Goal: Information Seeking & Learning: Compare options

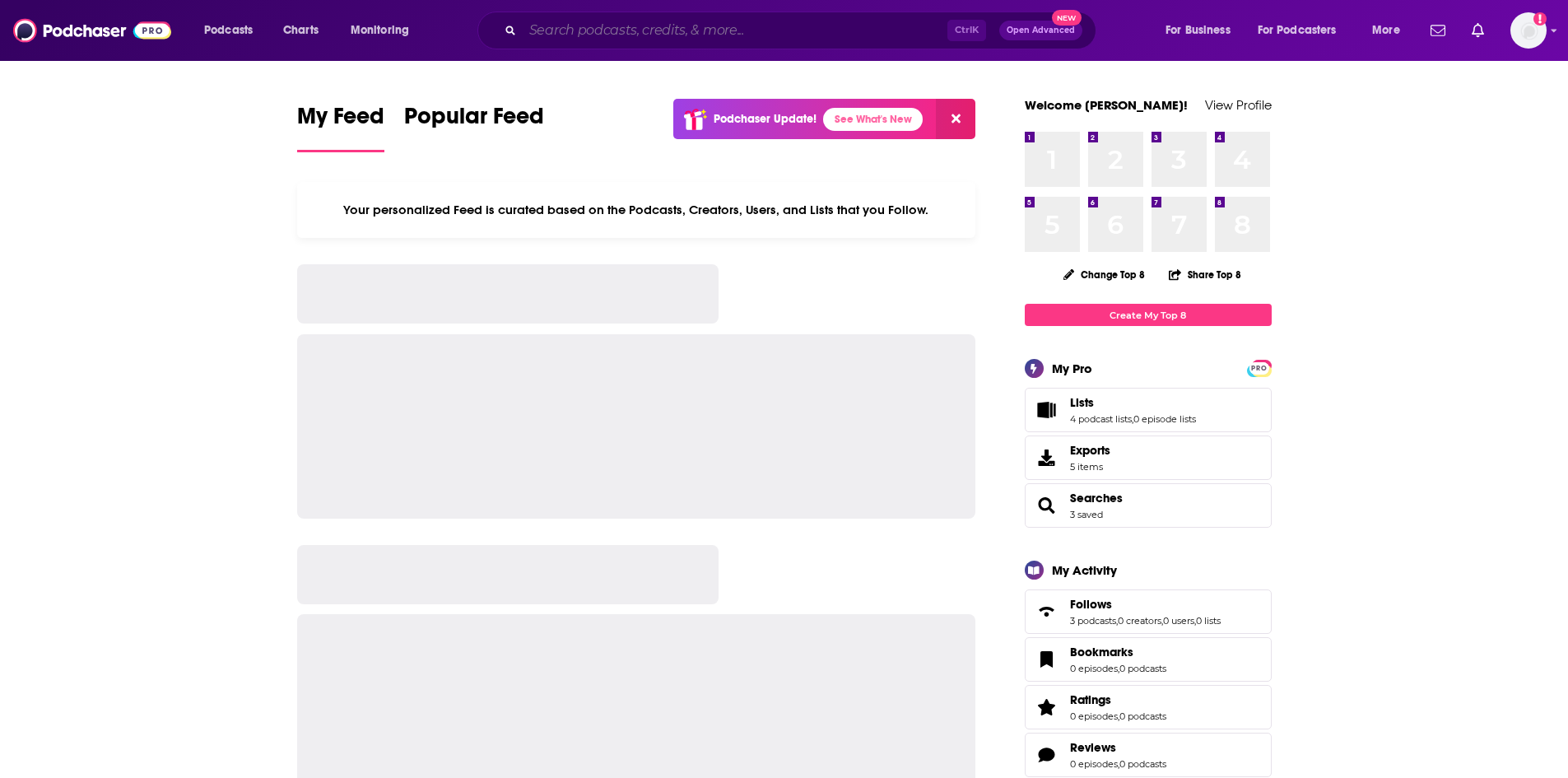
click at [644, 31] on input "Search podcasts, credits, & more..." at bounding box center [735, 30] width 425 height 26
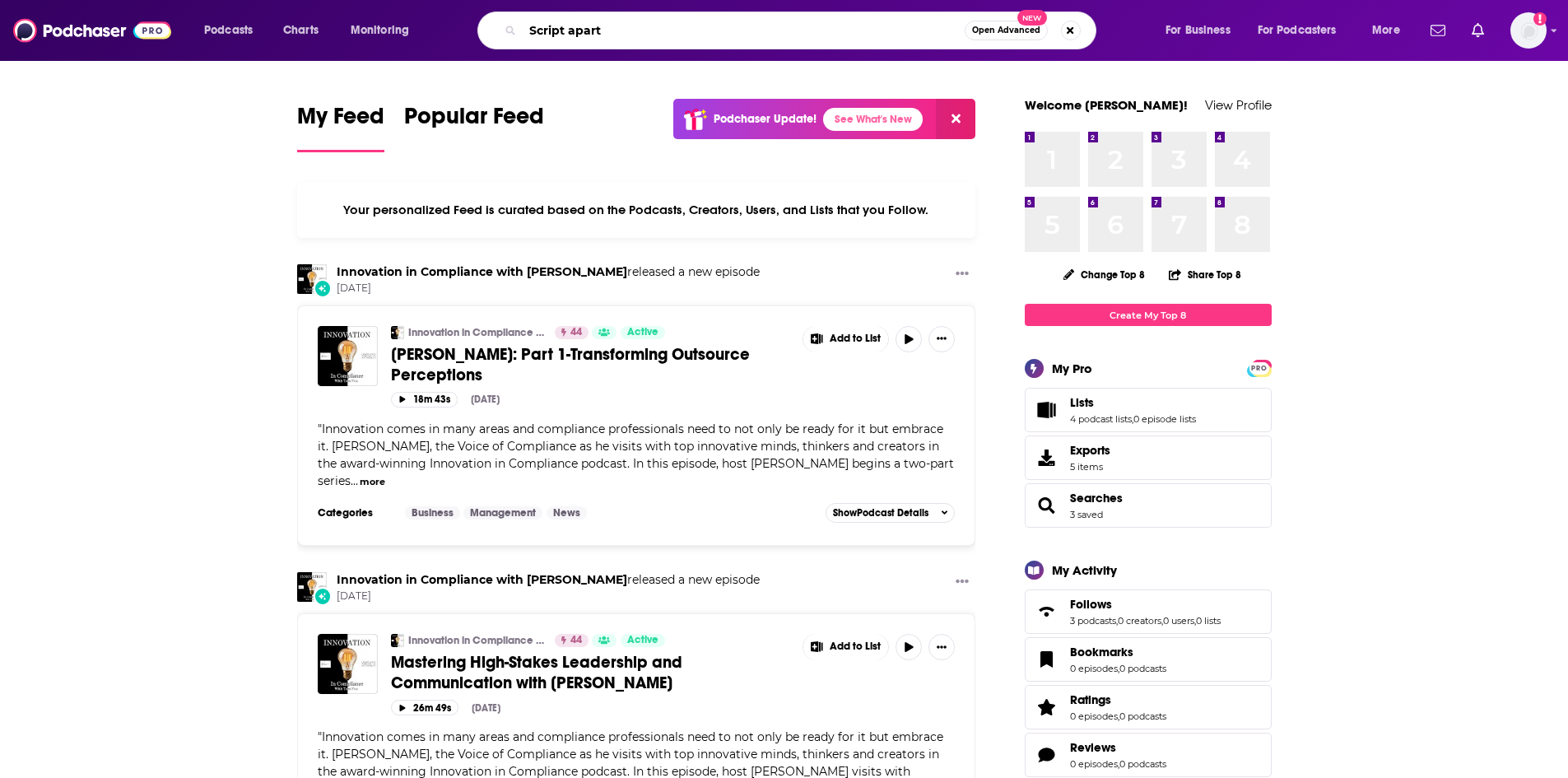
type input "Script apart"
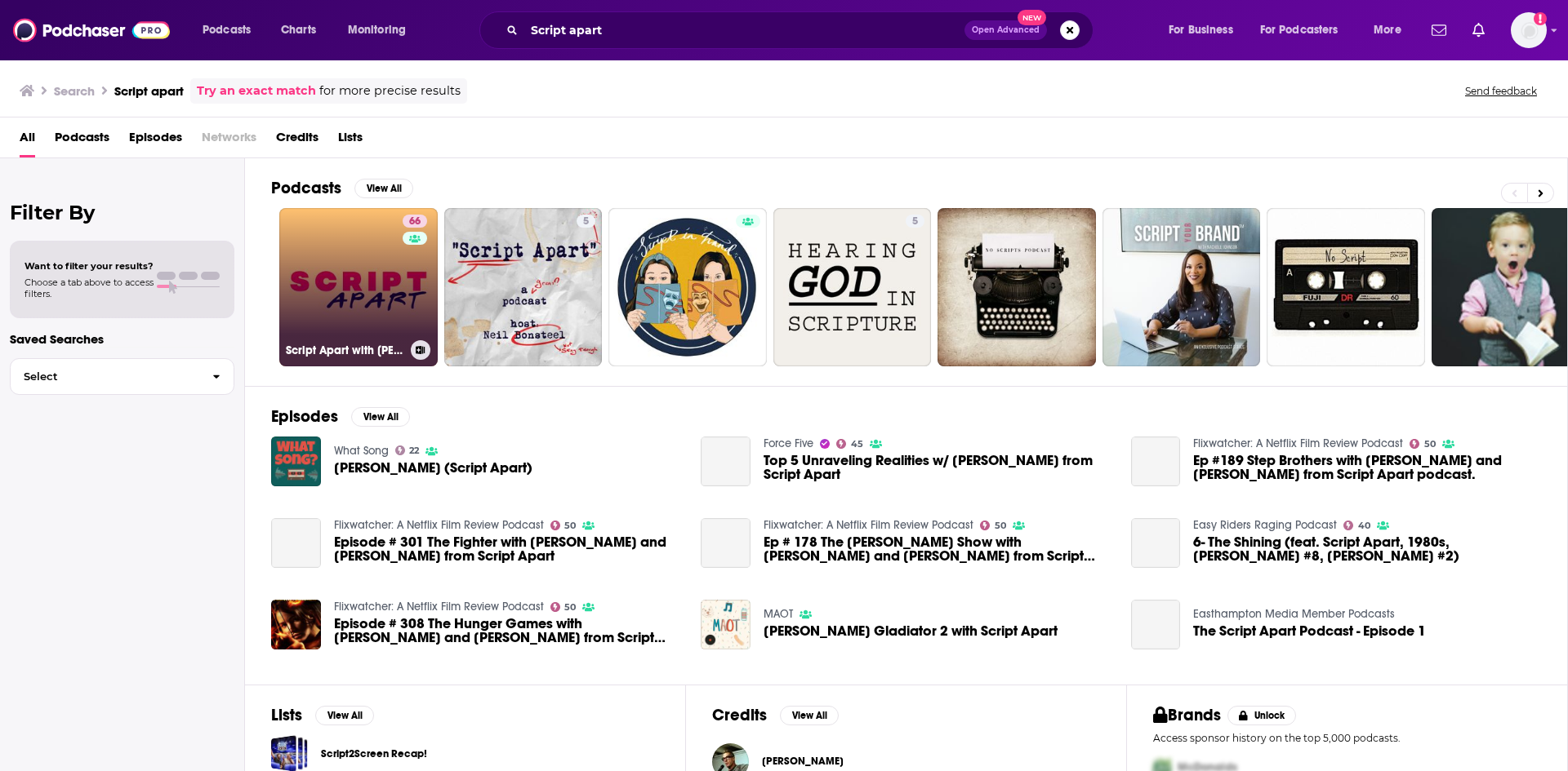
click at [376, 267] on link "66 Script Apart with [PERSON_NAME]" at bounding box center [358, 287] width 158 height 158
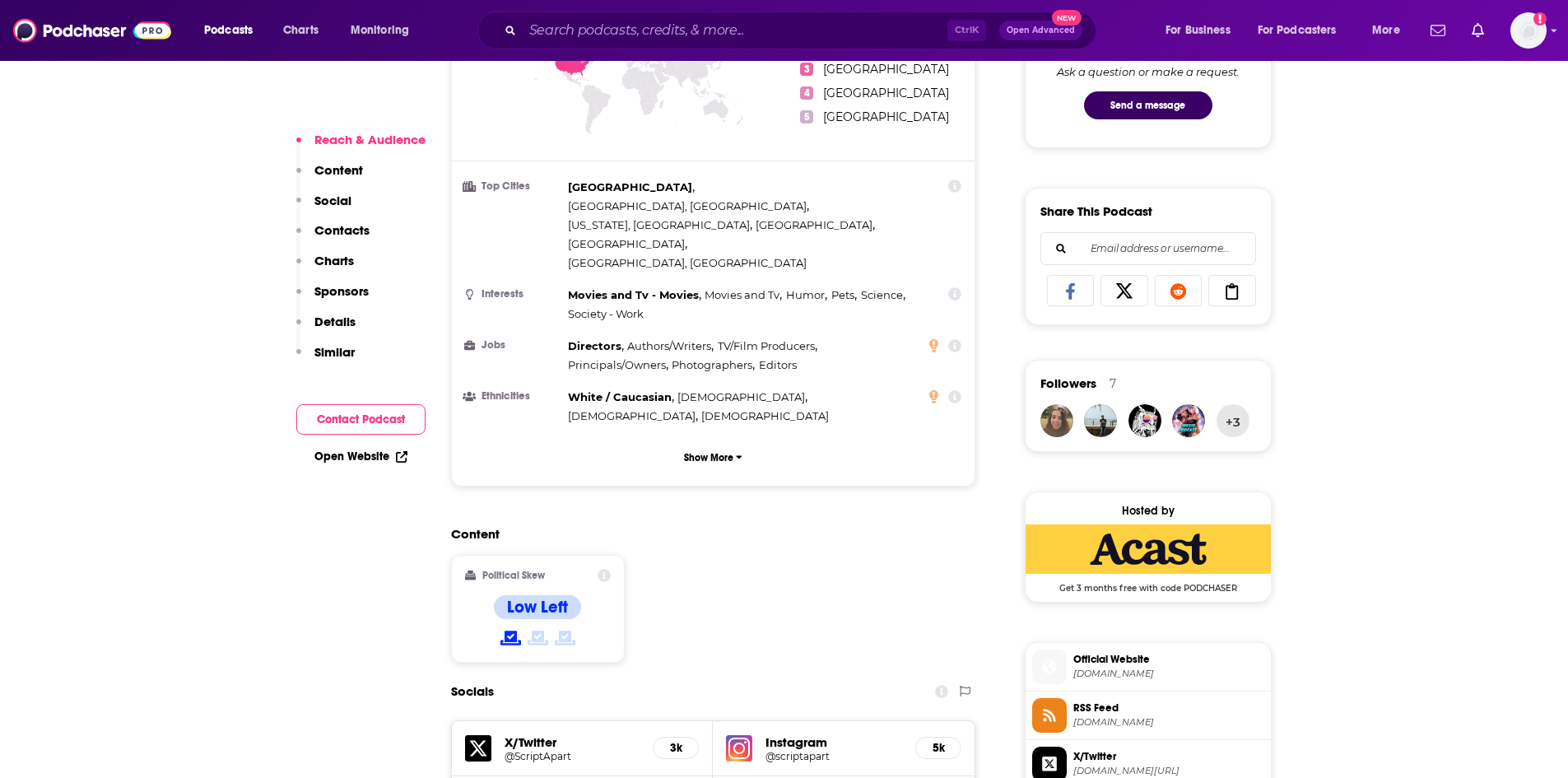
scroll to position [1153, 0]
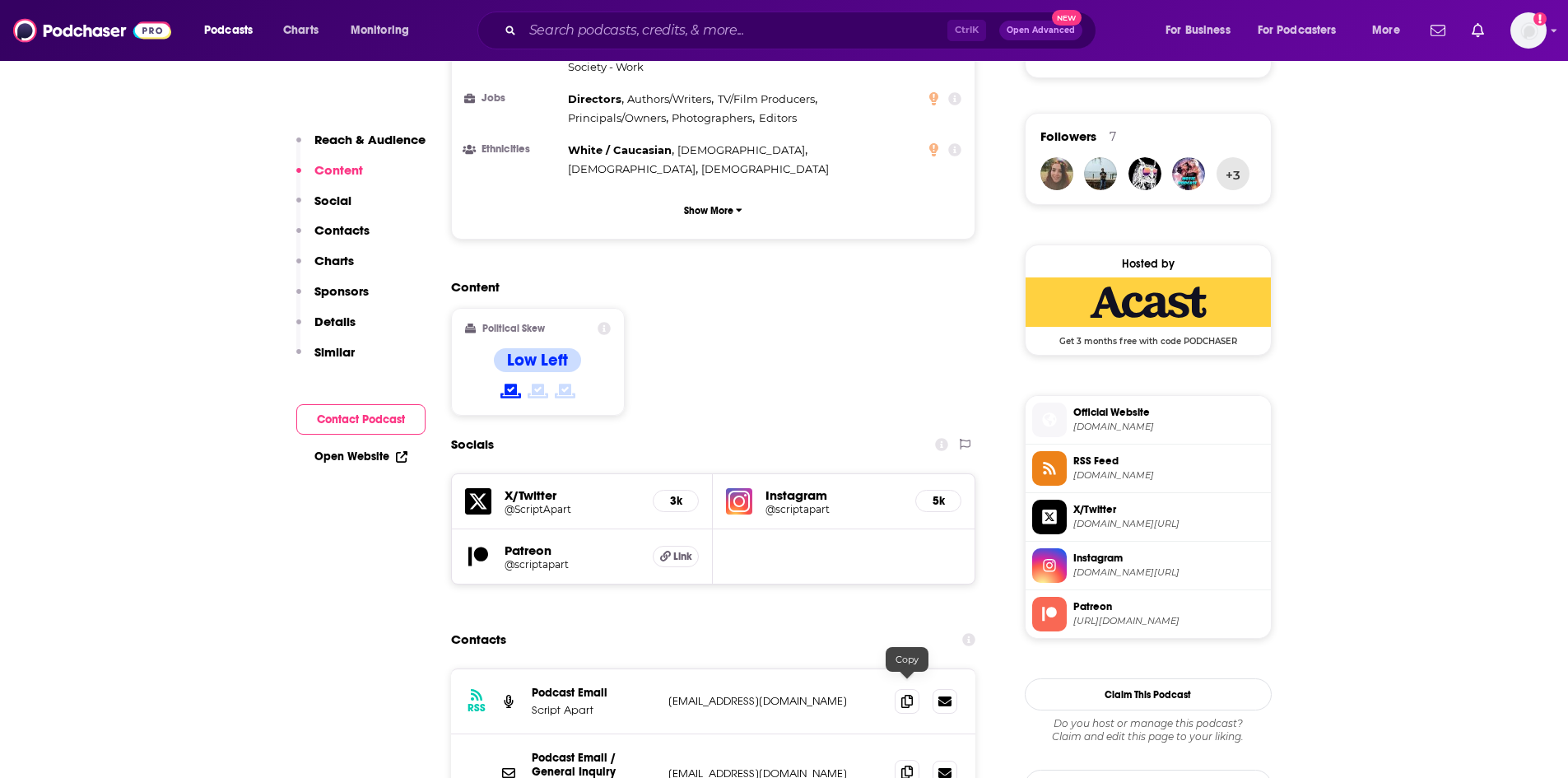
click at [914, 760] on span at bounding box center [906, 772] width 24 height 25
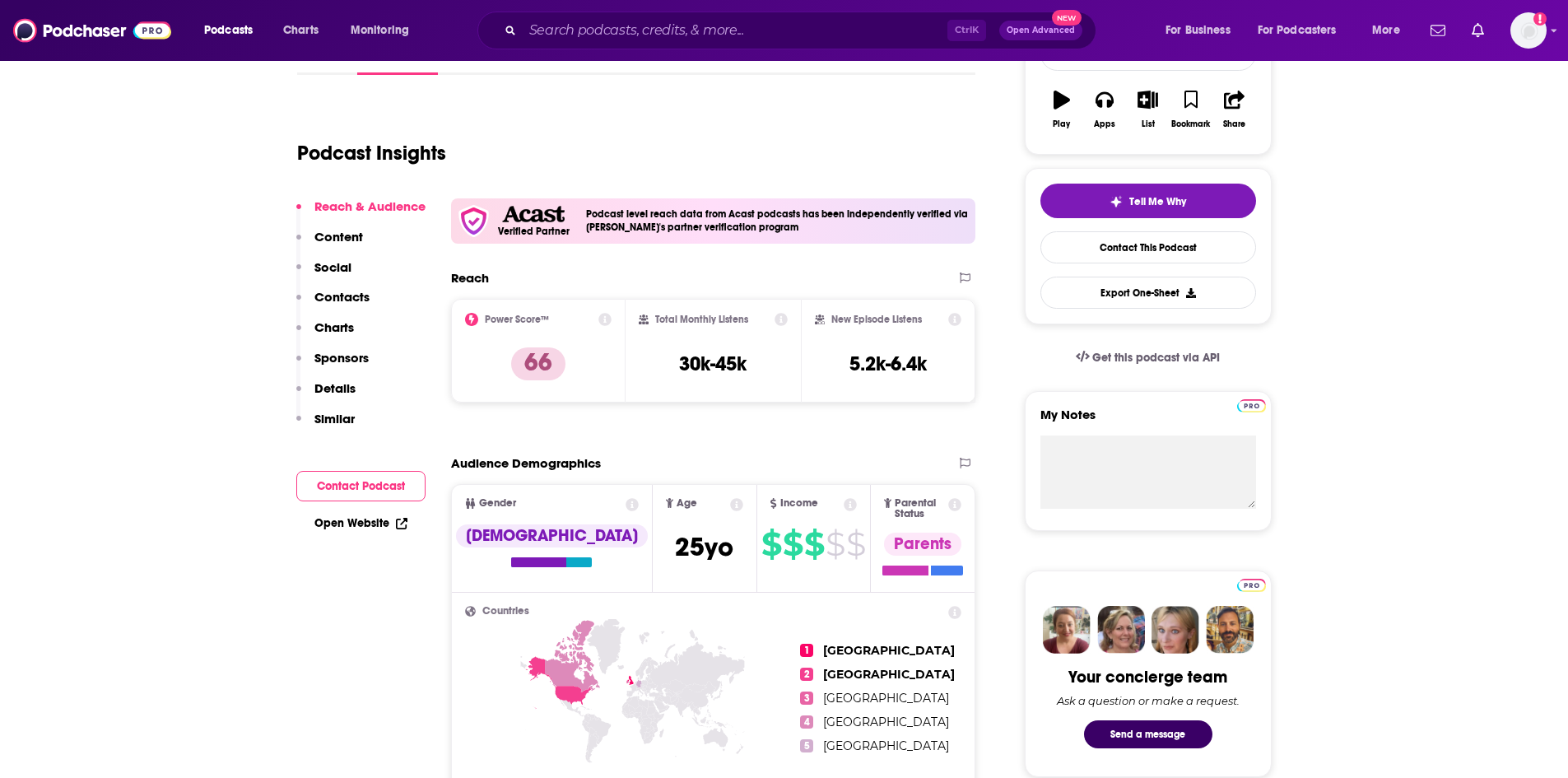
scroll to position [247, 0]
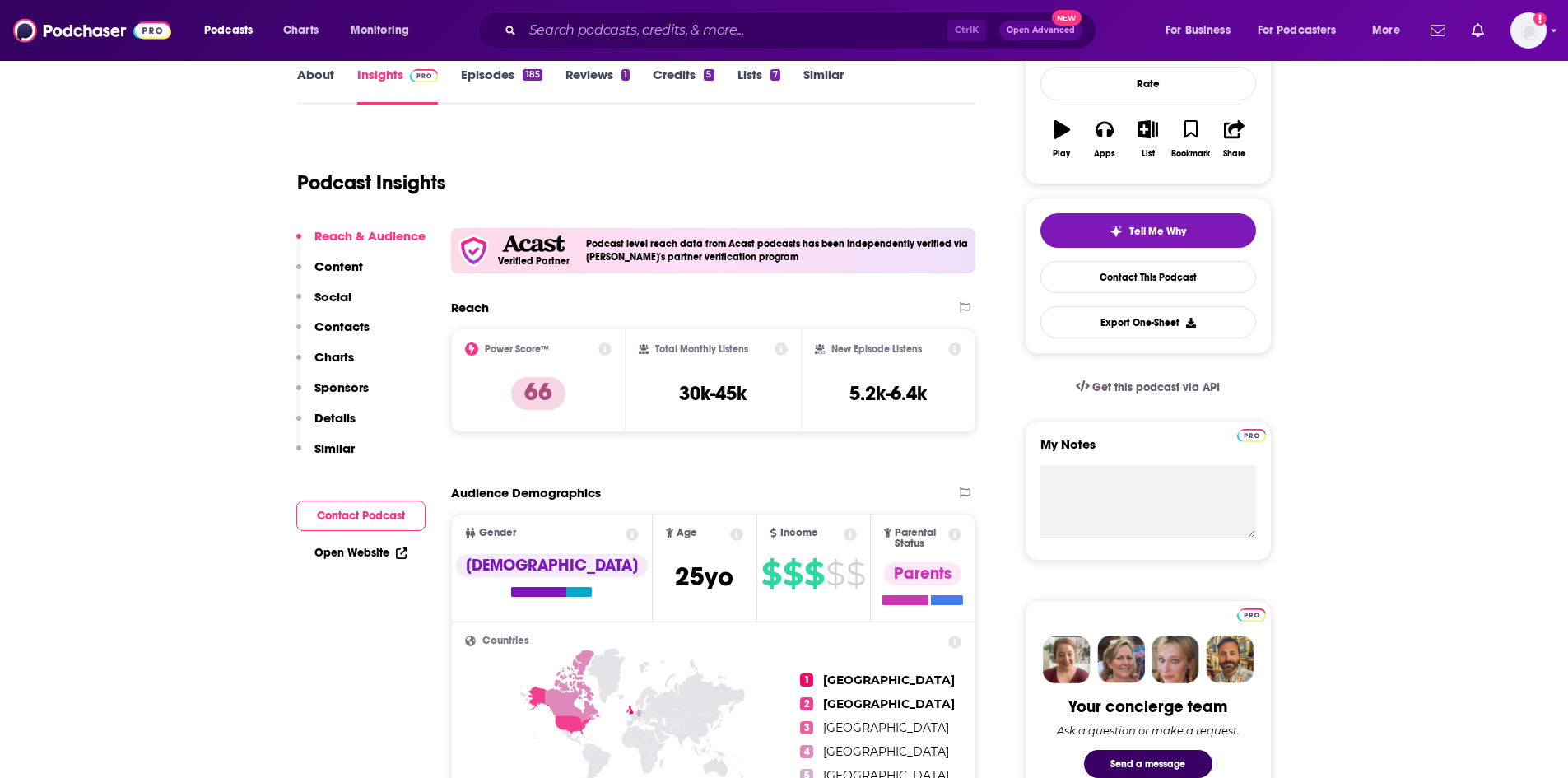
click at [352, 271] on p "Content" at bounding box center [339, 266] width 49 height 15
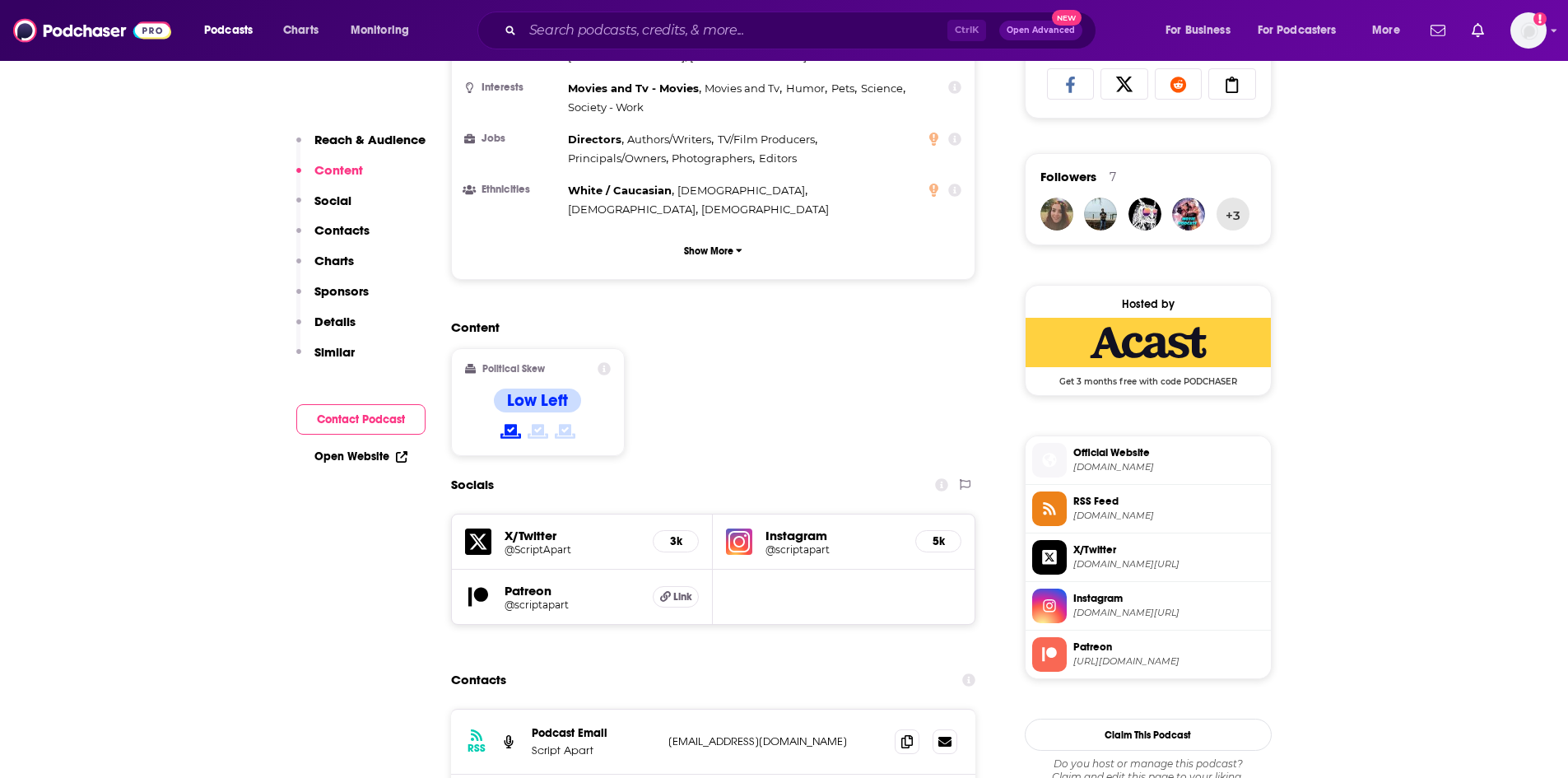
scroll to position [1119, 0]
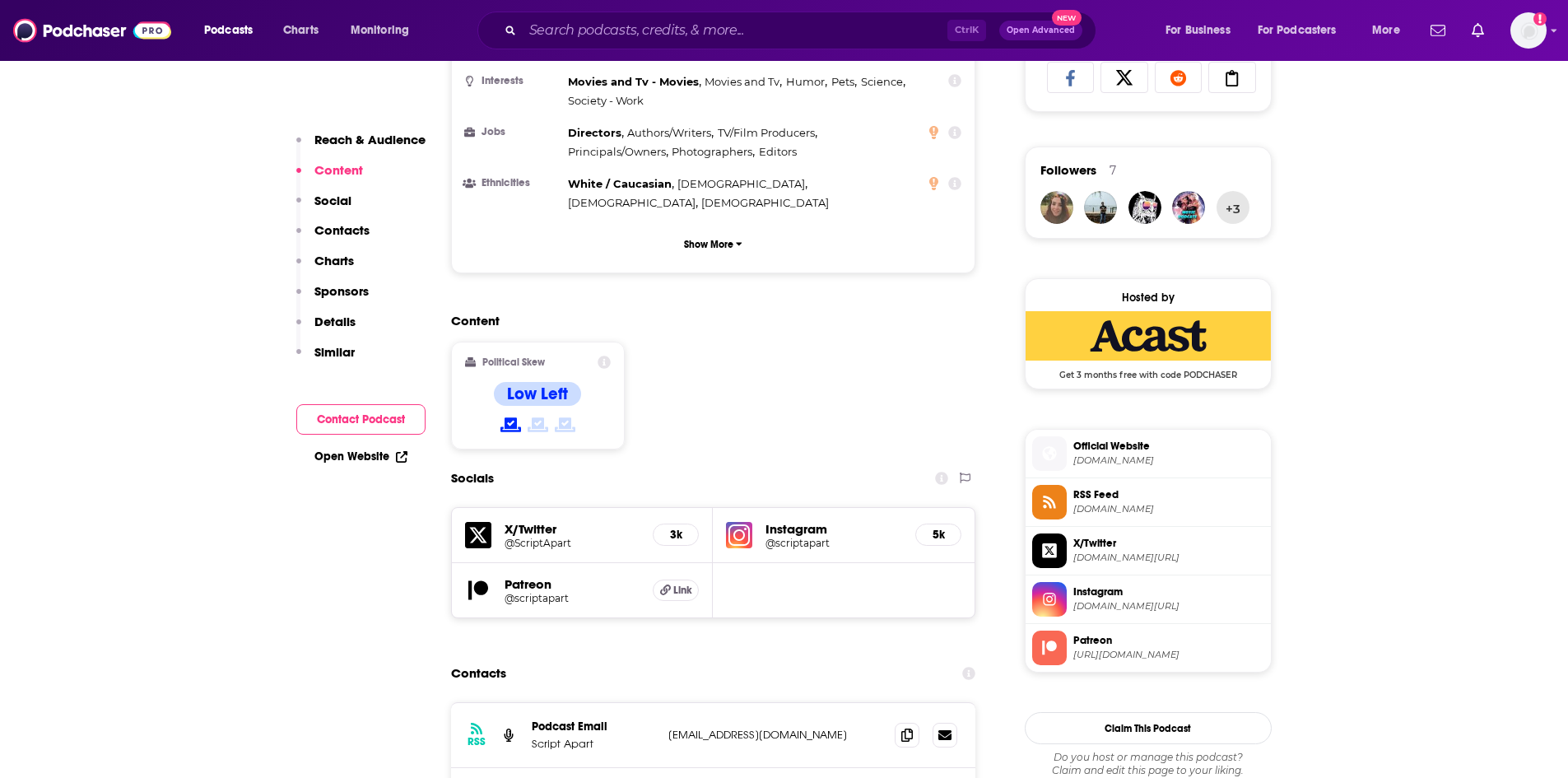
click at [339, 253] on p "Charts" at bounding box center [335, 261] width 40 height 15
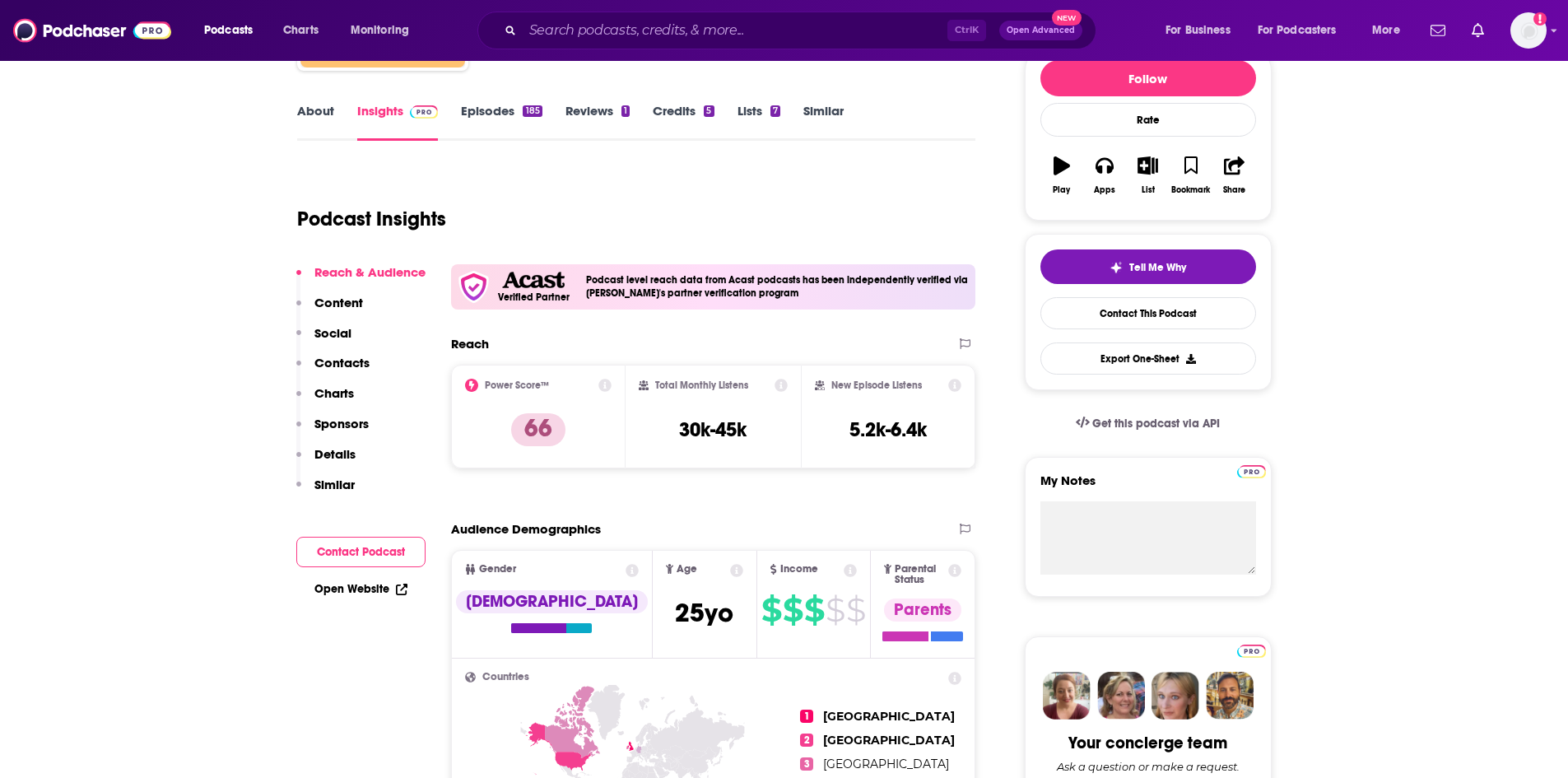
scroll to position [33, 0]
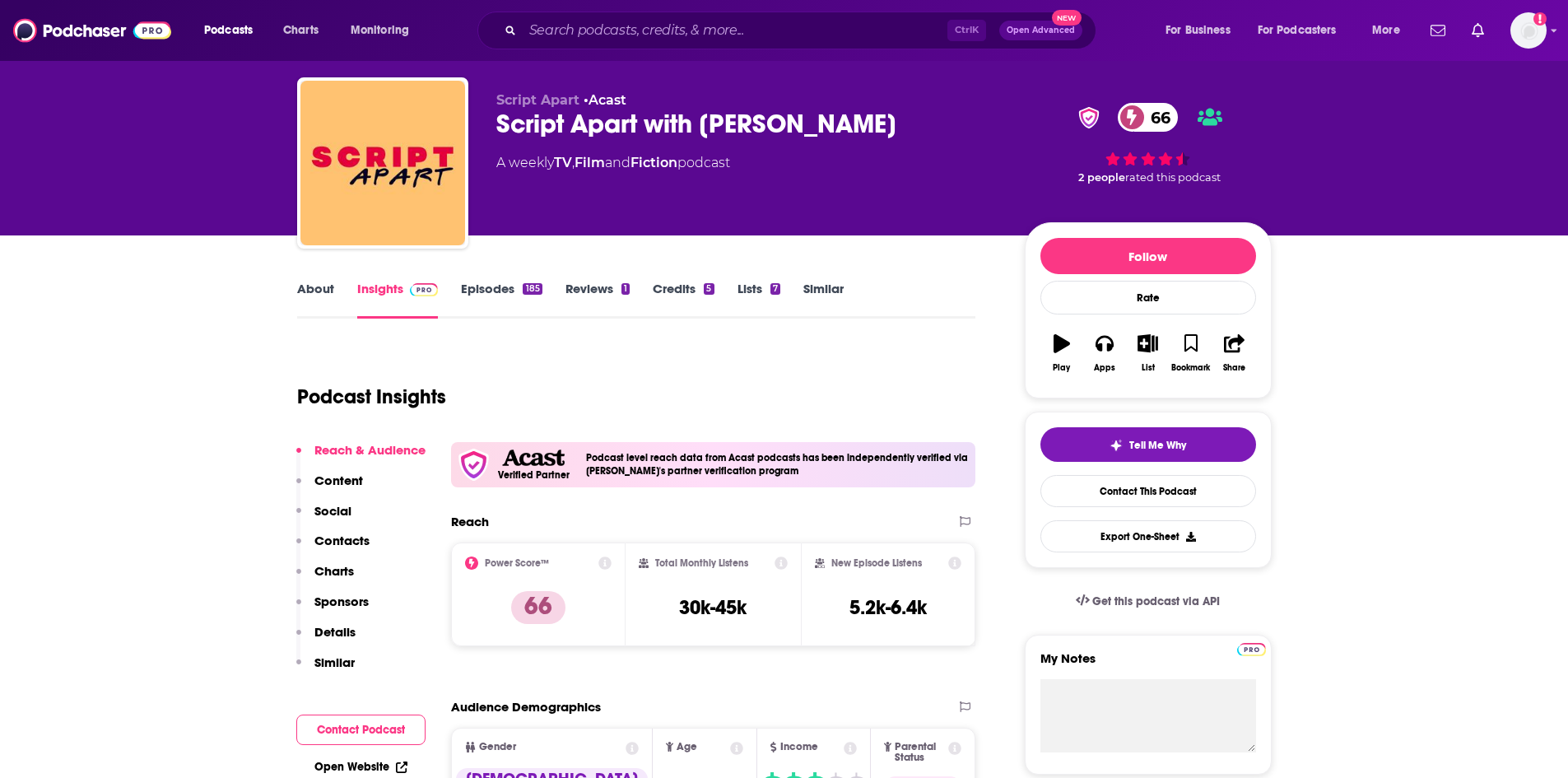
click at [476, 295] on link "Episodes 185" at bounding box center [501, 300] width 81 height 38
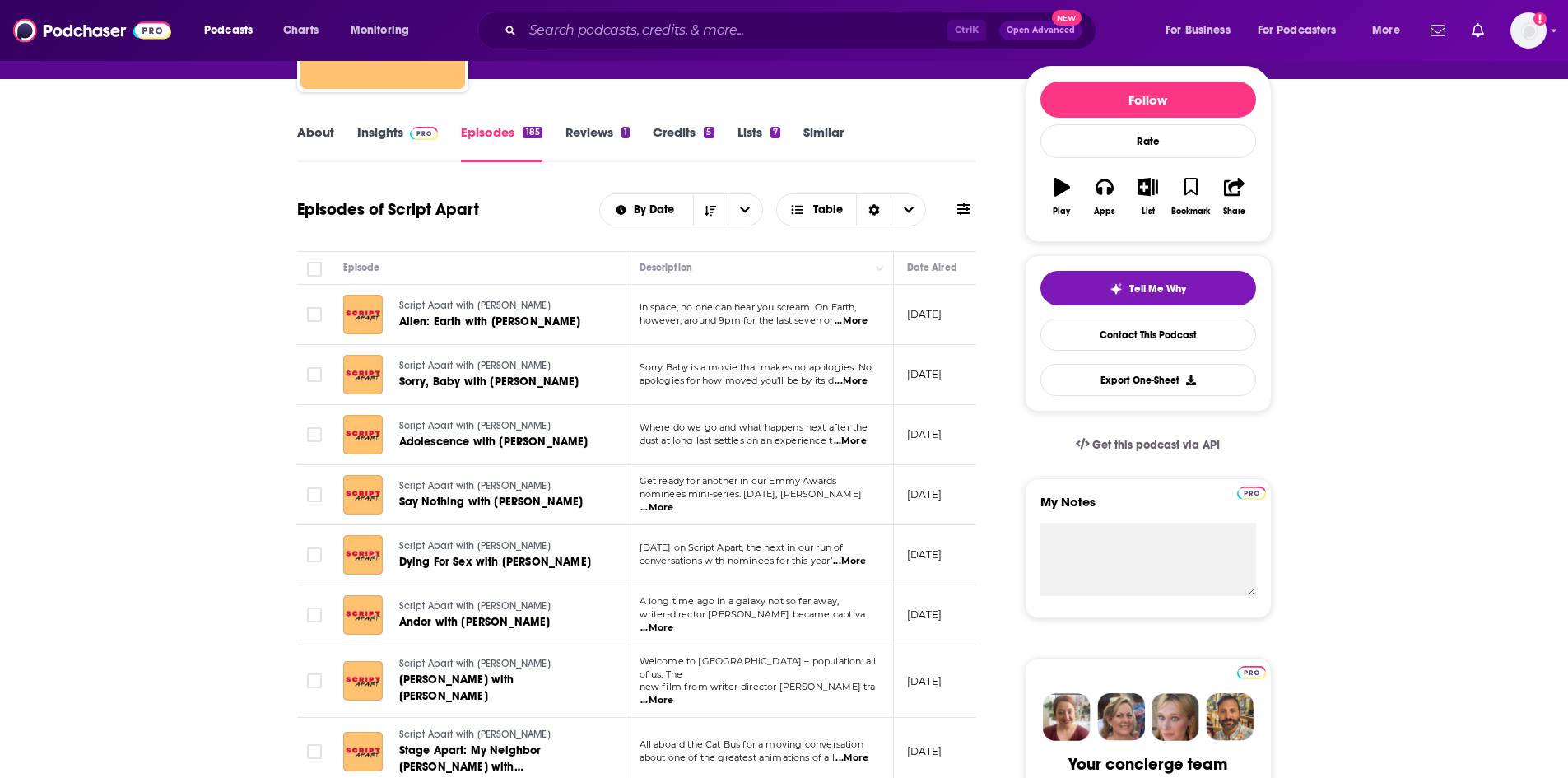
scroll to position [164, 0]
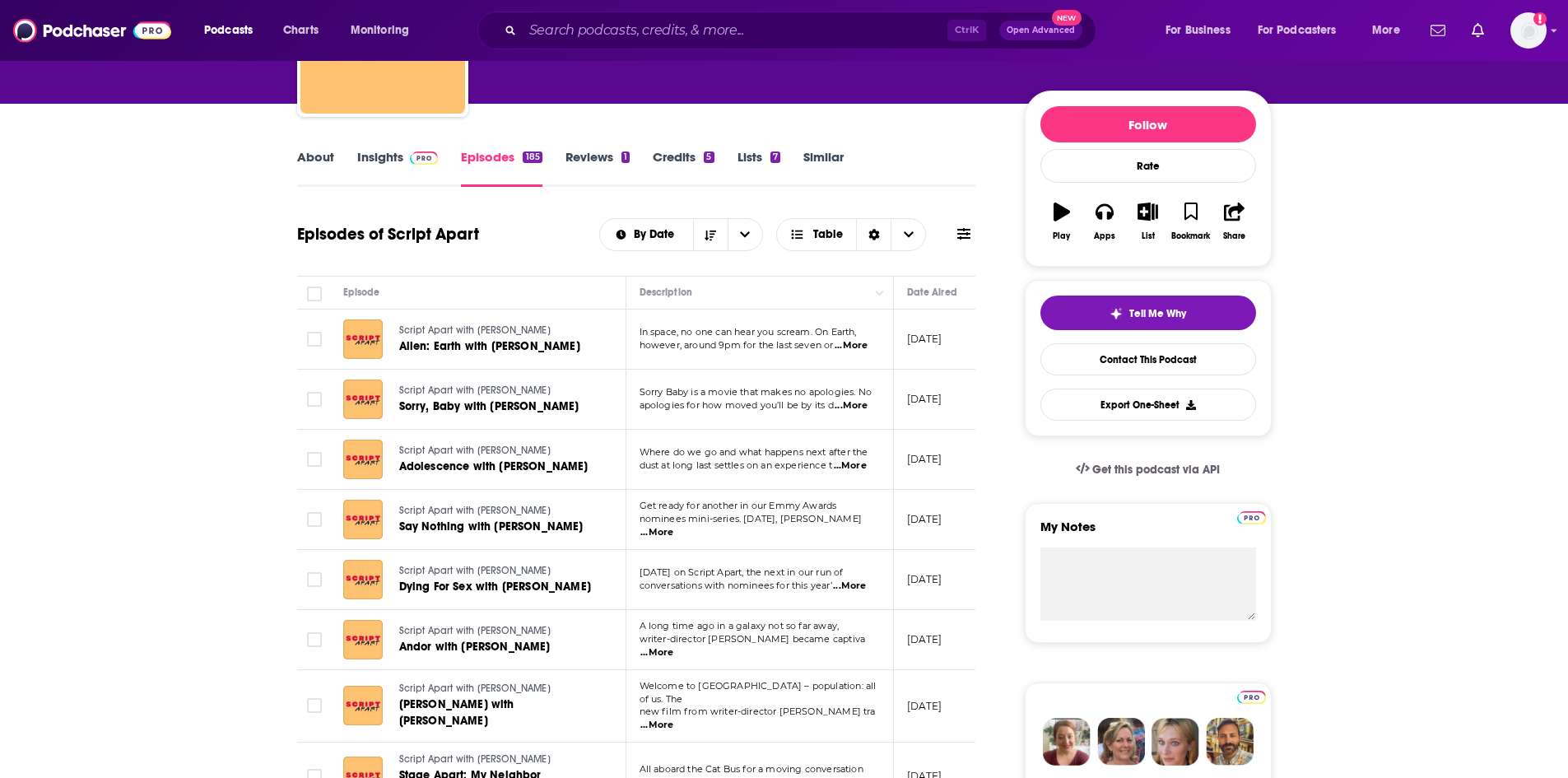
click at [831, 150] on link "Similar" at bounding box center [824, 168] width 40 height 38
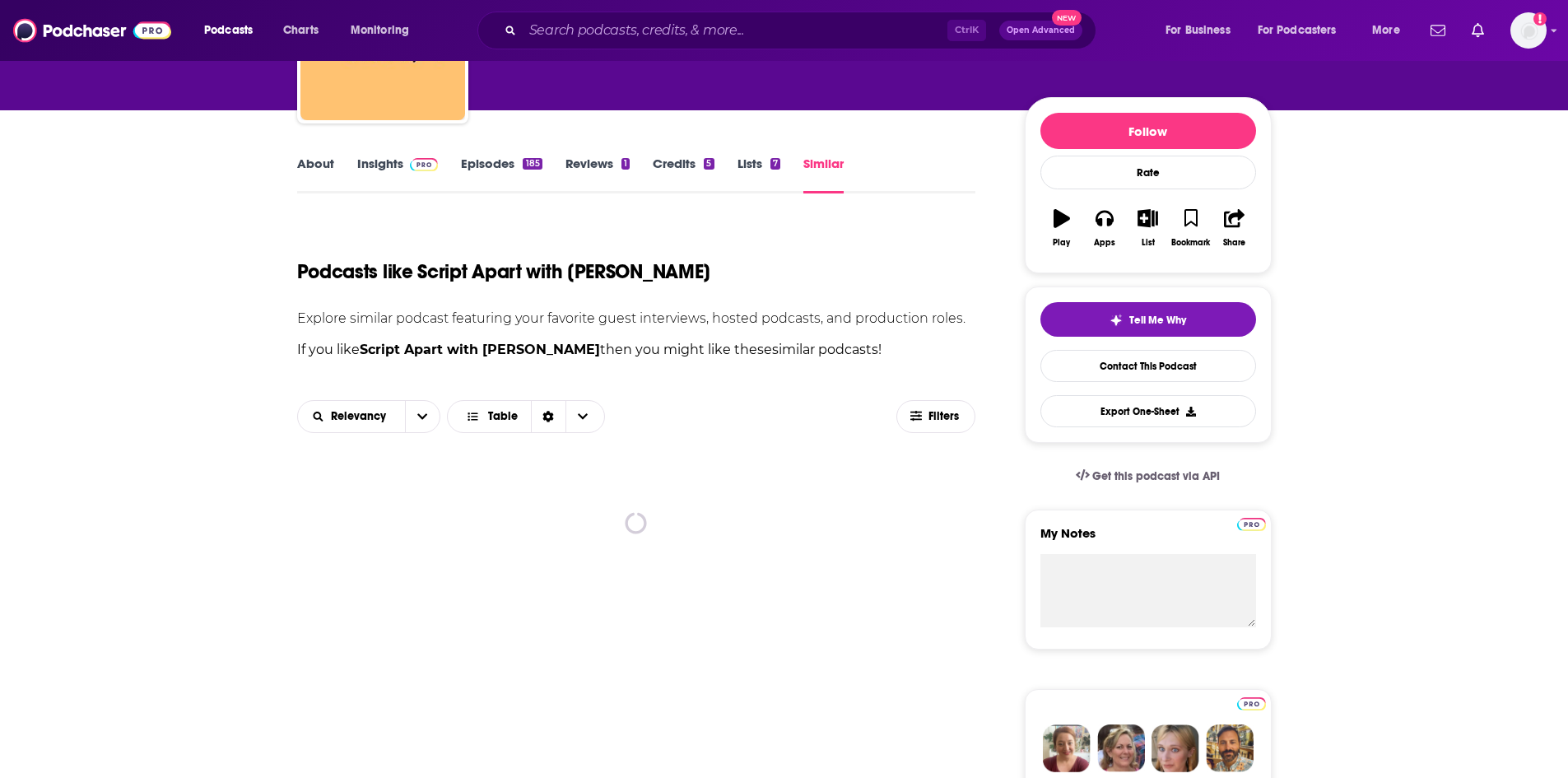
scroll to position [164, 0]
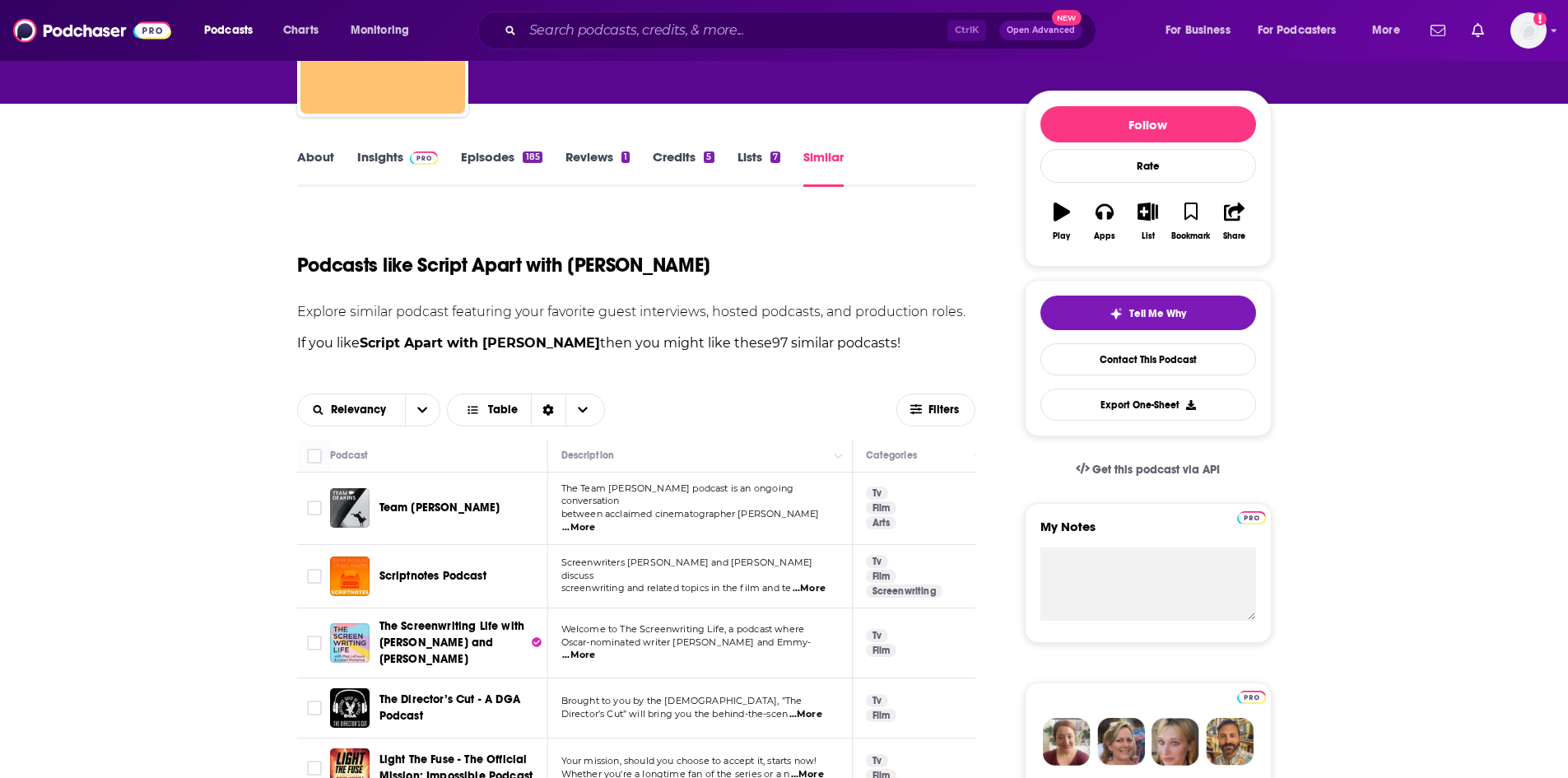
click at [595, 521] on span "...More" at bounding box center [579, 527] width 33 height 14
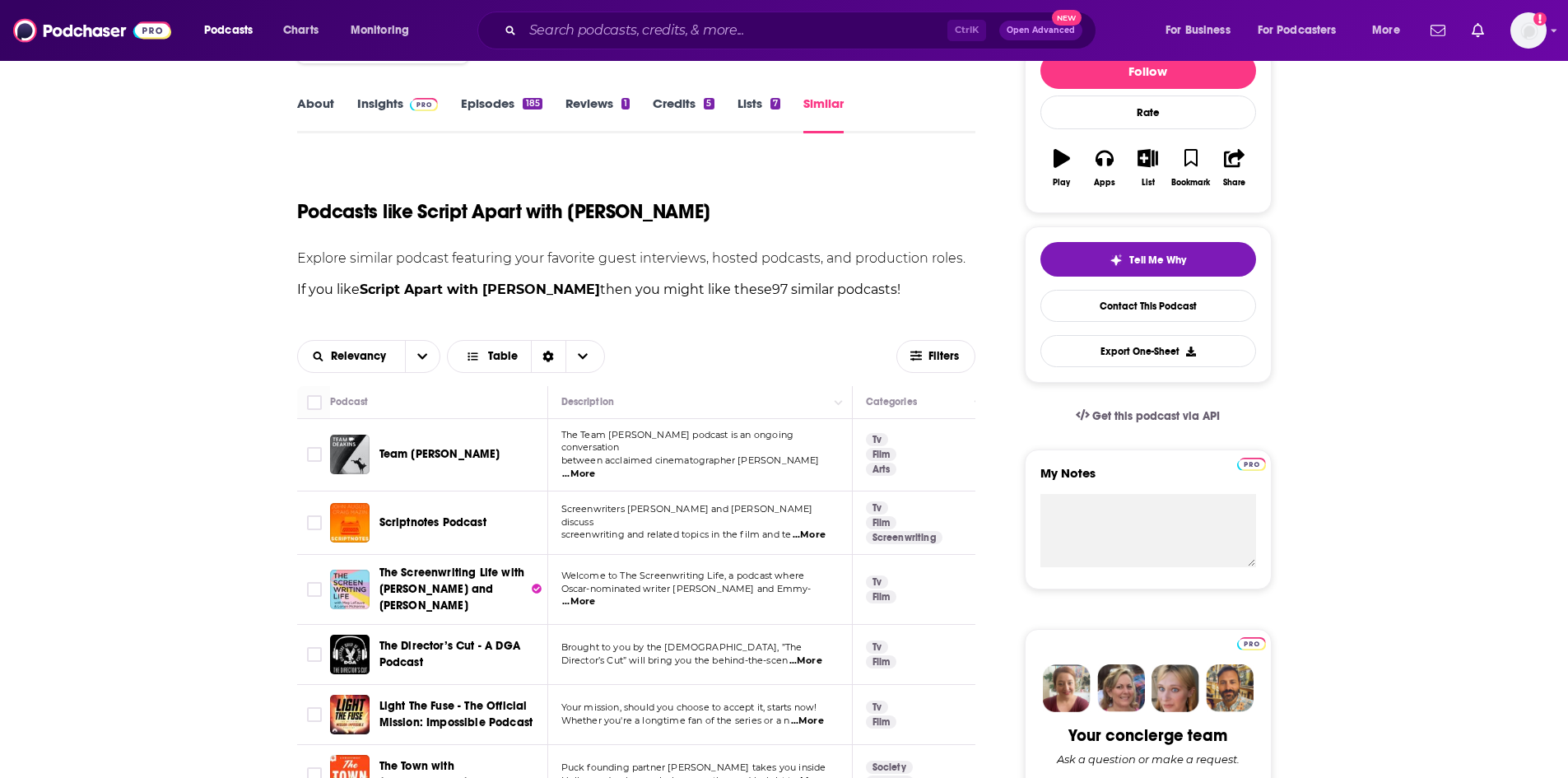
scroll to position [247, 0]
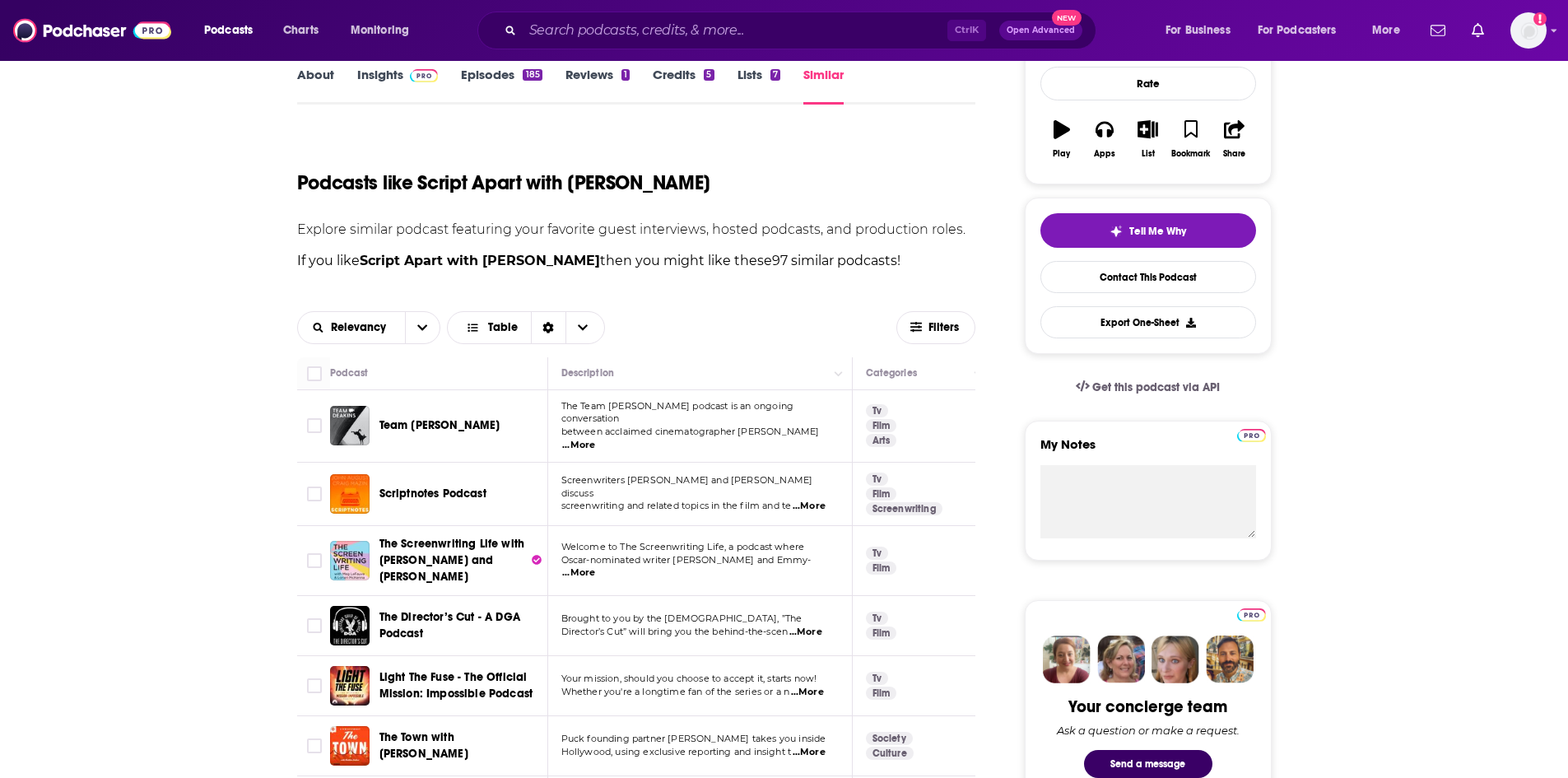
click at [466, 487] on span "Scriptnotes Podcast" at bounding box center [433, 493] width 107 height 14
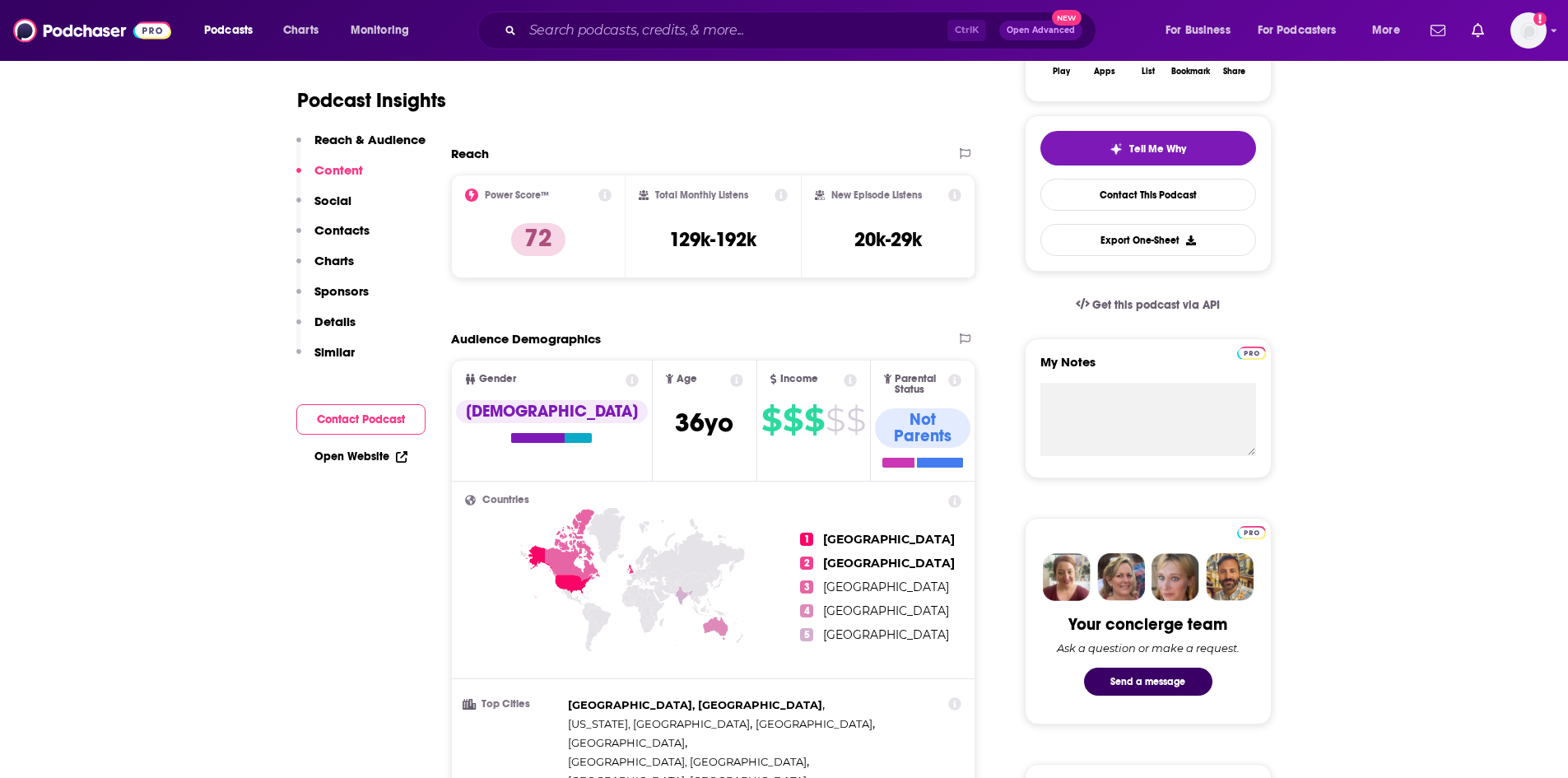
scroll to position [83, 0]
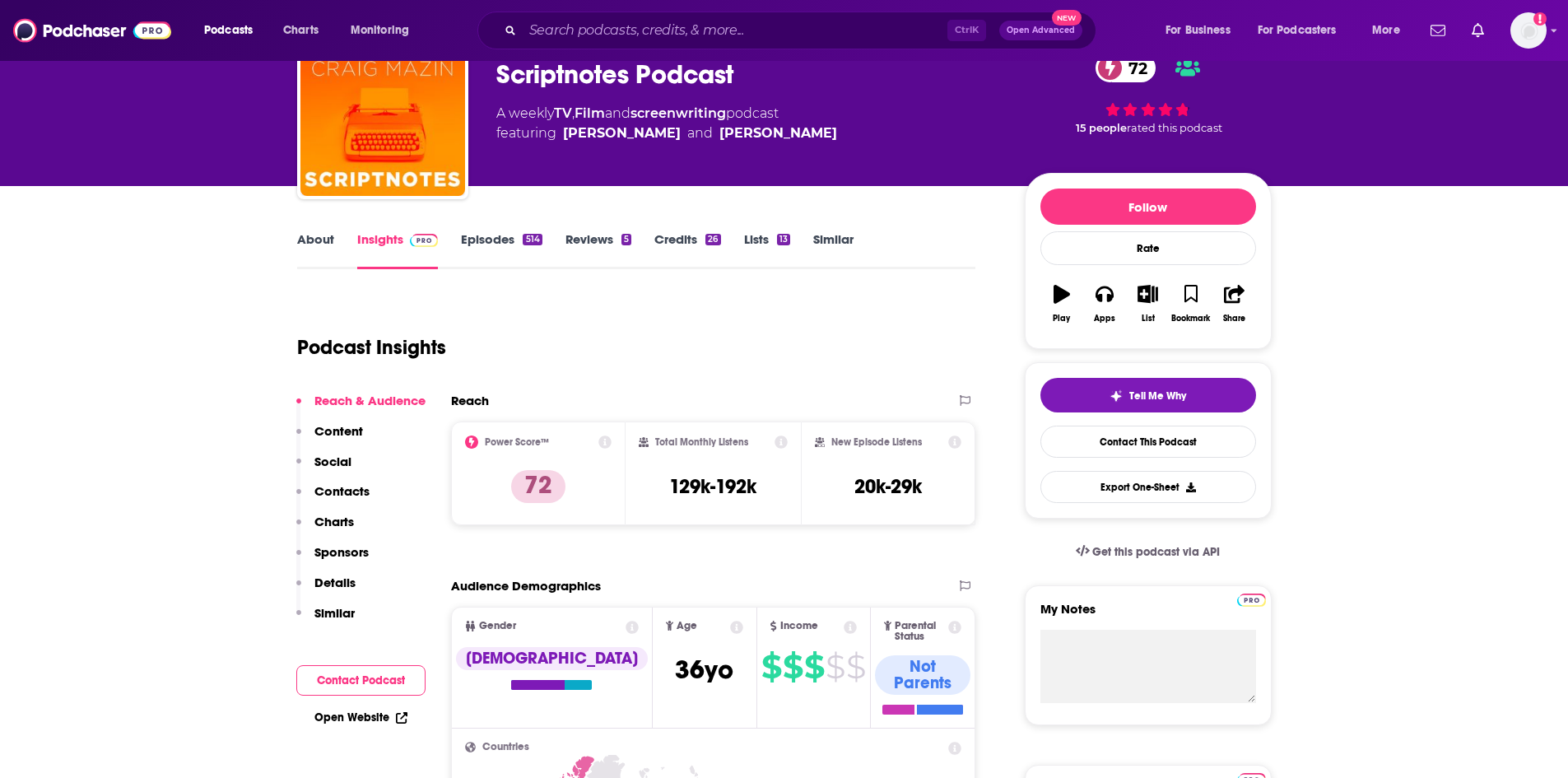
click at [510, 247] on link "Episodes 514" at bounding box center [501, 251] width 81 height 38
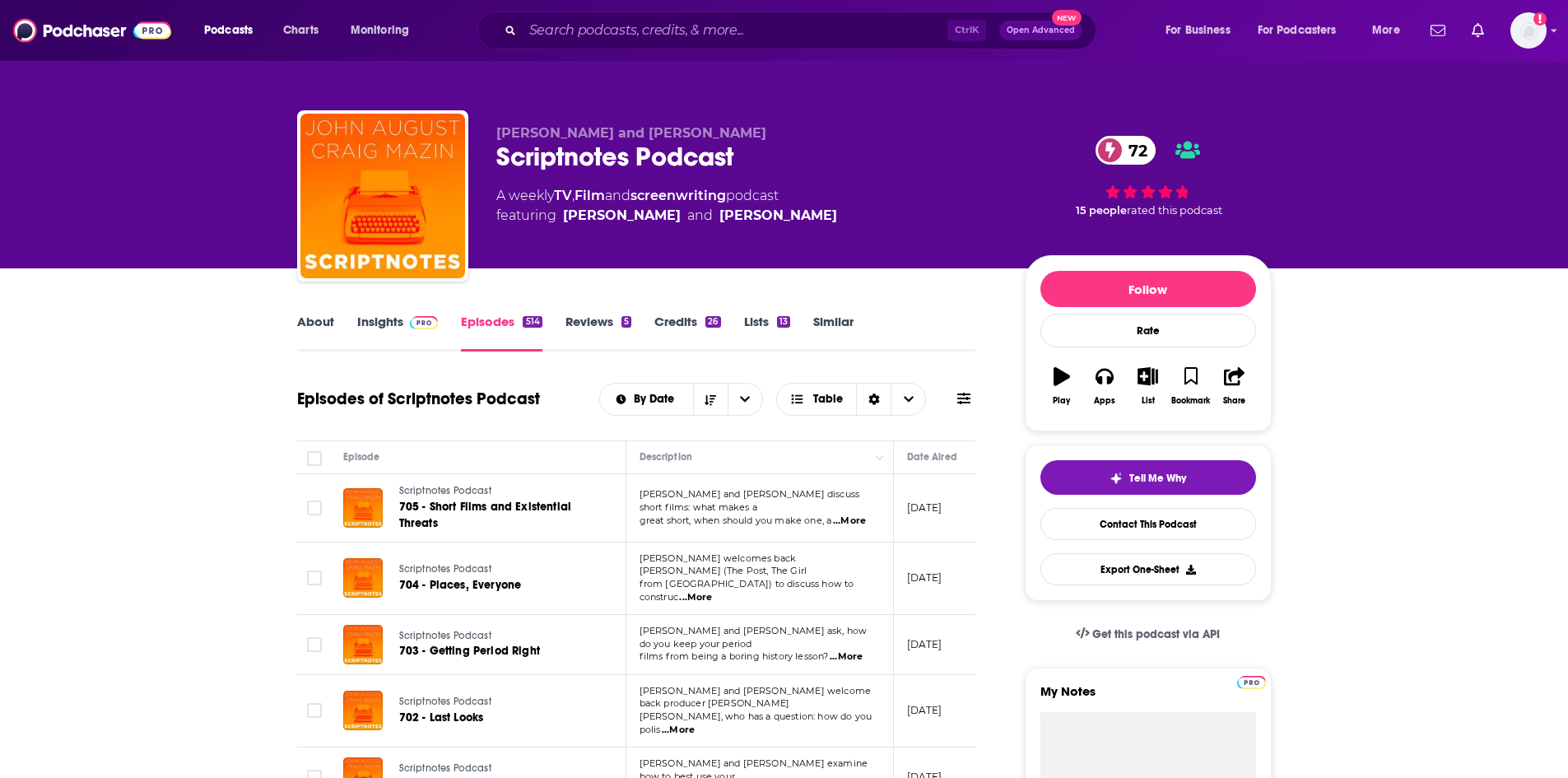
click at [712, 591] on span "...More" at bounding box center [696, 597] width 33 height 14
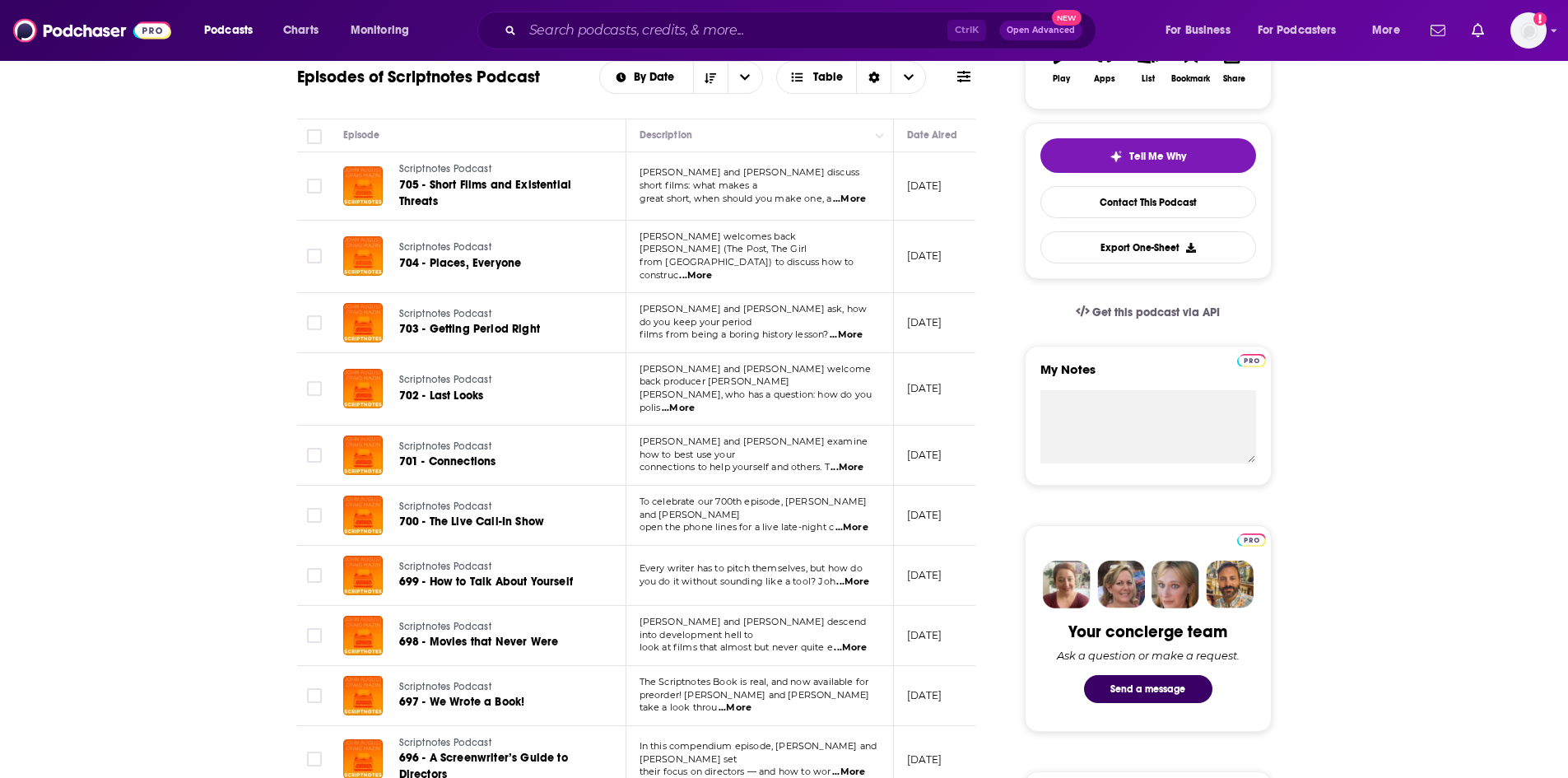
scroll to position [330, 0]
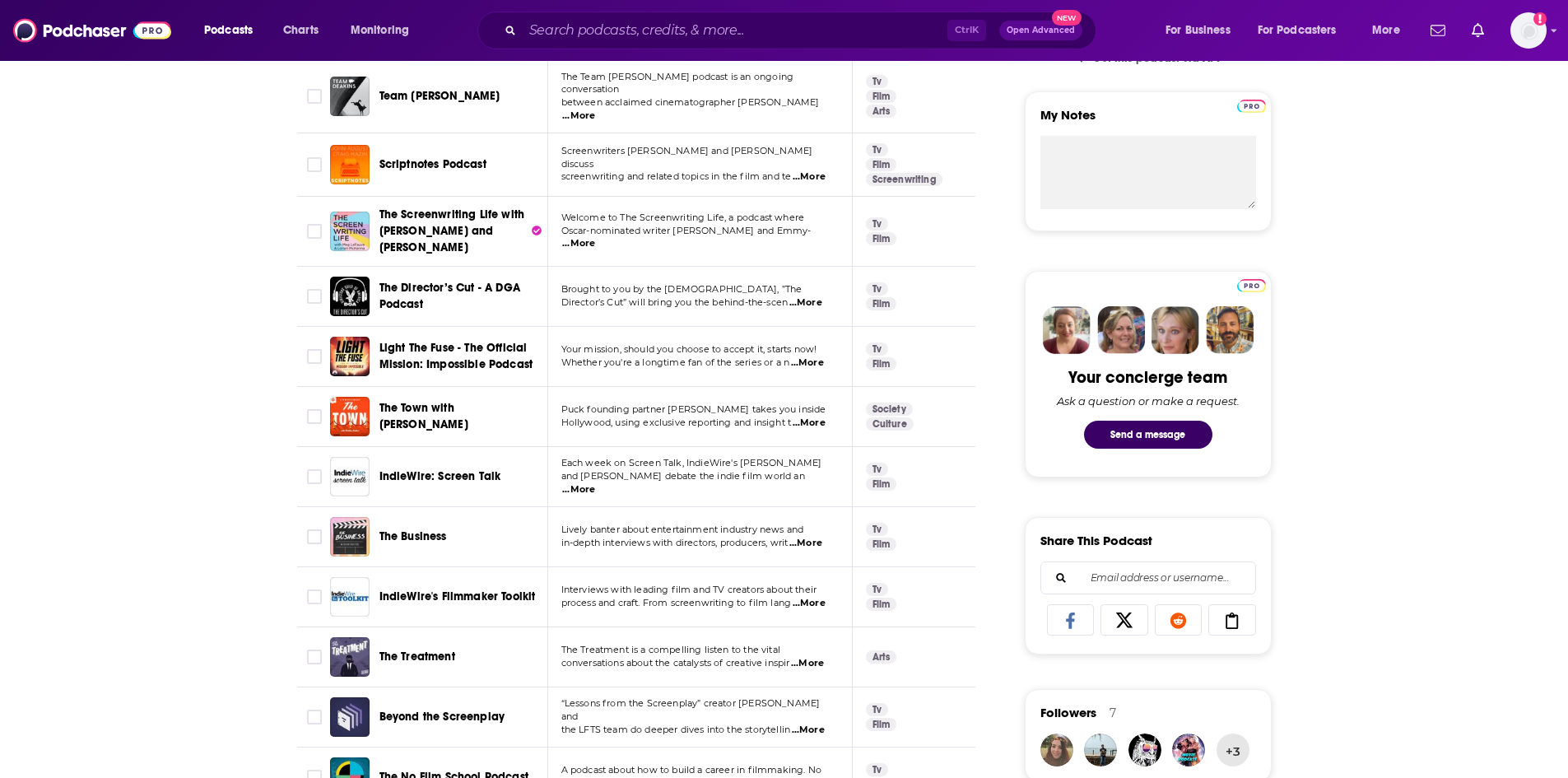
scroll to position [659, 0]
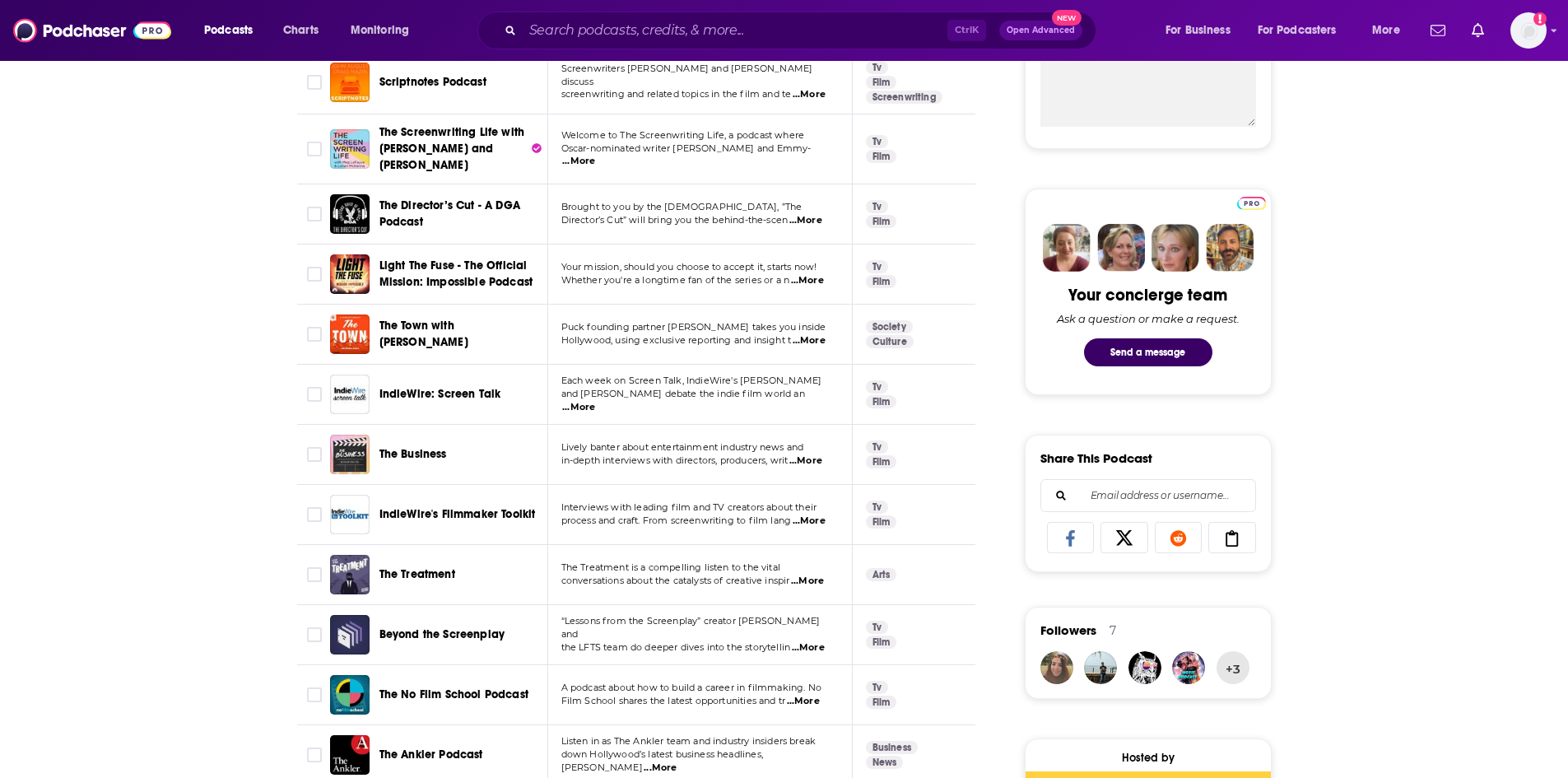
click at [818, 455] on span "...More" at bounding box center [806, 461] width 33 height 14
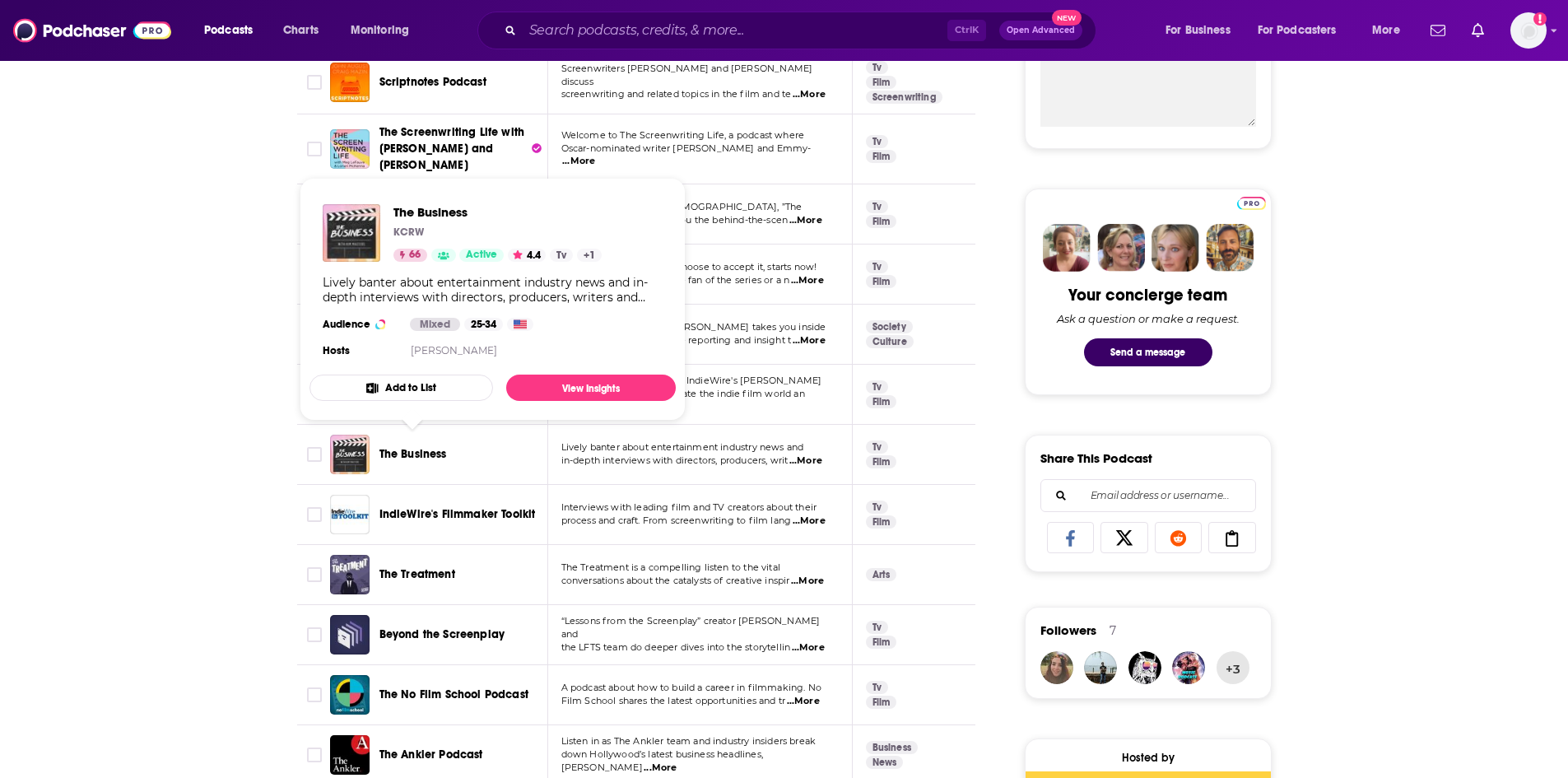
click at [411, 448] on span "The Business" at bounding box center [413, 454] width 67 height 14
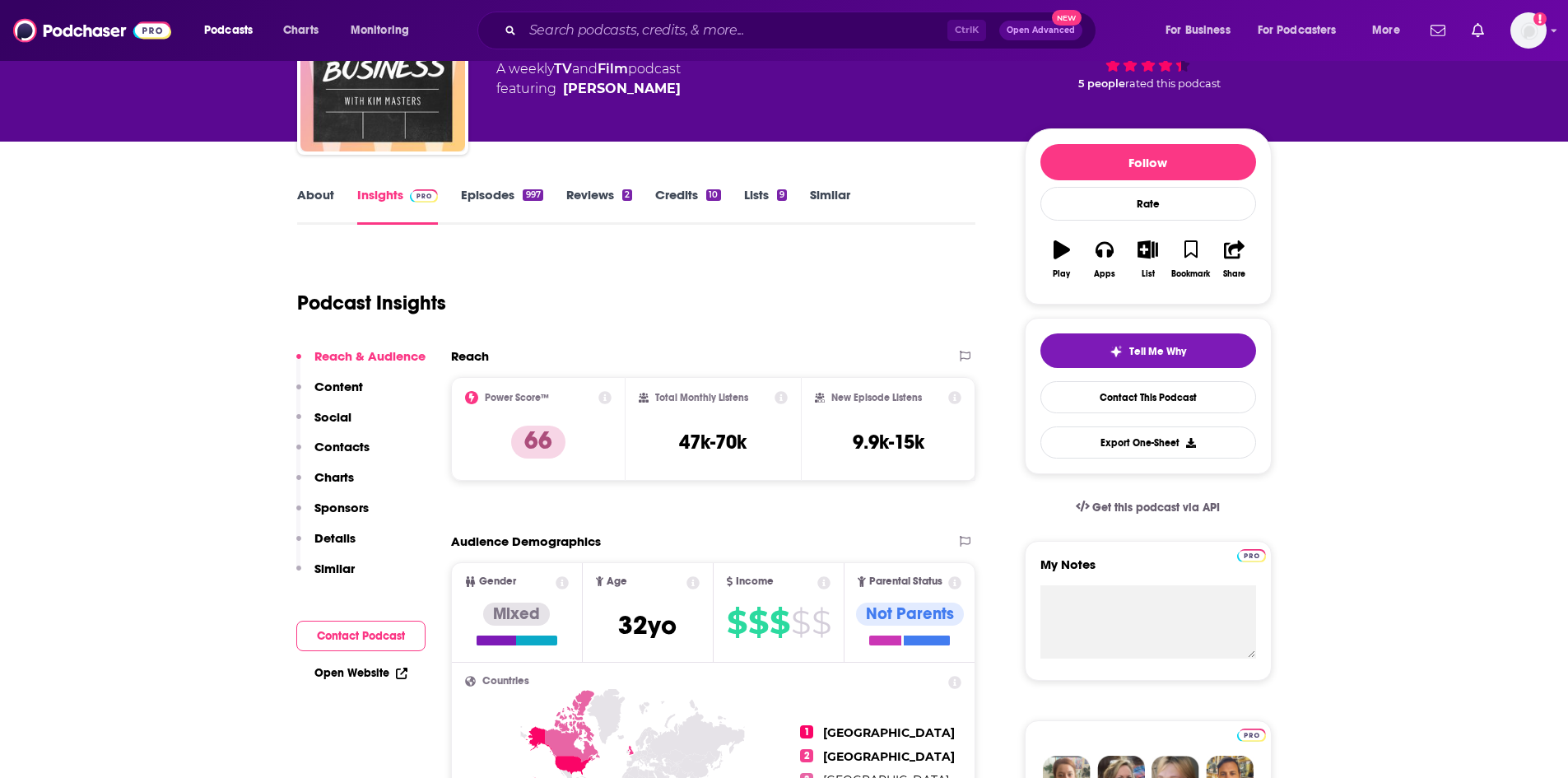
scroll to position [83, 0]
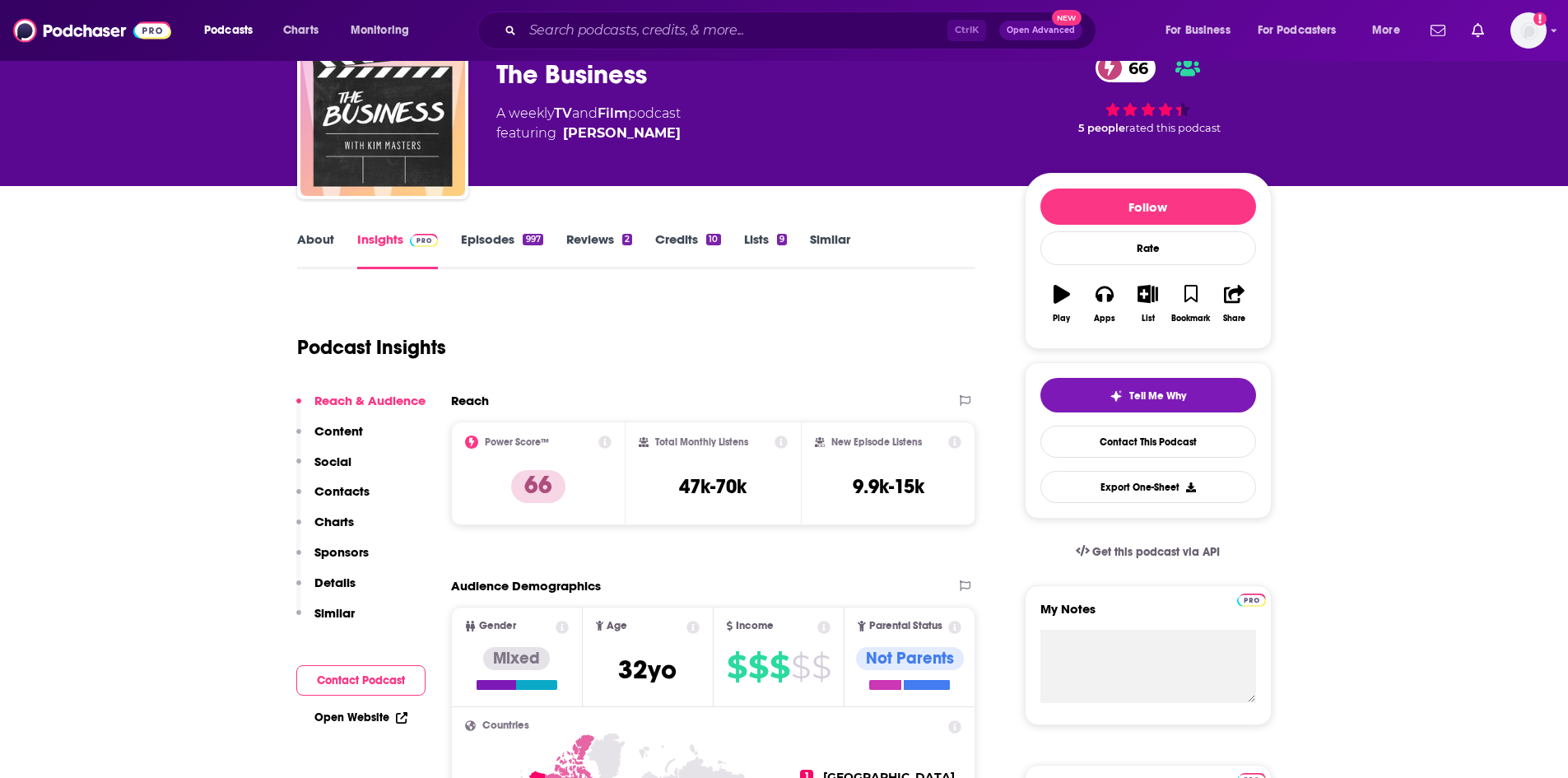
click at [511, 241] on link "Episodes 997" at bounding box center [502, 251] width 82 height 38
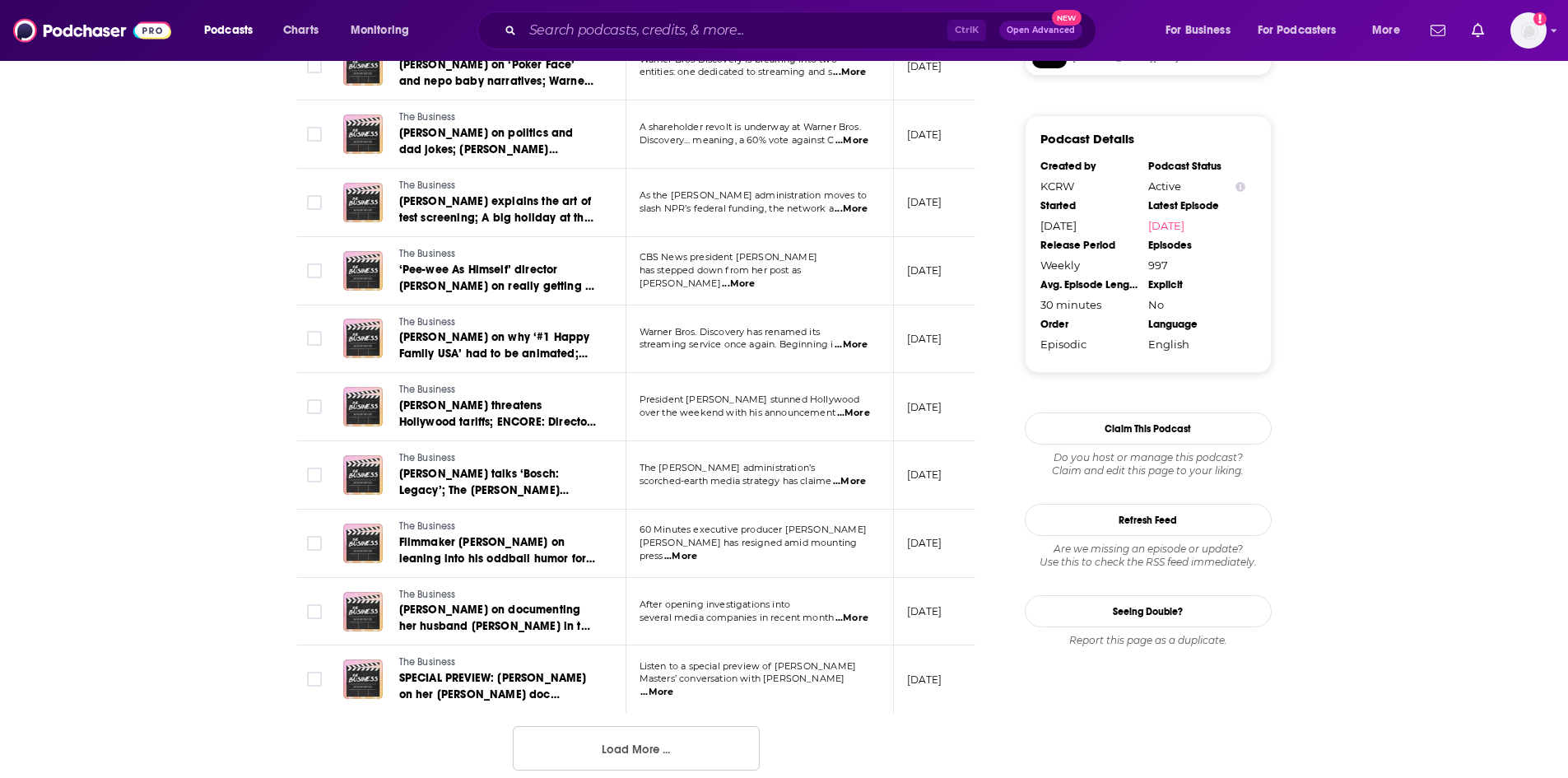
scroll to position [1482, 0]
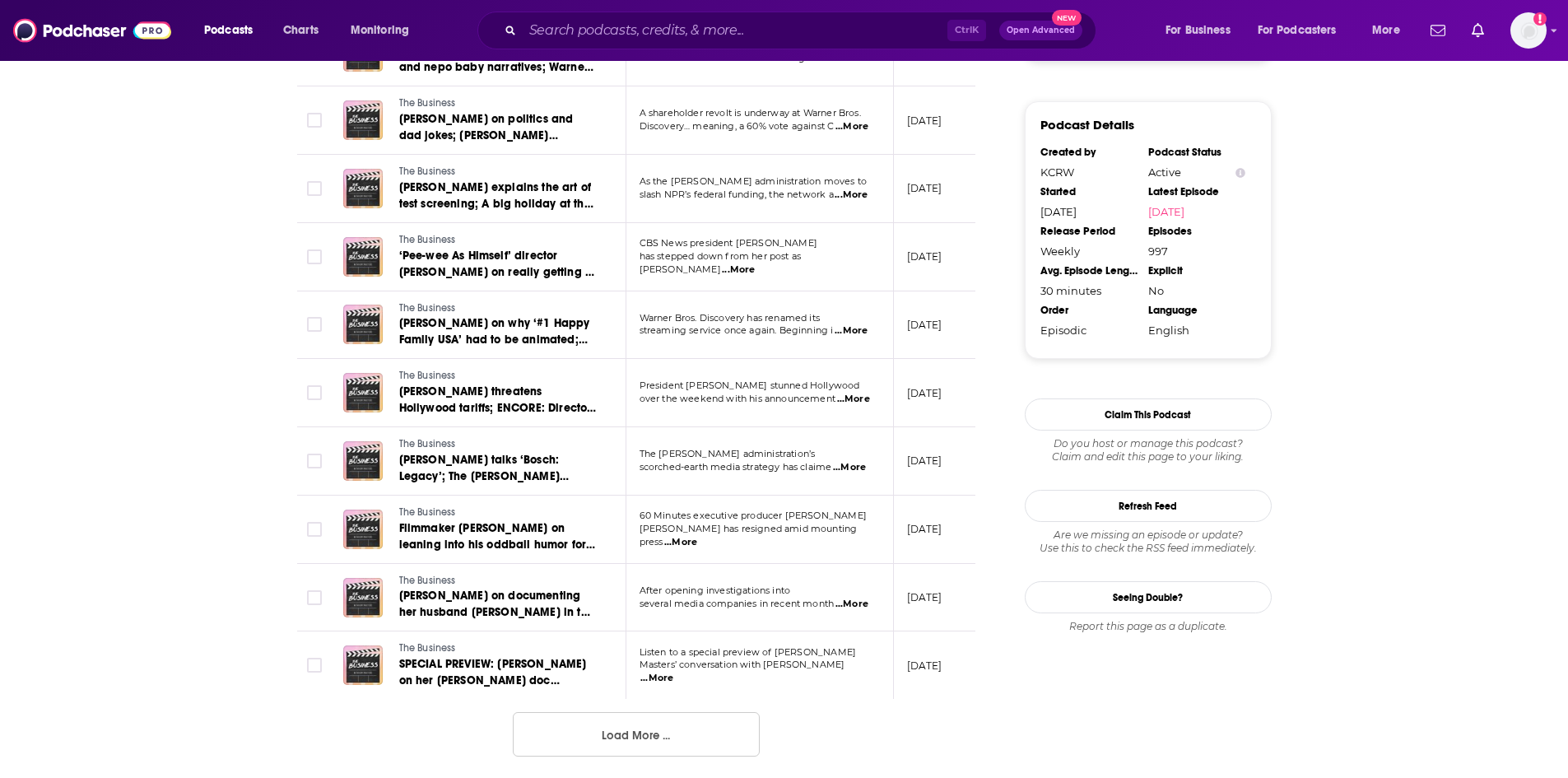
click at [688, 738] on button "Load More ..." at bounding box center [636, 734] width 247 height 44
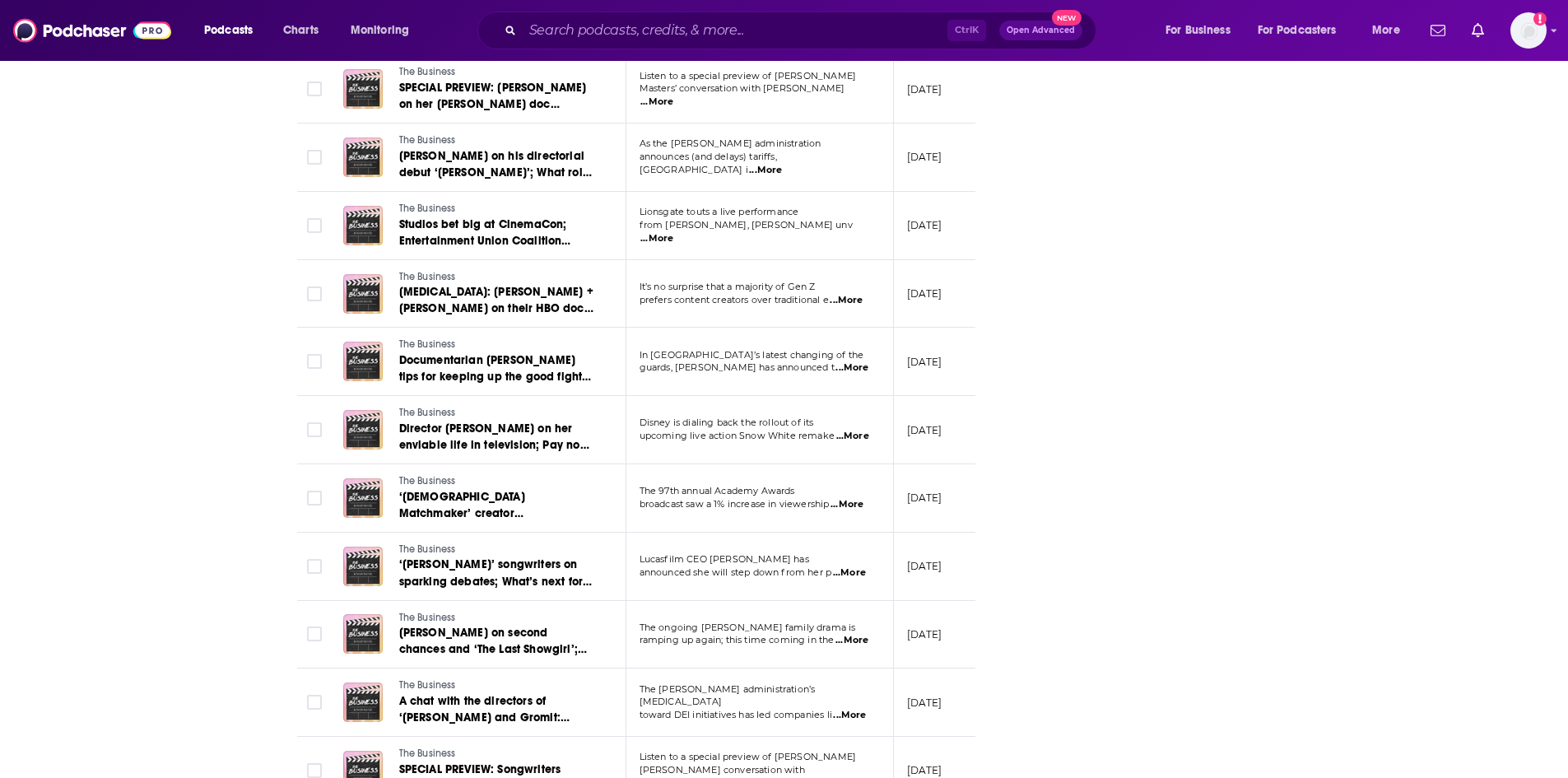
scroll to position [2224, 0]
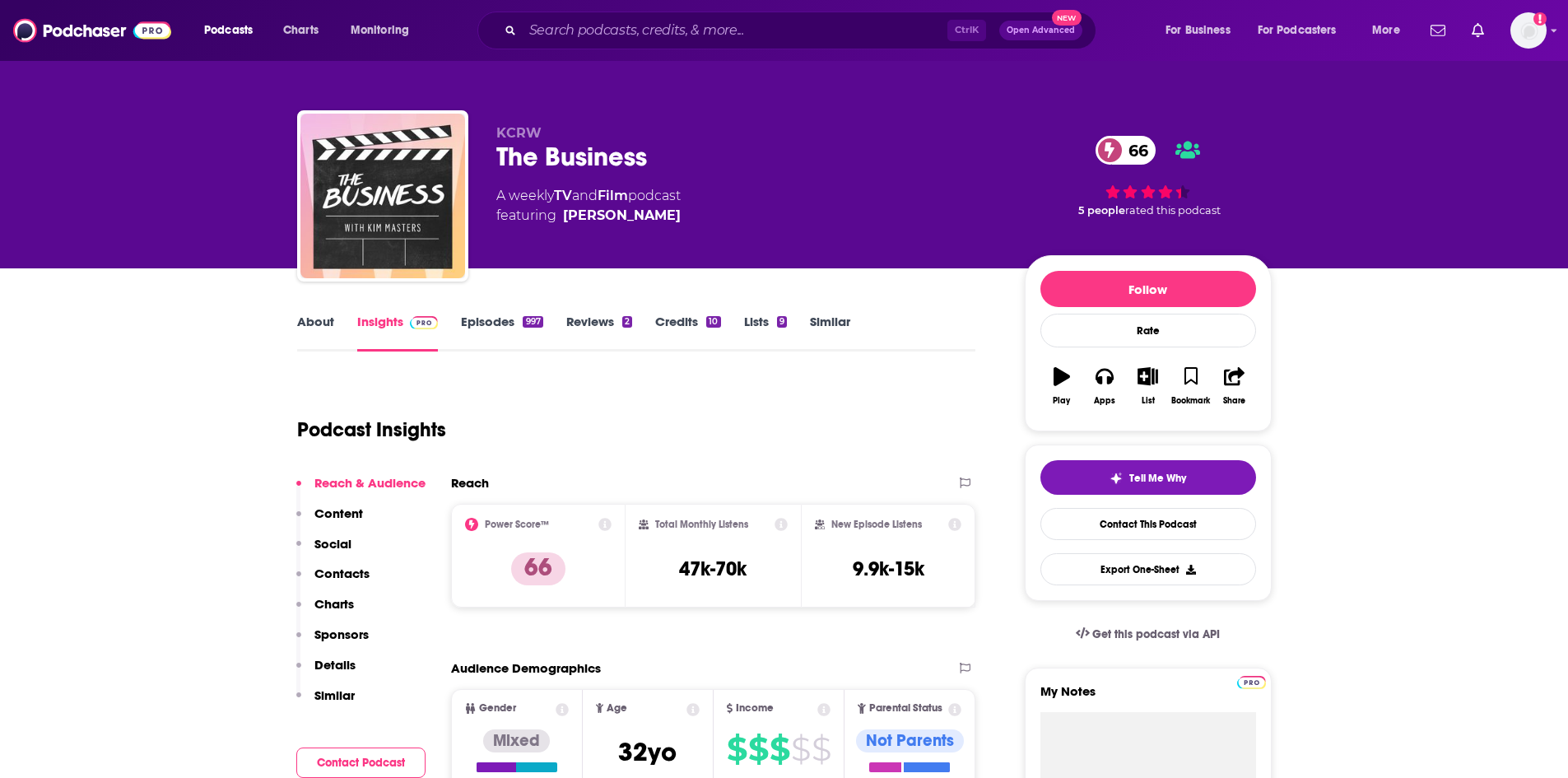
click at [344, 572] on p "Contacts" at bounding box center [342, 573] width 55 height 15
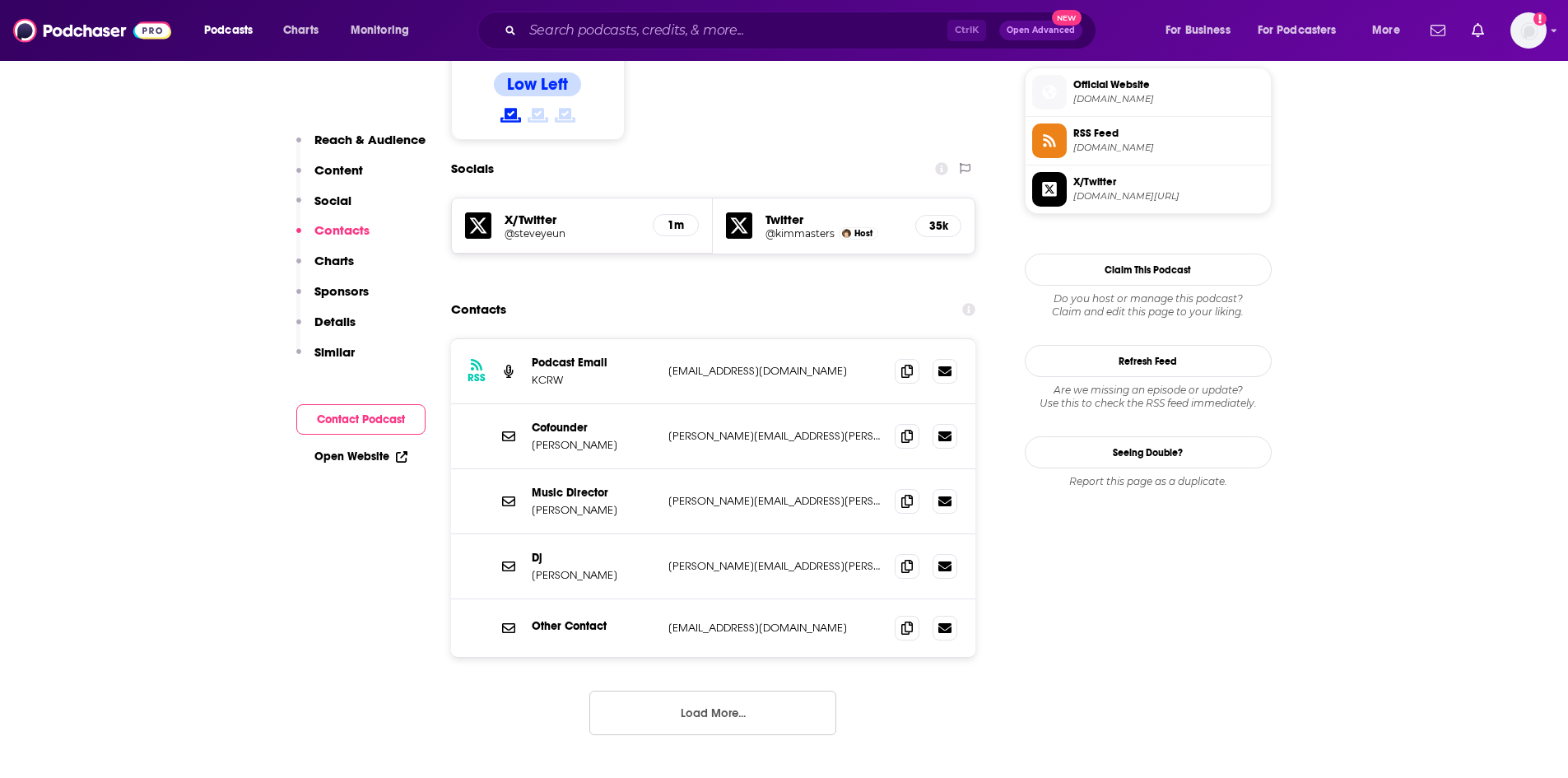
scroll to position [1338, 0]
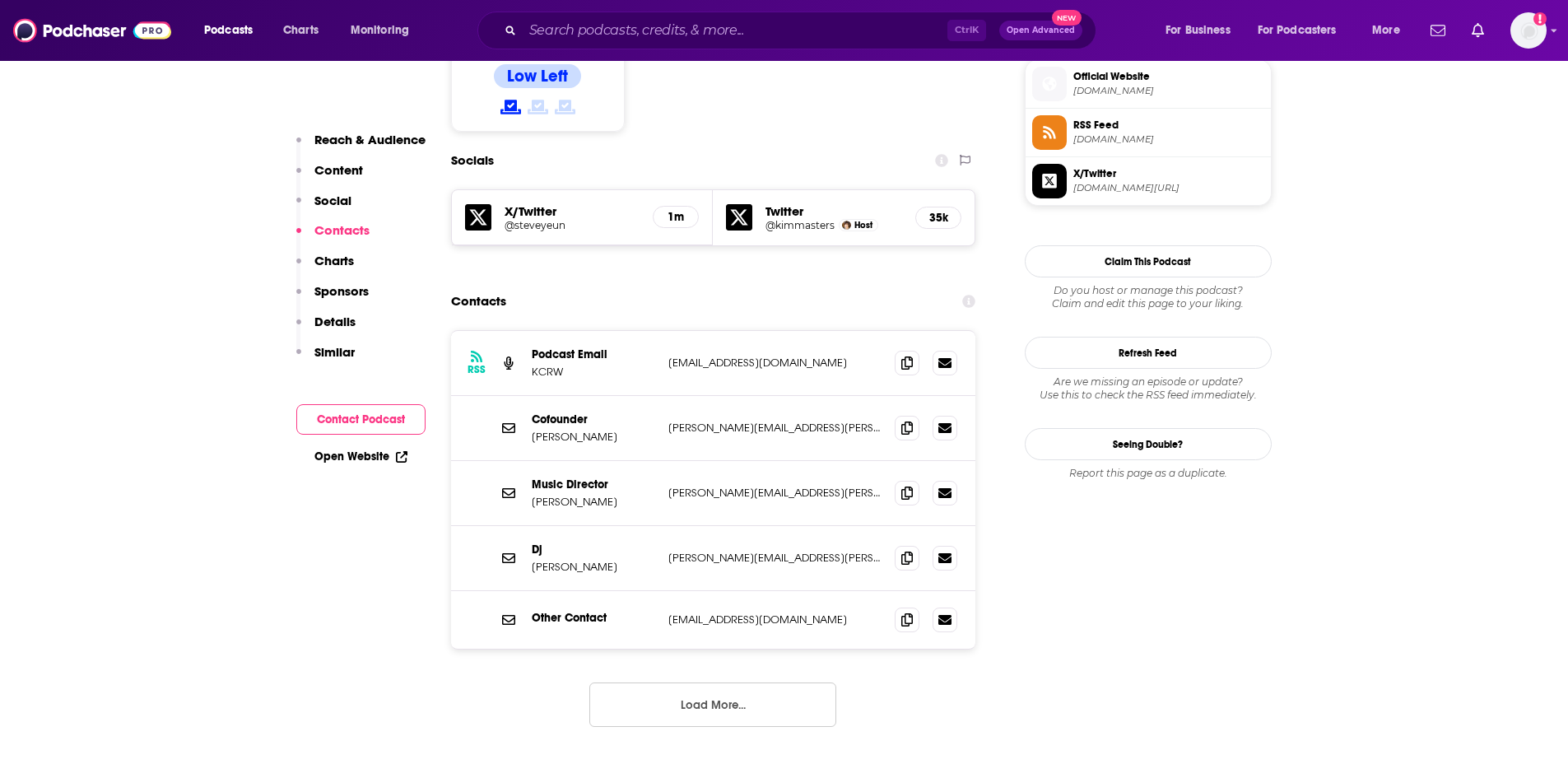
click at [750, 683] on button "Load More..." at bounding box center [713, 704] width 247 height 44
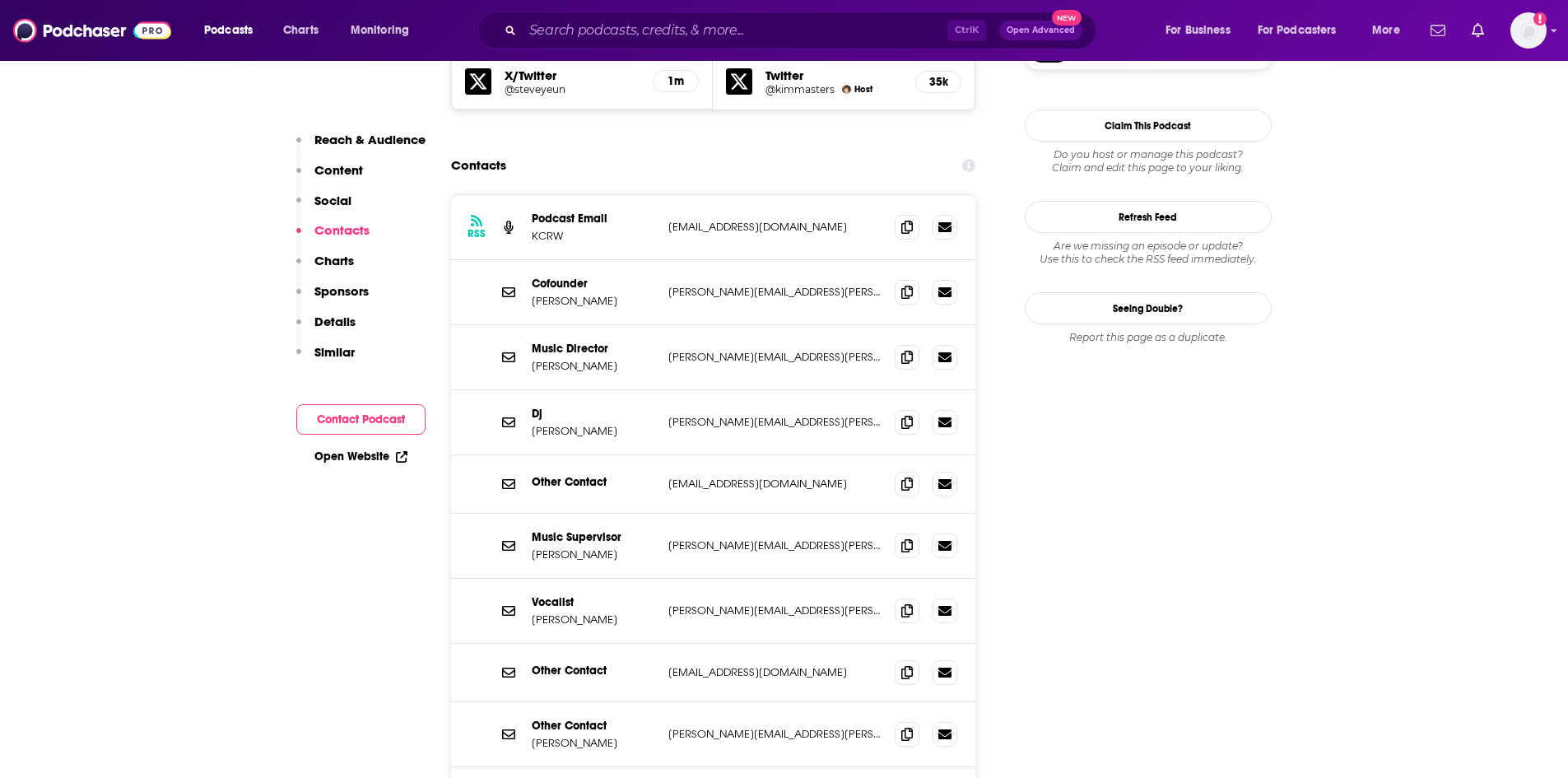
scroll to position [1503, 0]
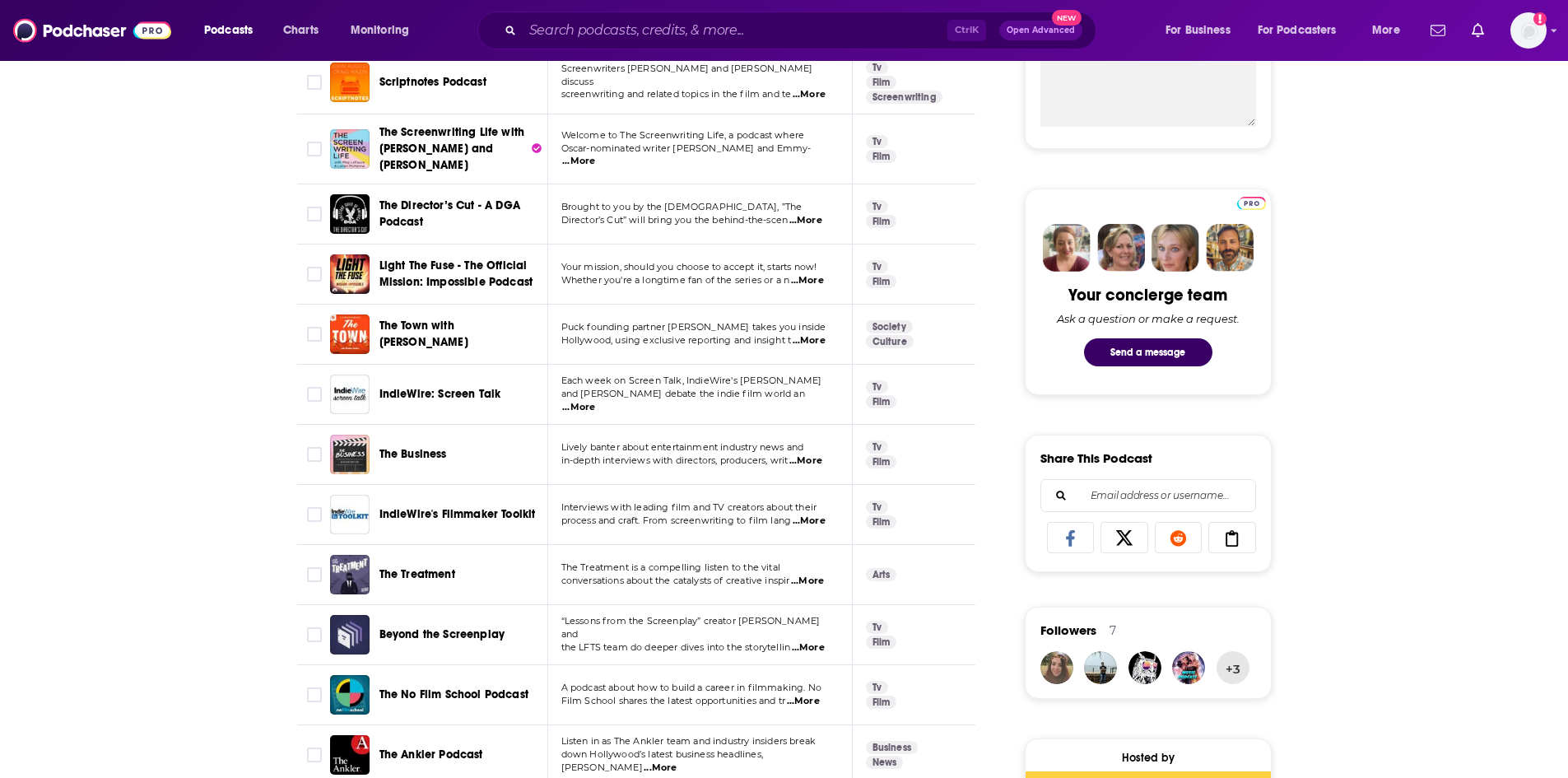
scroll to position [742, 0]
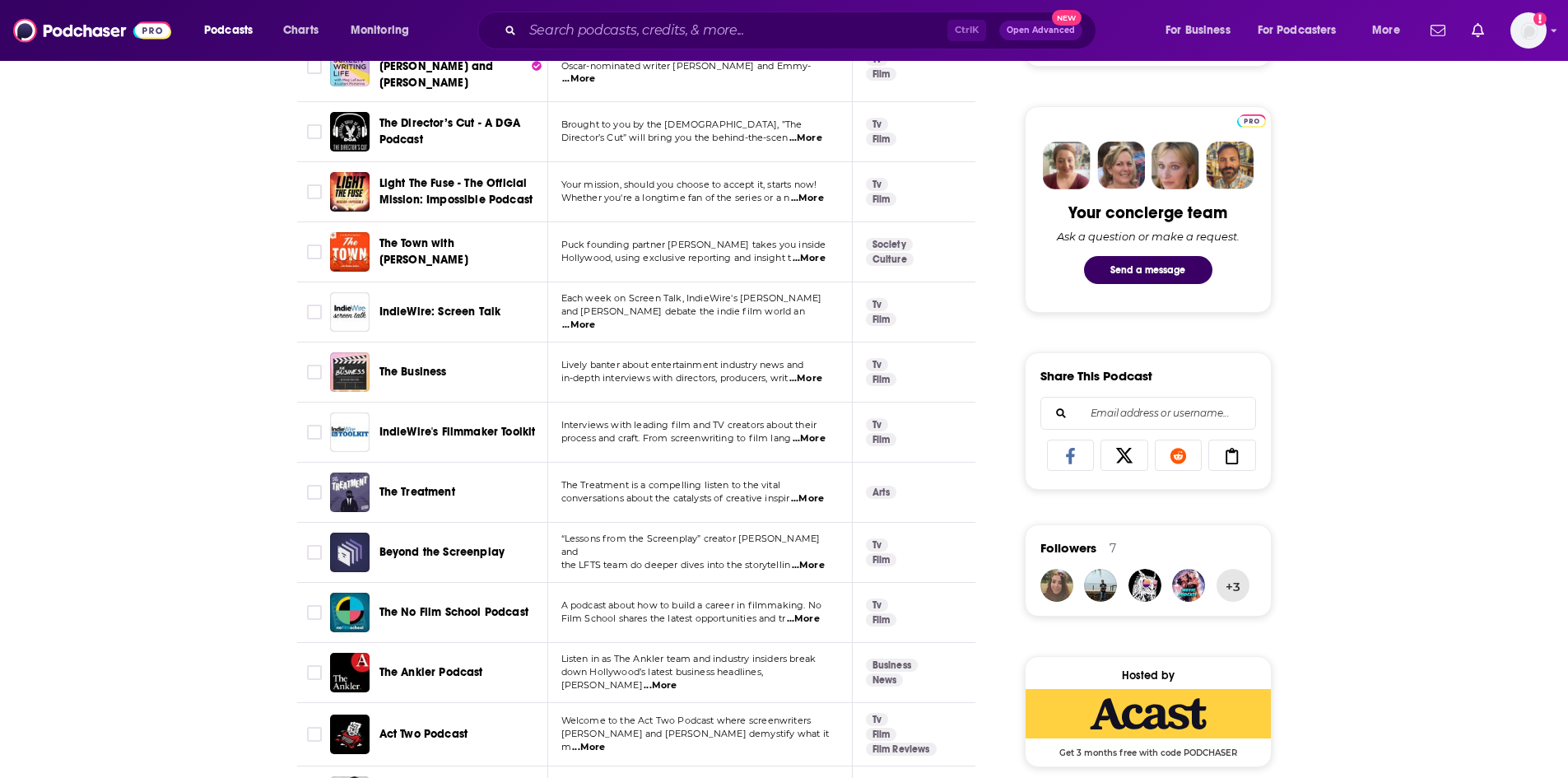
click at [810, 613] on span "...More" at bounding box center [803, 619] width 33 height 14
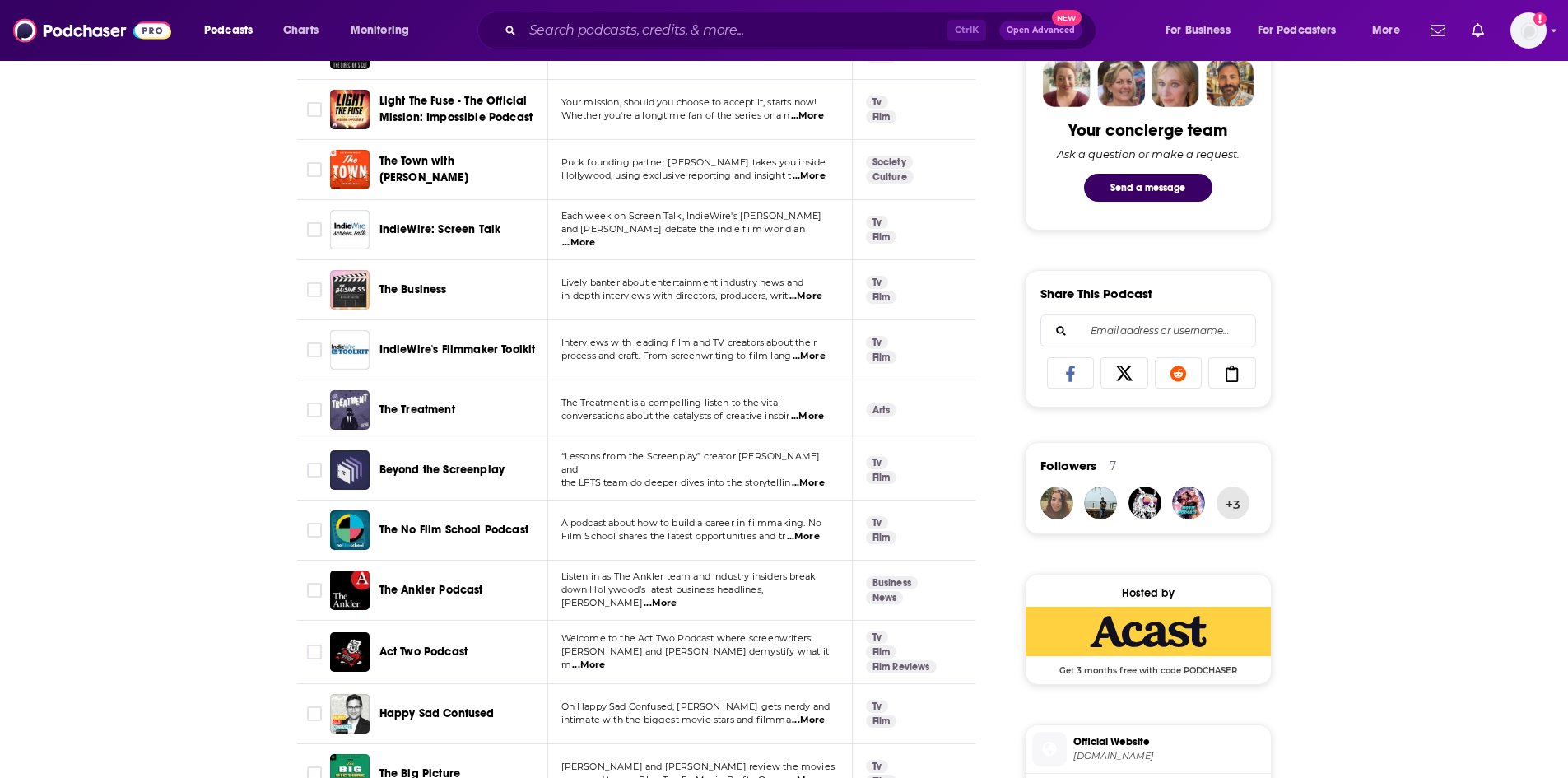
scroll to position [906, 0]
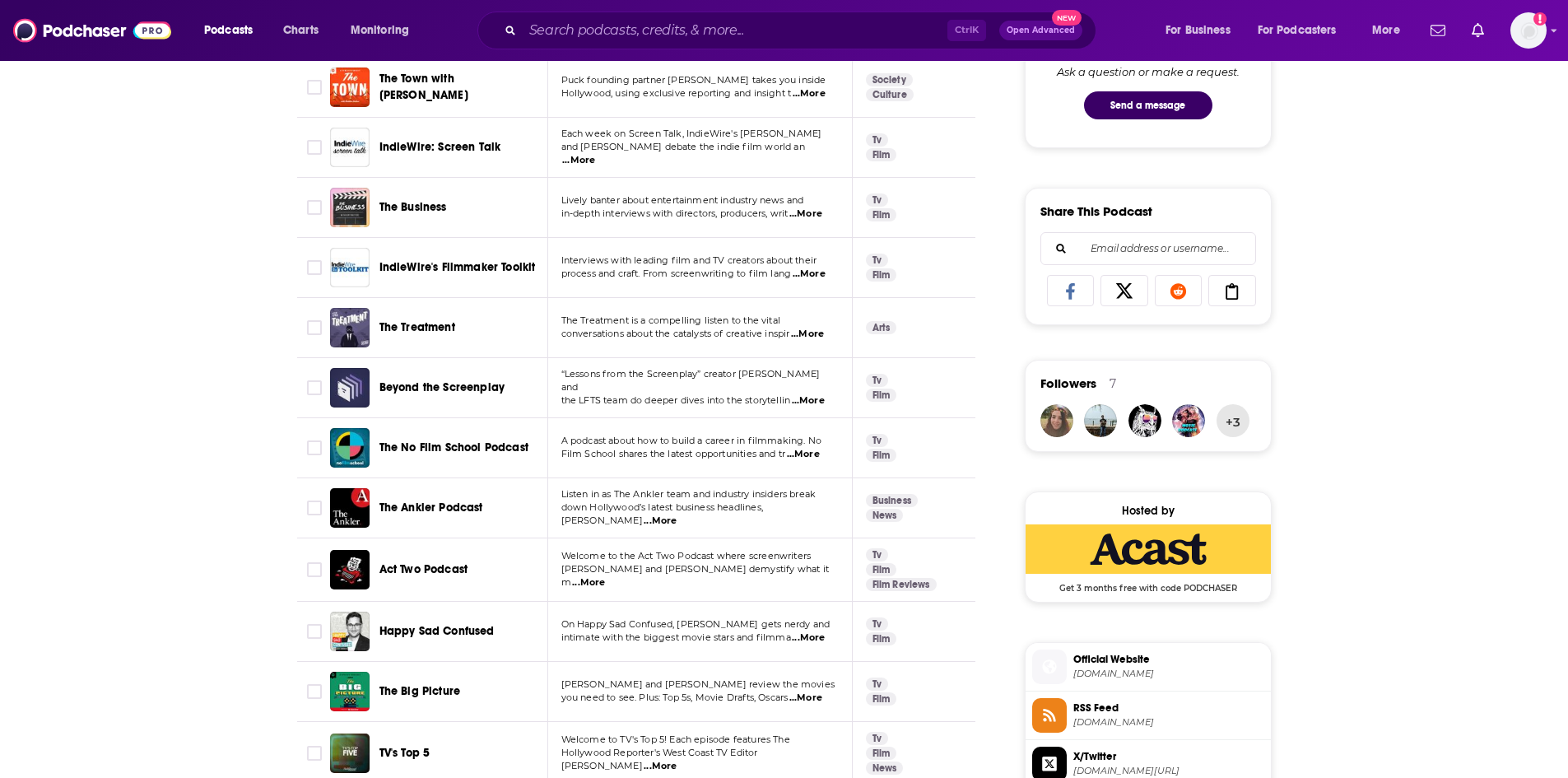
click at [605, 576] on span "...More" at bounding box center [589, 583] width 33 height 14
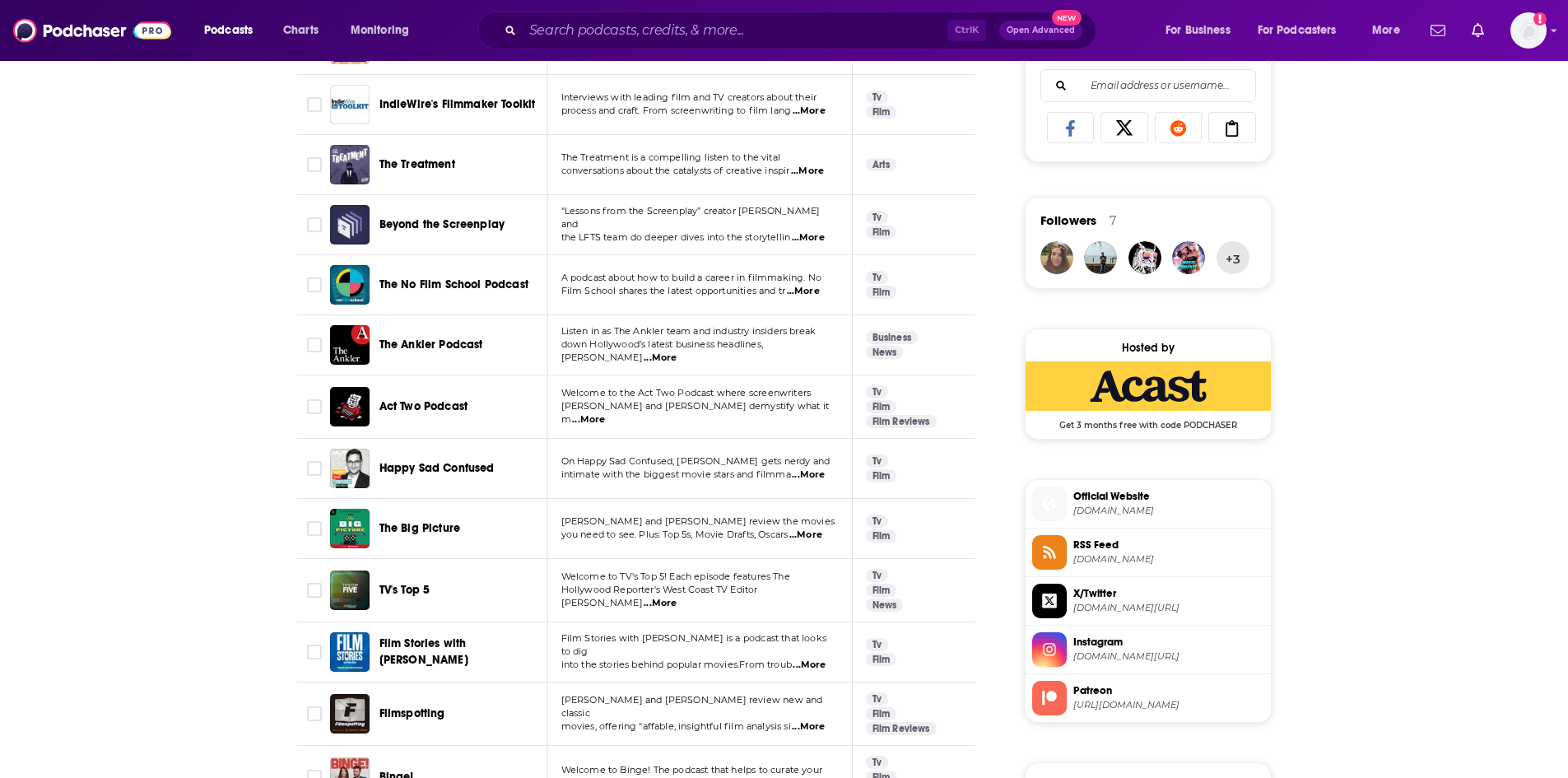
scroll to position [1071, 0]
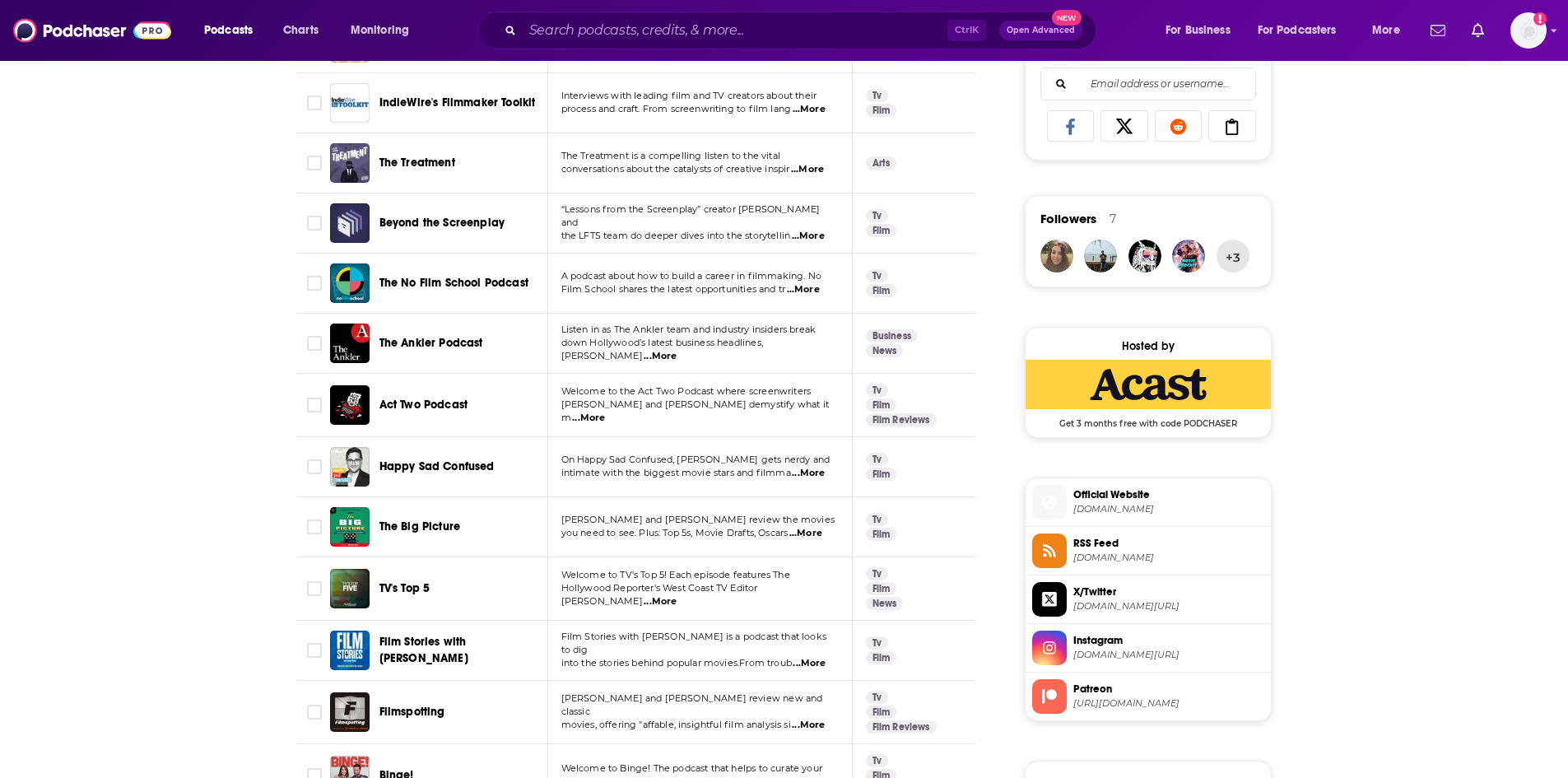
click at [801, 527] on span "...More" at bounding box center [806, 534] width 33 height 14
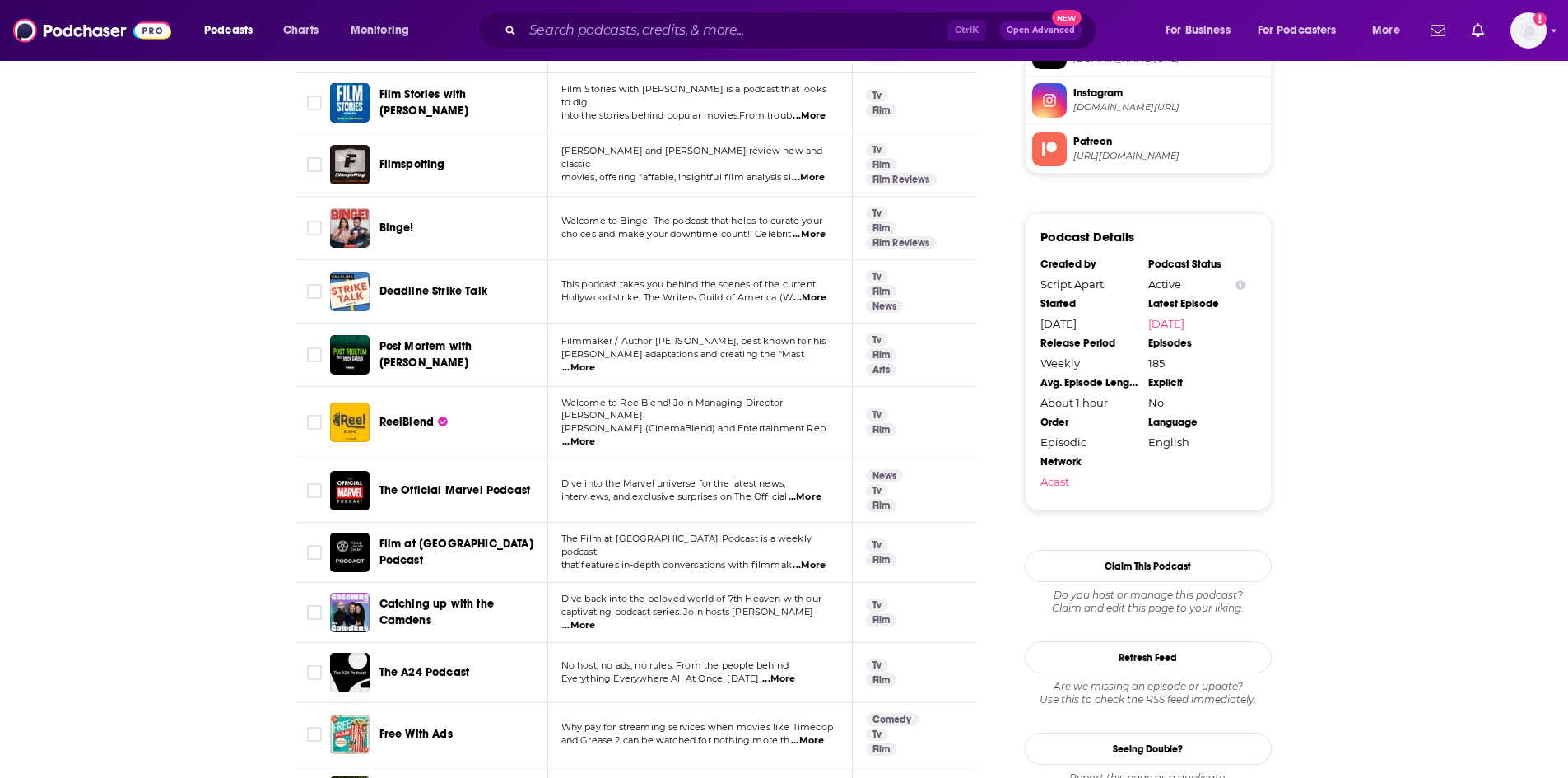
scroll to position [1648, 0]
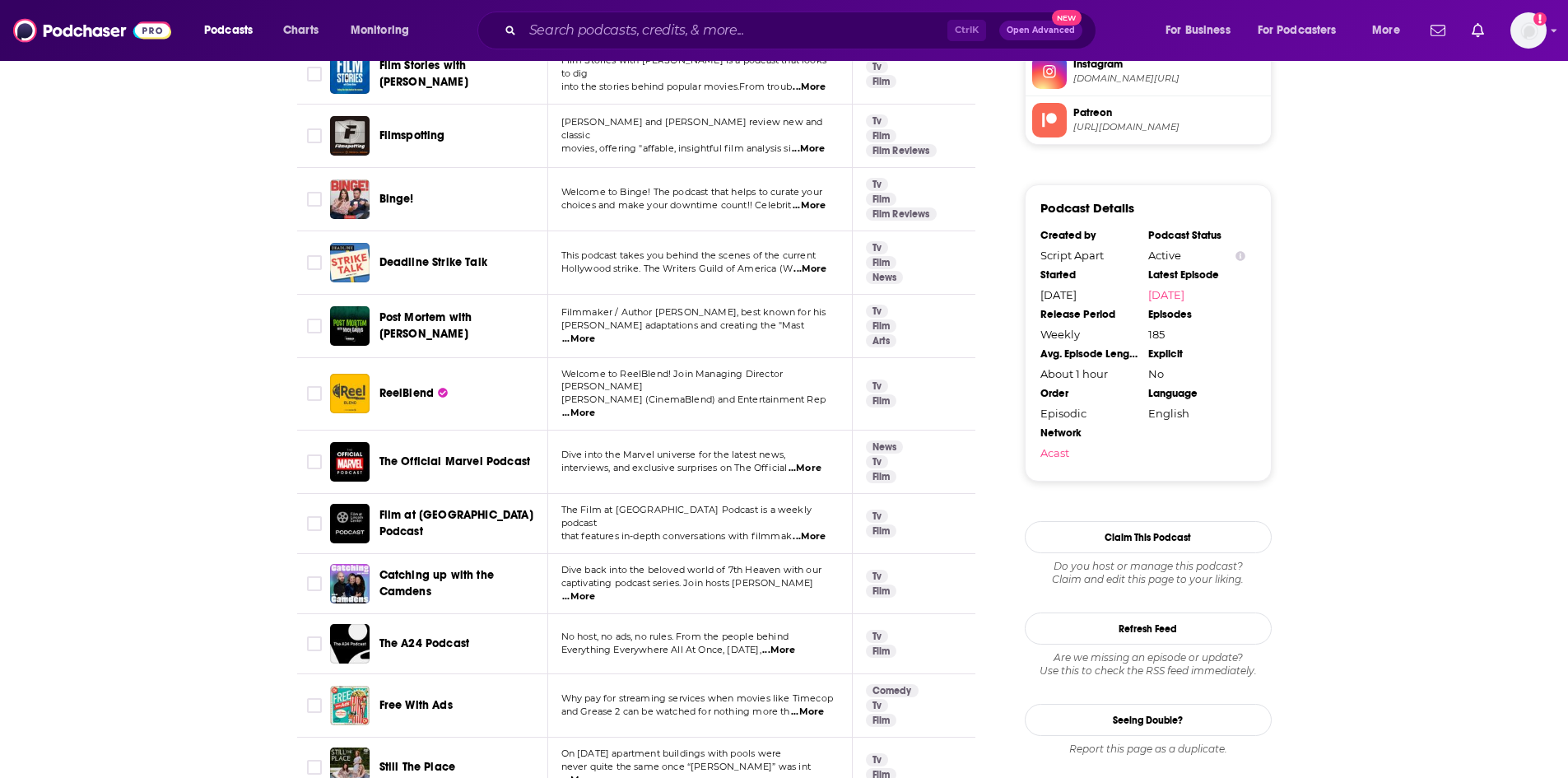
click at [808, 530] on span "...More" at bounding box center [809, 537] width 33 height 14
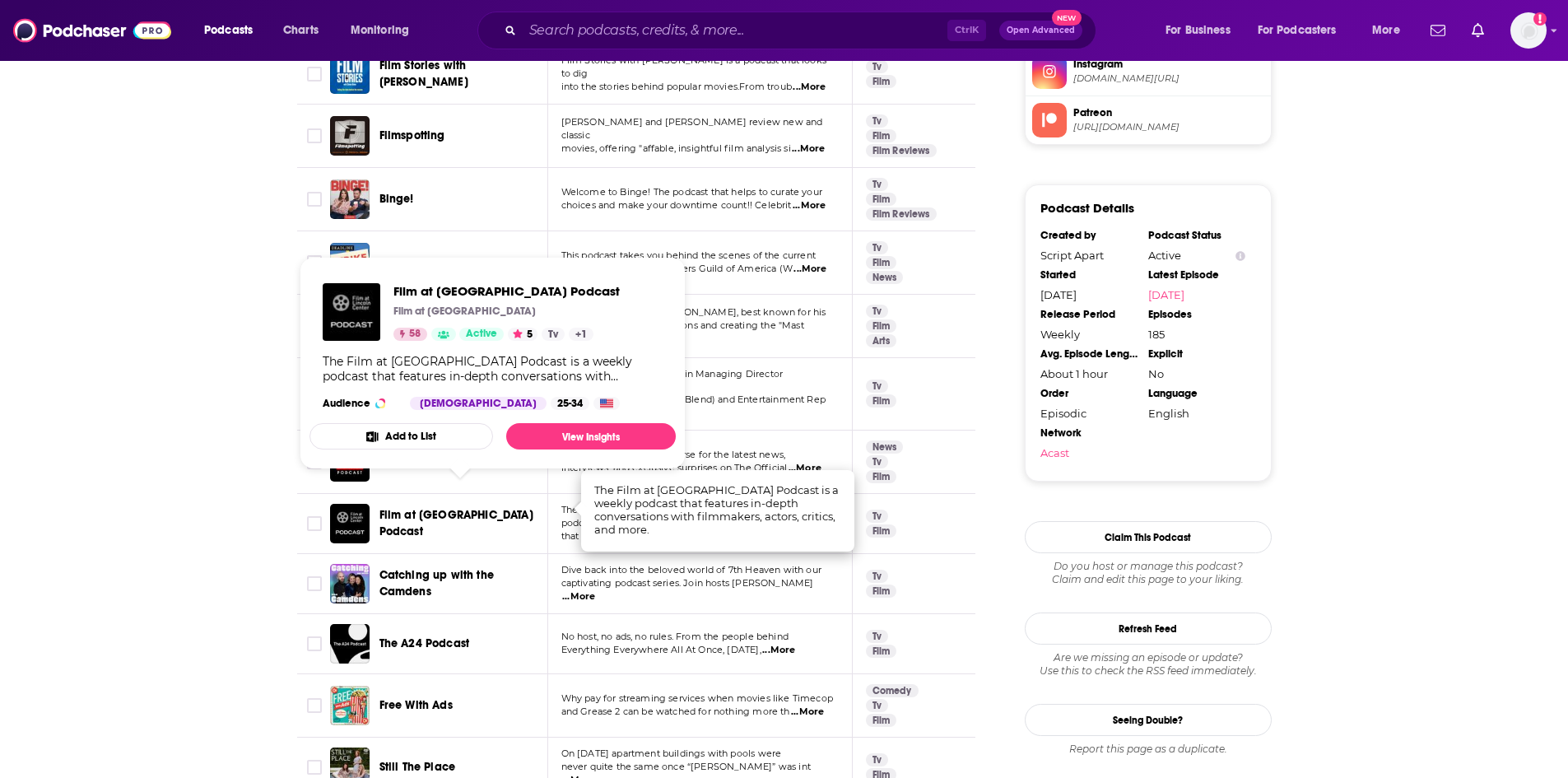
click at [422, 508] on span "Film at [GEOGRAPHIC_DATA] Podcast" at bounding box center [456, 524] width 154 height 31
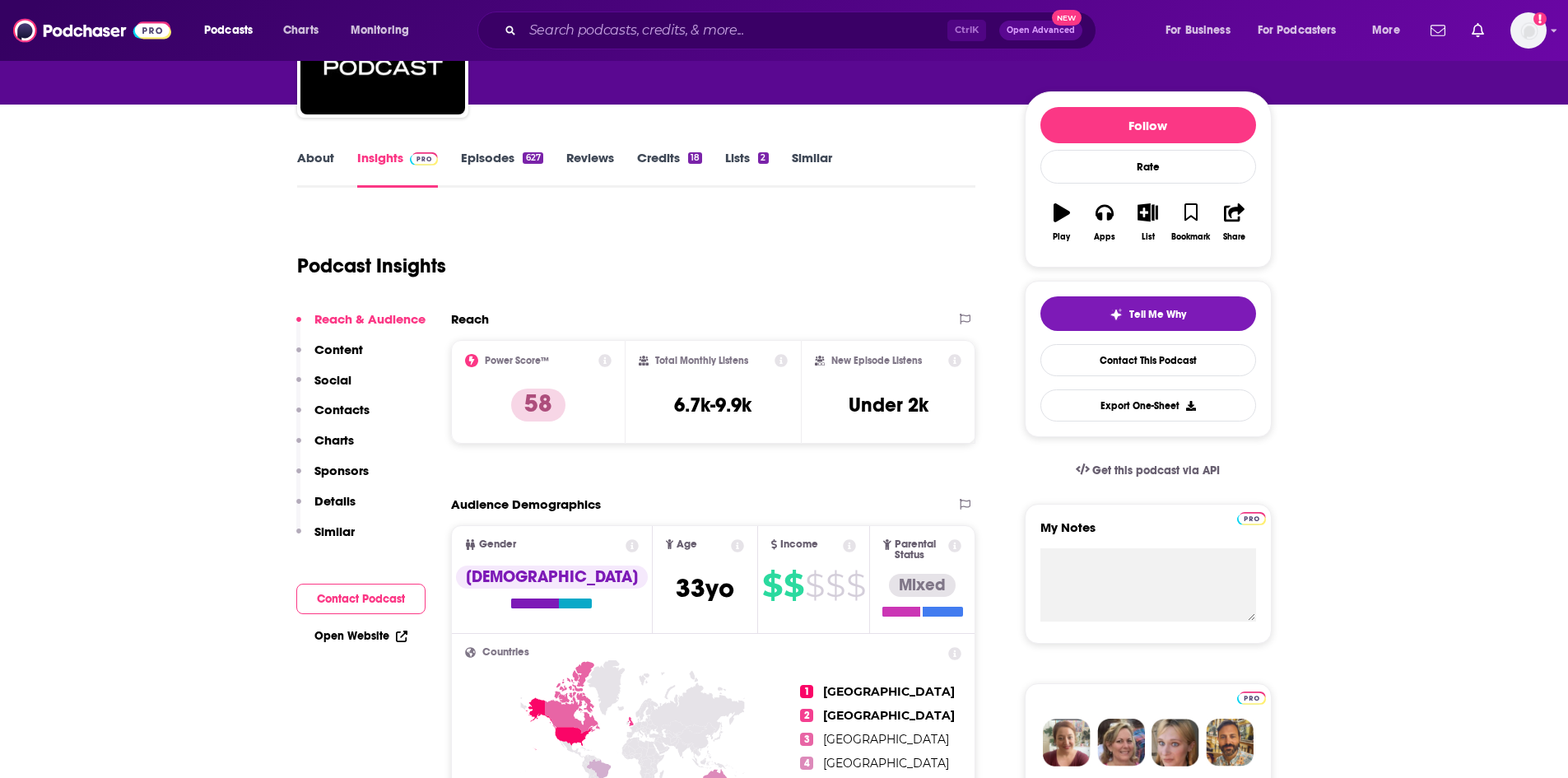
scroll to position [164, 0]
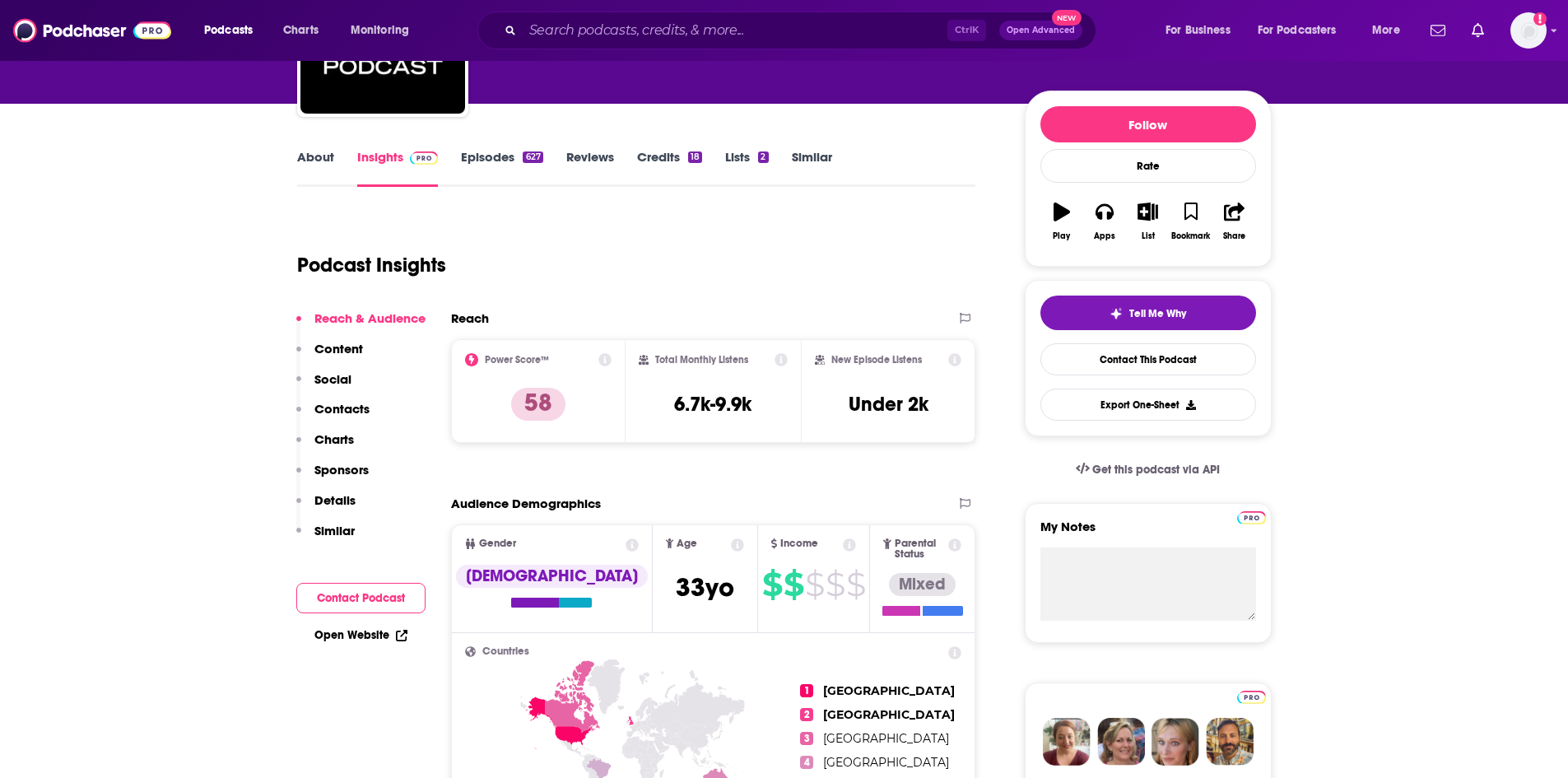
click at [505, 161] on link "Episodes 627" at bounding box center [502, 168] width 82 height 38
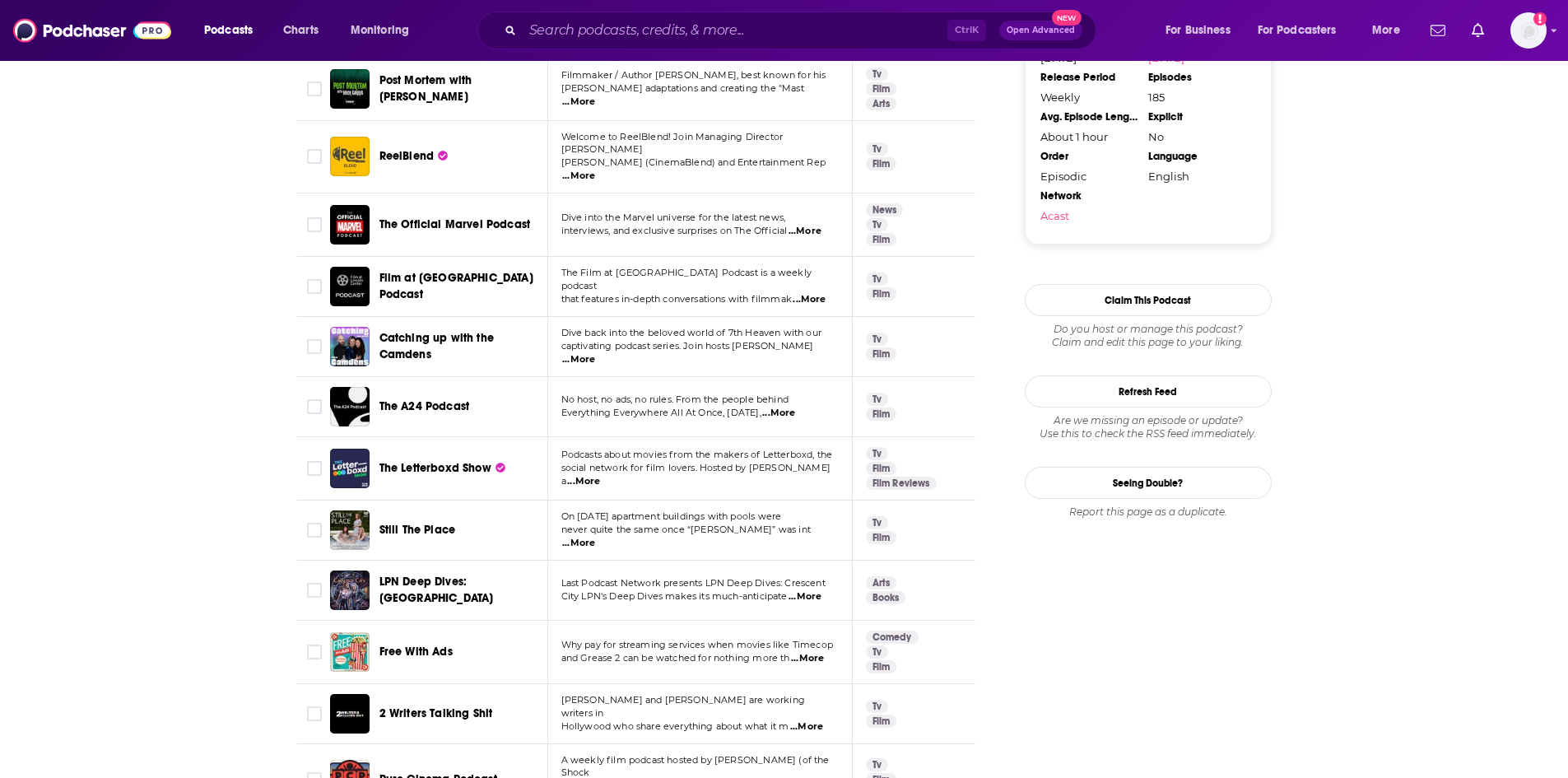
scroll to position [1895, 0]
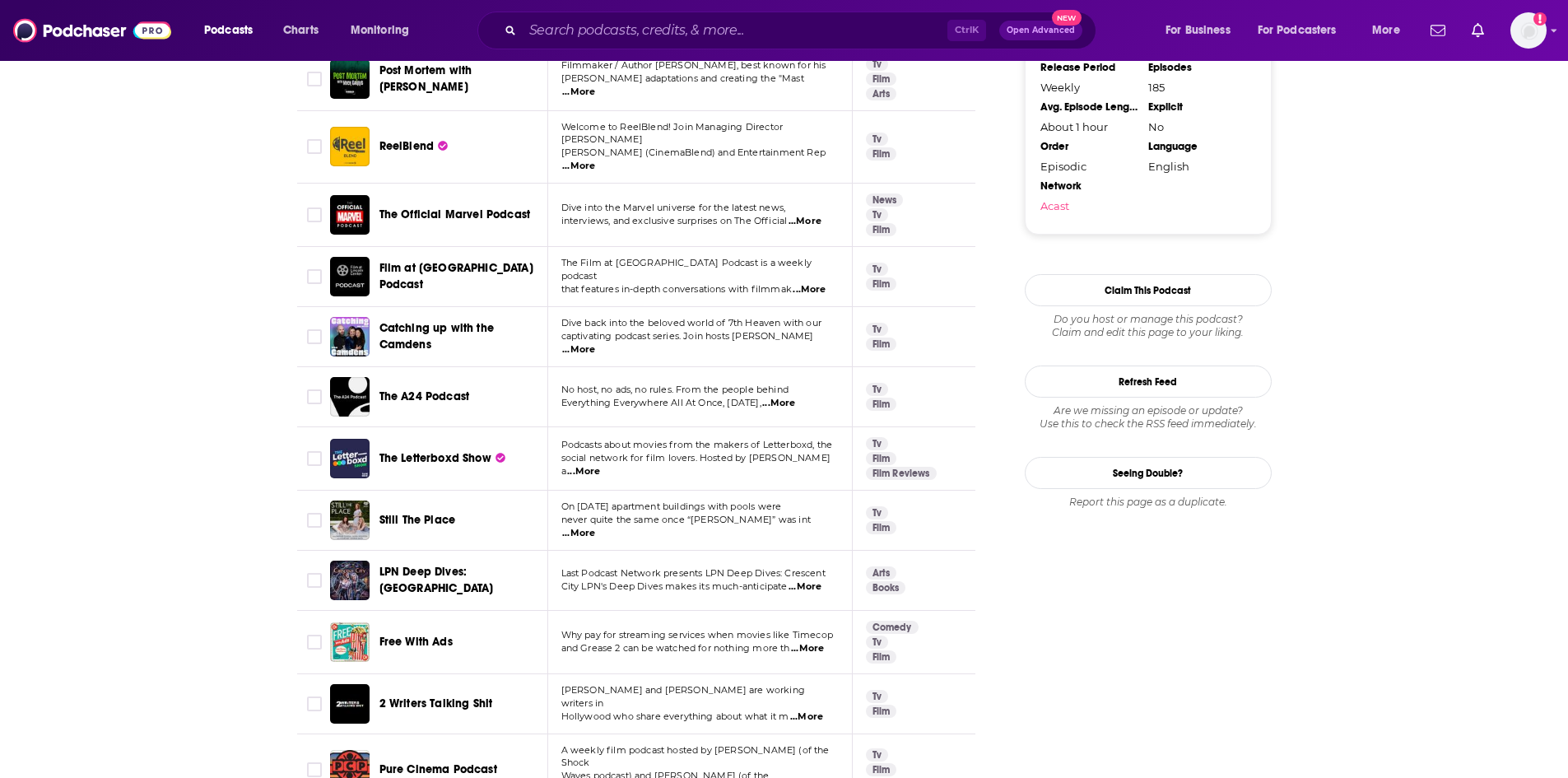
click at [702, 439] on p "Podcasts about movies from the makers of Letterboxd, the" at bounding box center [700, 446] width 277 height 14
click at [600, 466] on span "...More" at bounding box center [583, 472] width 33 height 14
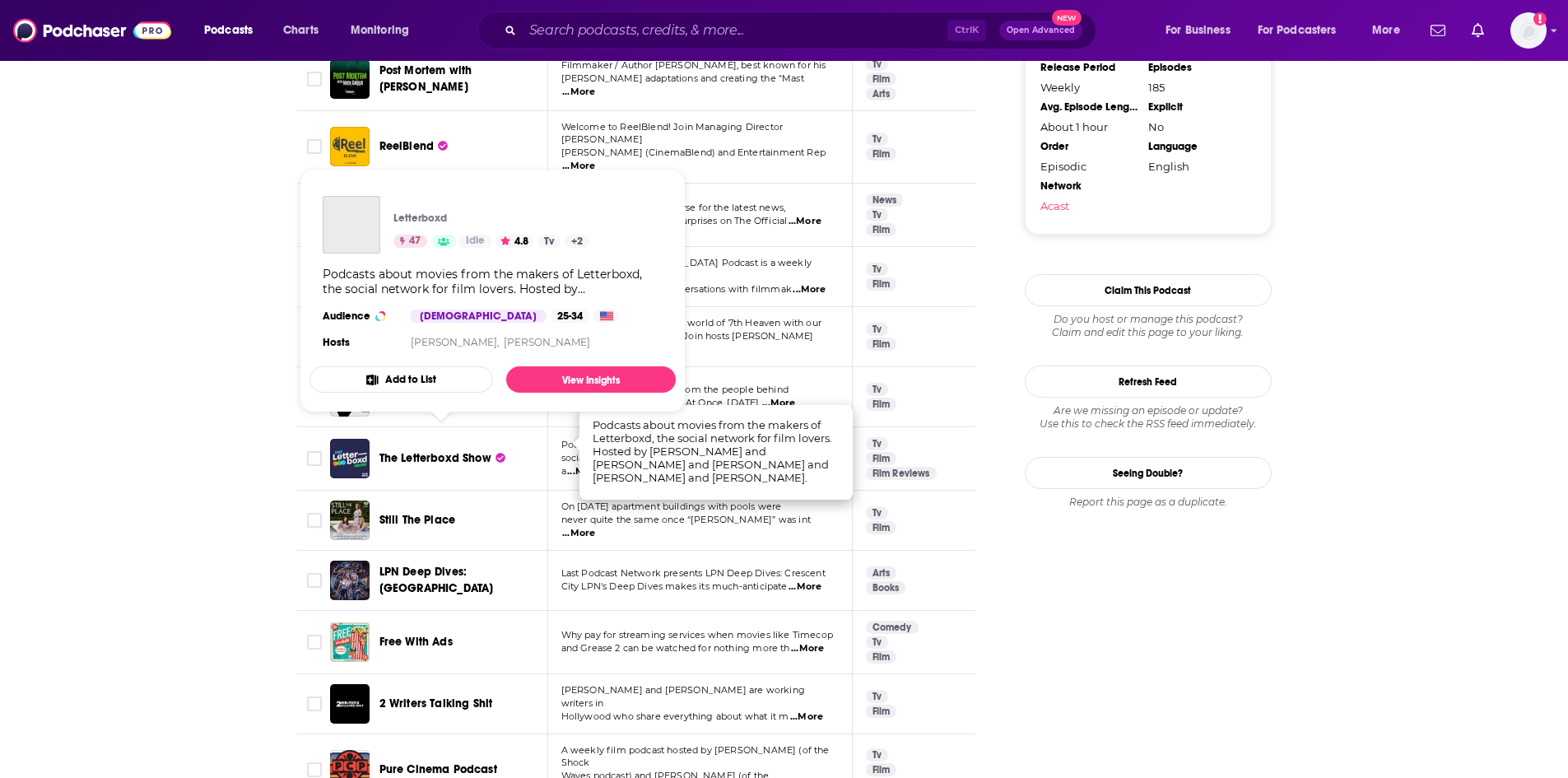
click at [438, 451] on span "The Letterboxd Show" at bounding box center [435, 458] width 112 height 14
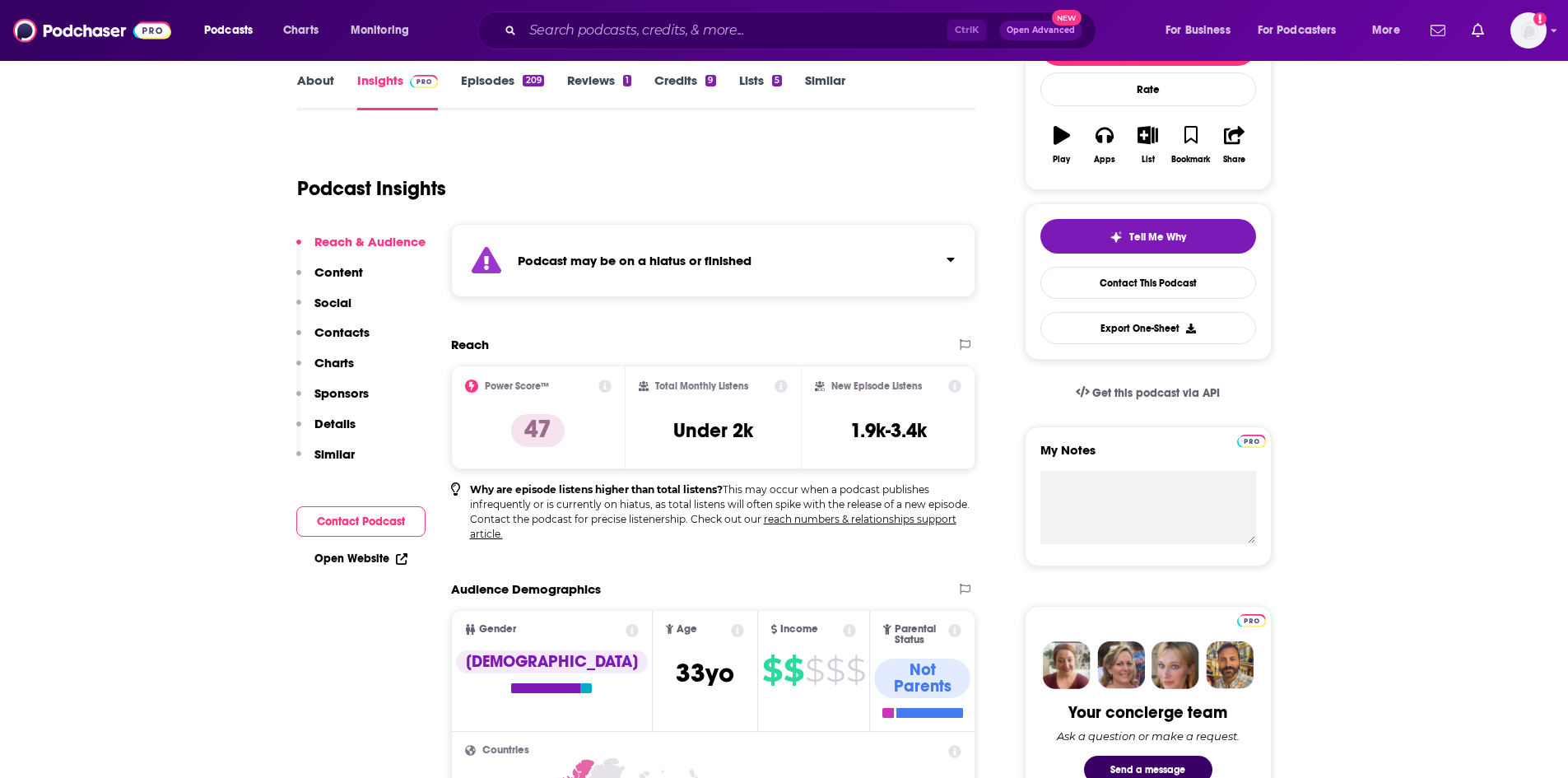
scroll to position [247, 0]
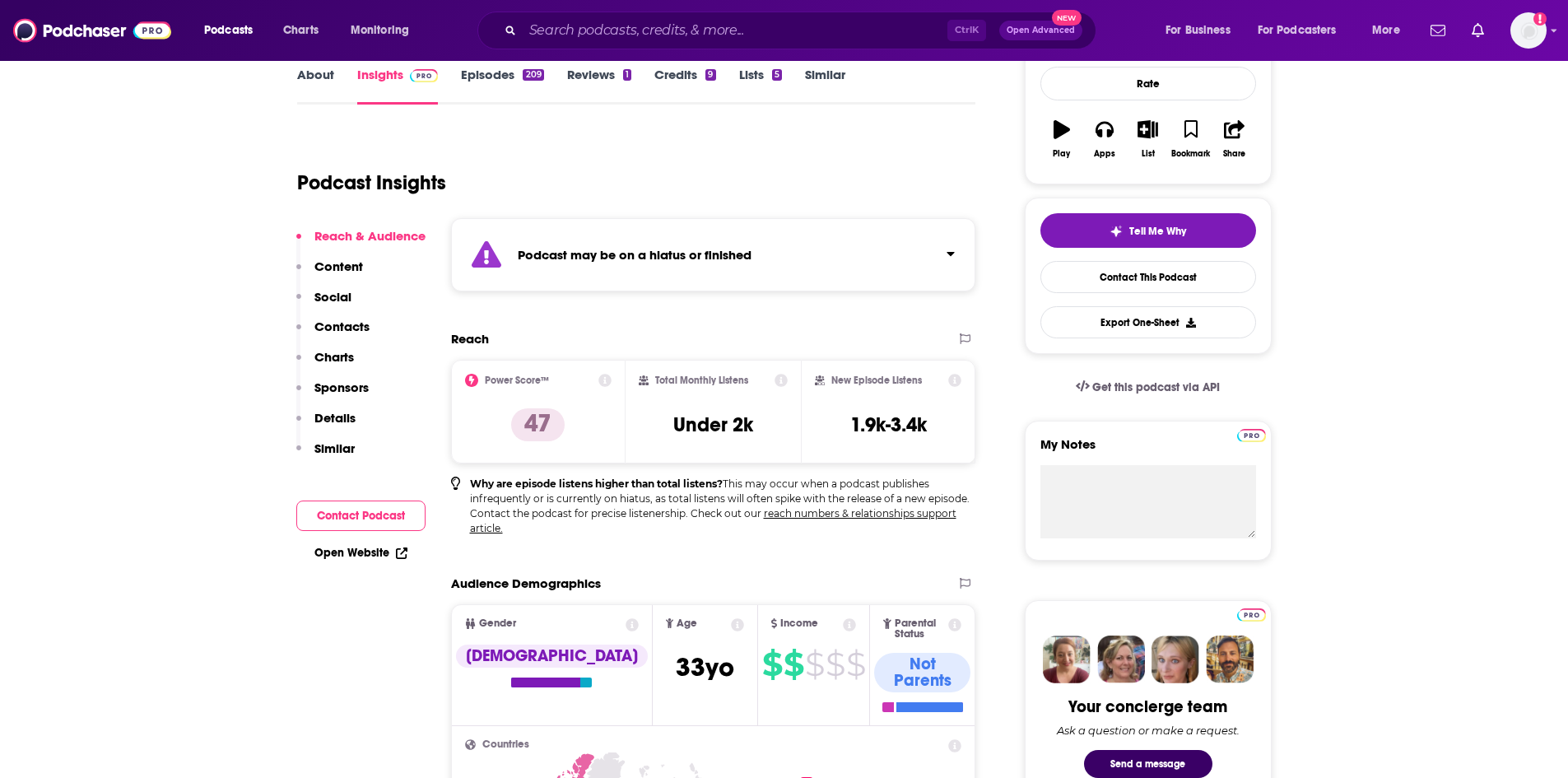
click at [481, 78] on link "Episodes 209" at bounding box center [502, 85] width 83 height 38
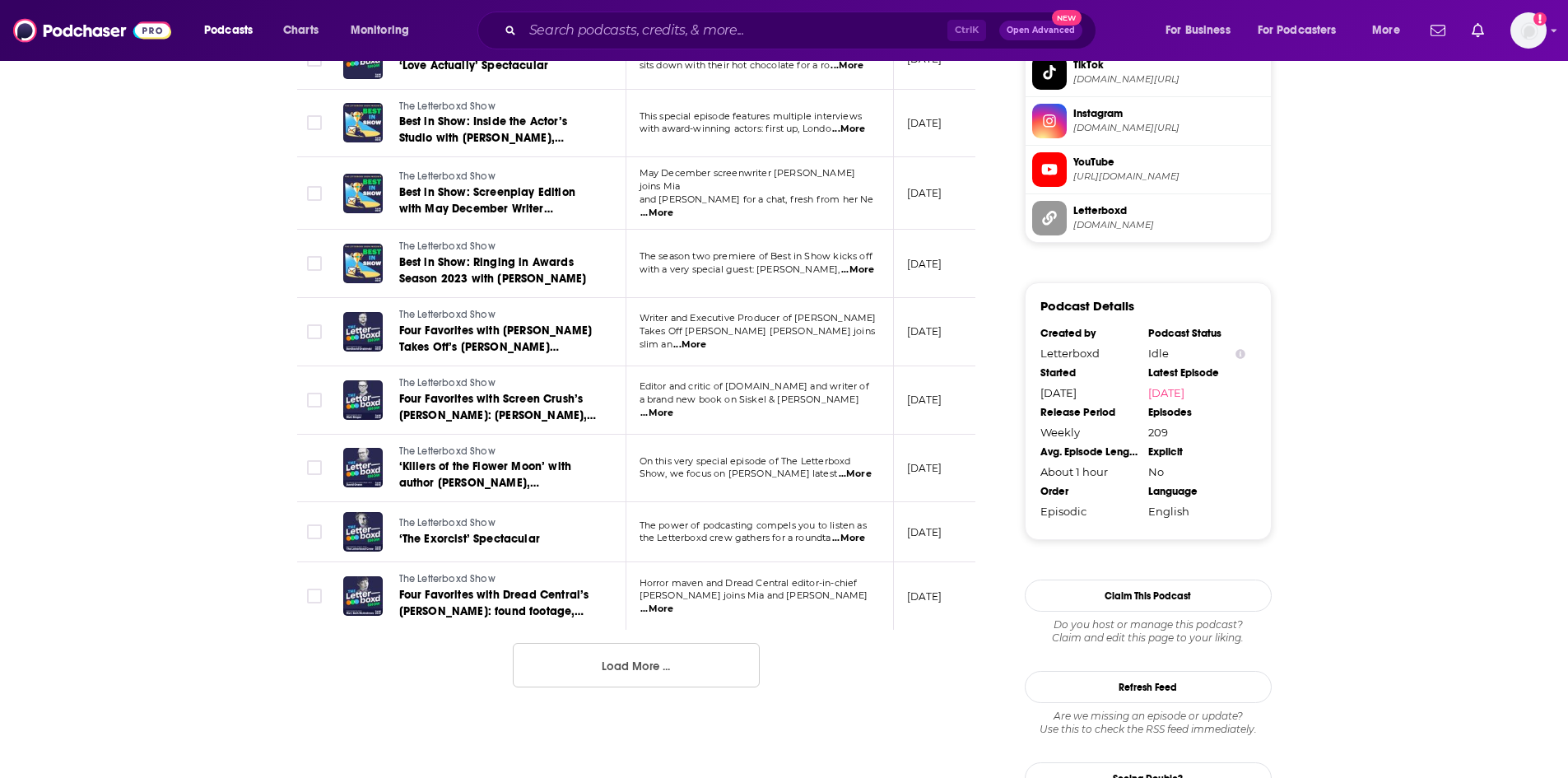
scroll to position [1565, 0]
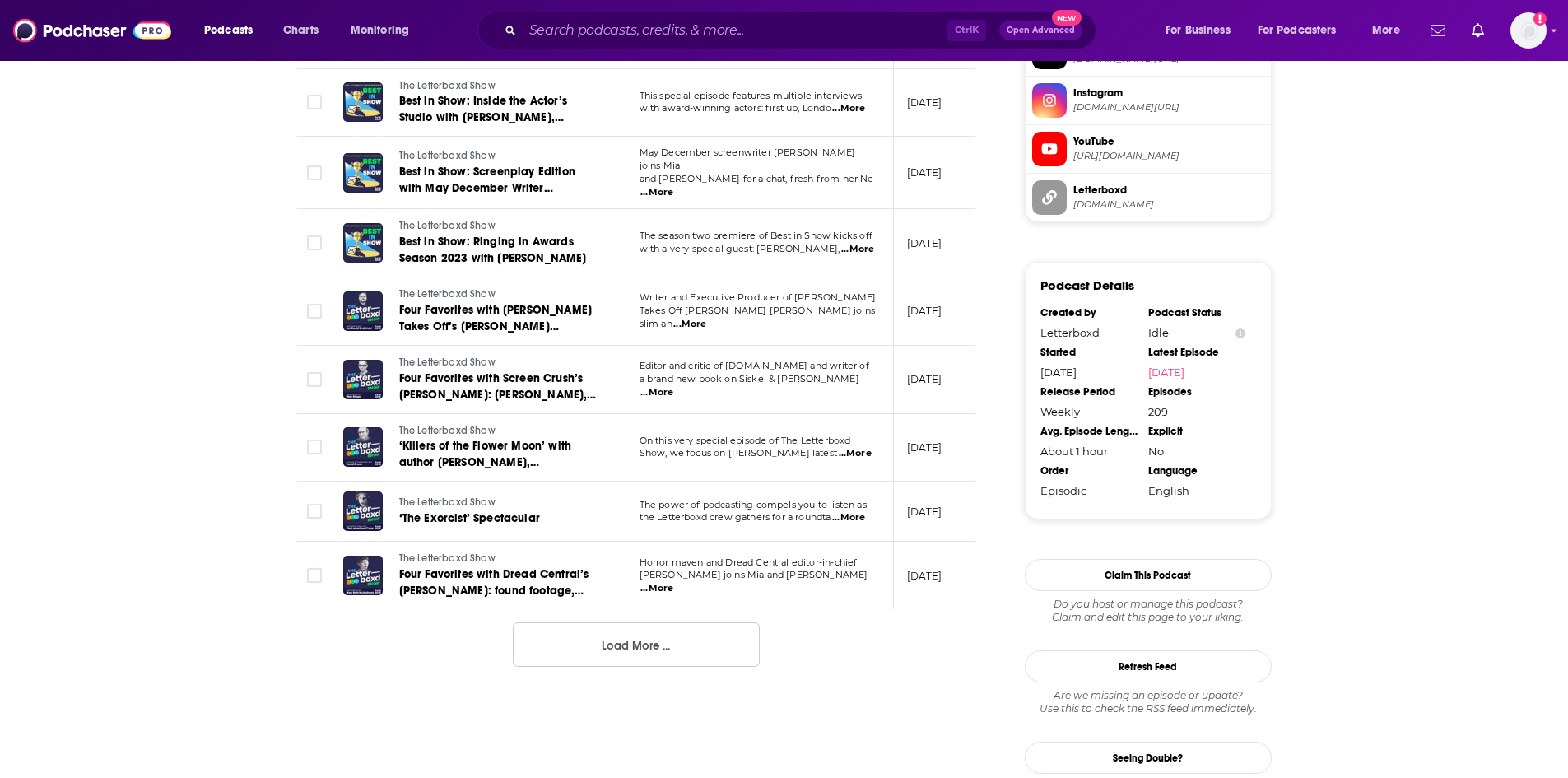
click at [607, 646] on button "Load More ..." at bounding box center [636, 645] width 247 height 44
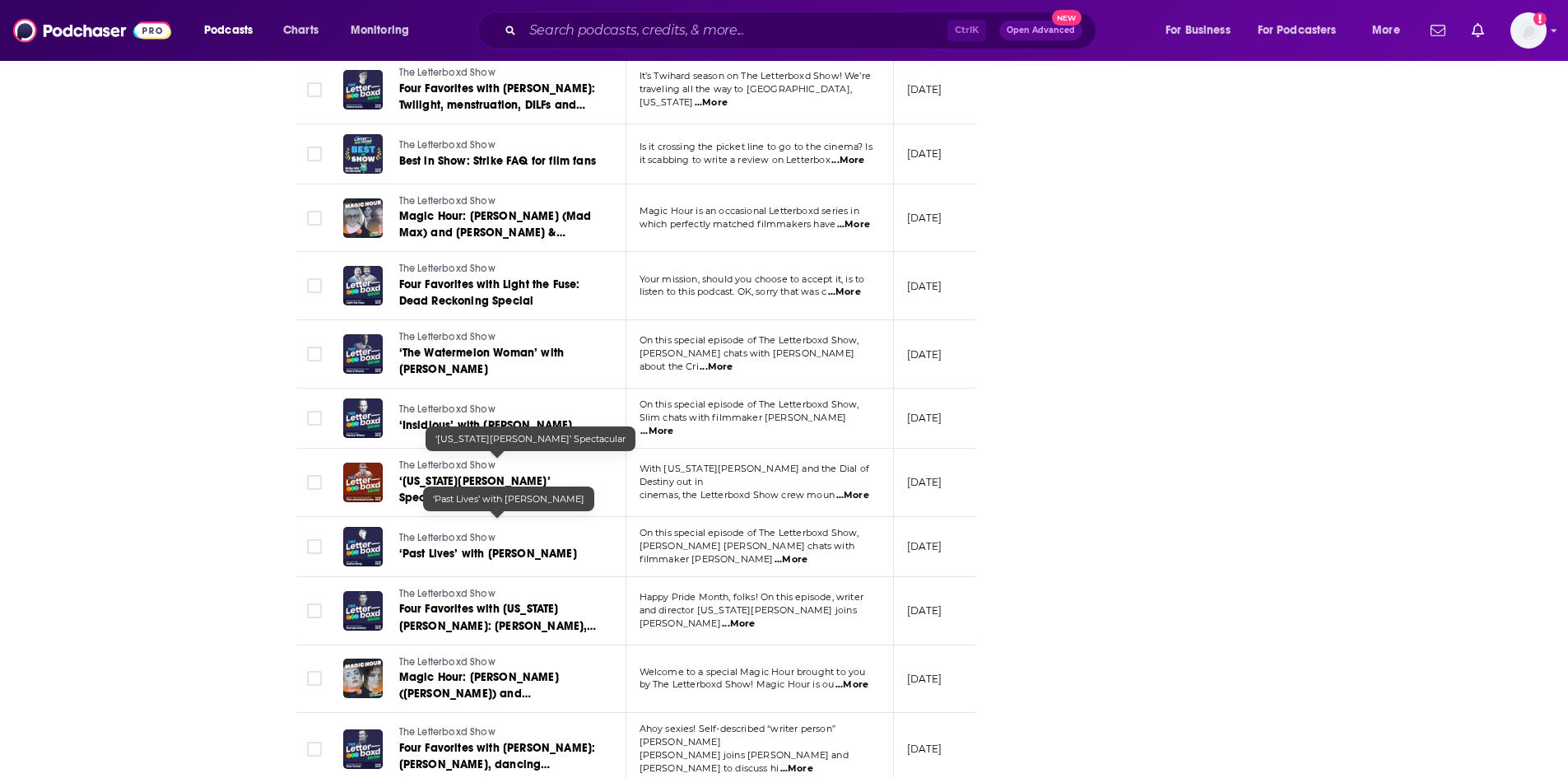
scroll to position [2883, 0]
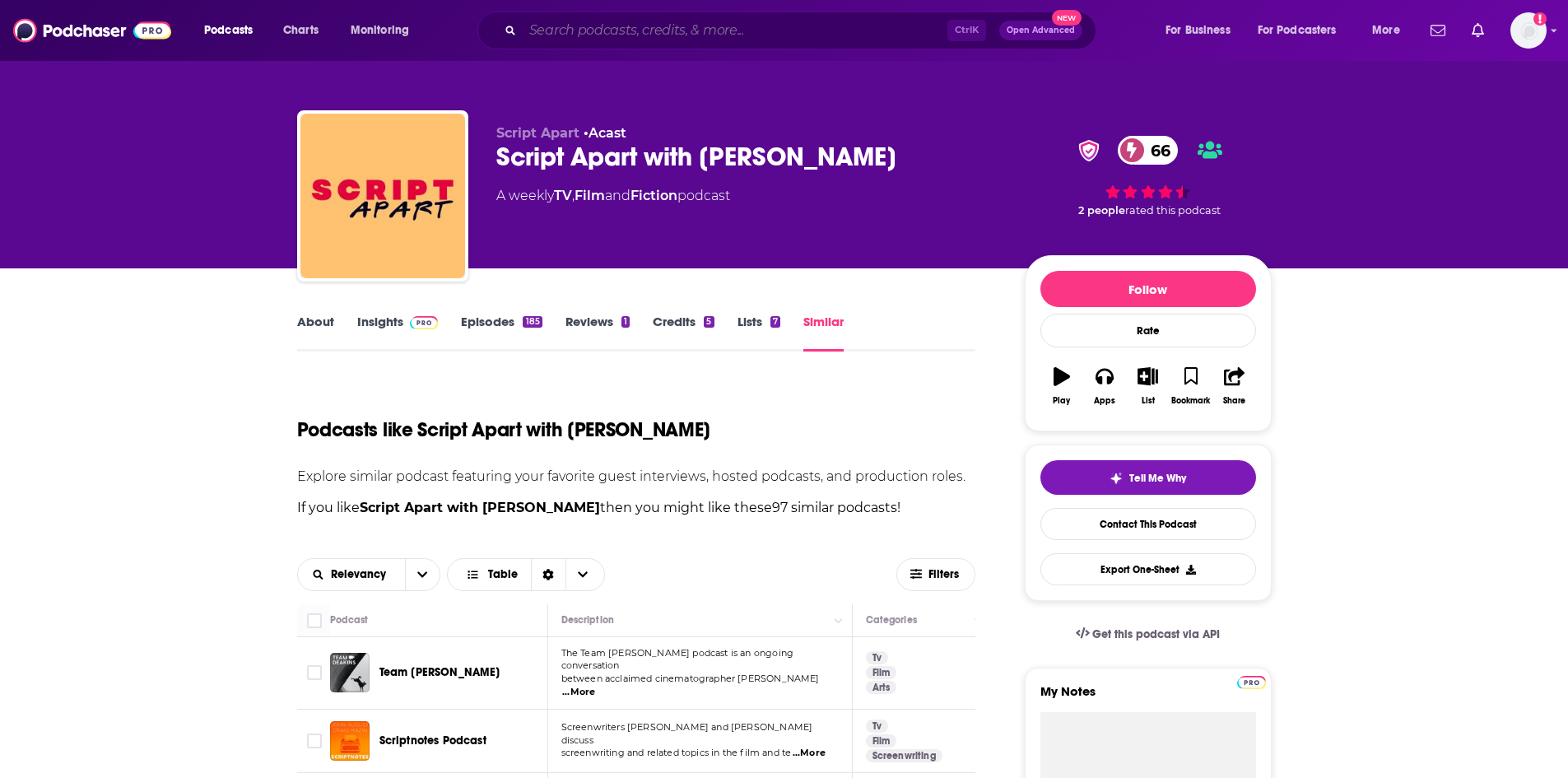
click at [573, 31] on input "Search podcasts, credits, & more..." at bounding box center [735, 30] width 425 height 26
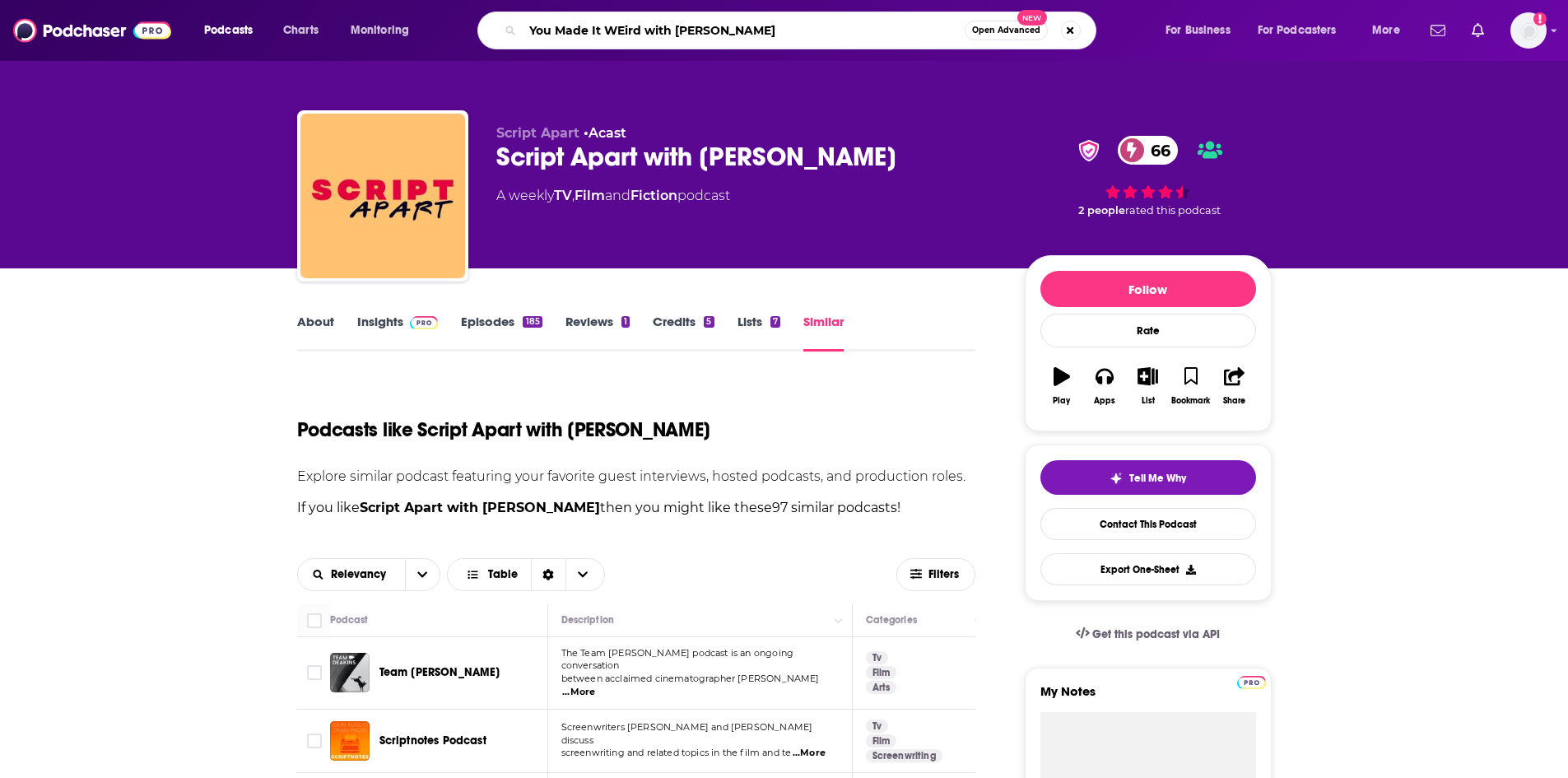
type input "You Made It WEird with [PERSON_NAME]"
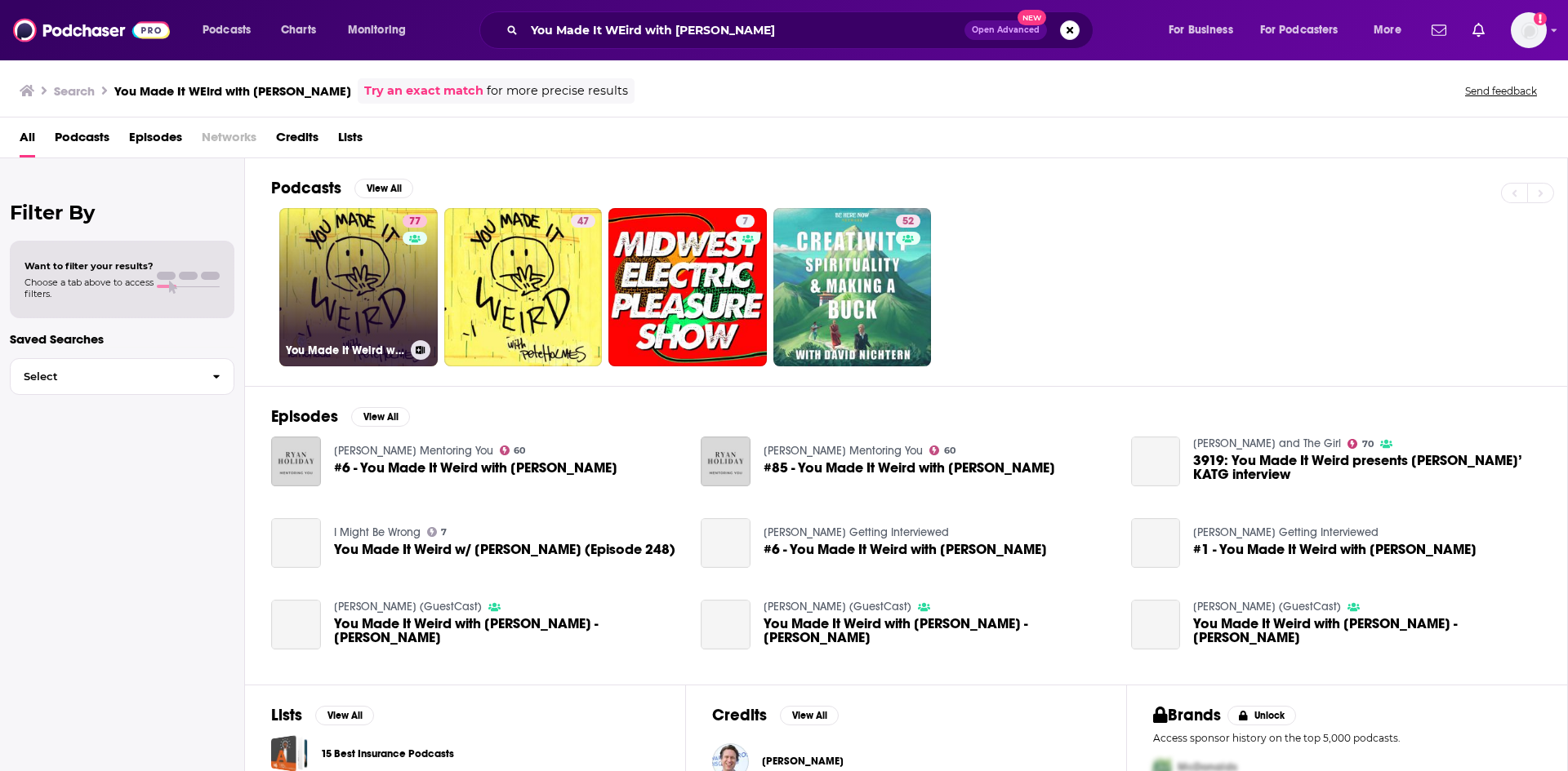
click at [355, 290] on link "77 You Made It Weird with [PERSON_NAME]" at bounding box center [358, 287] width 158 height 158
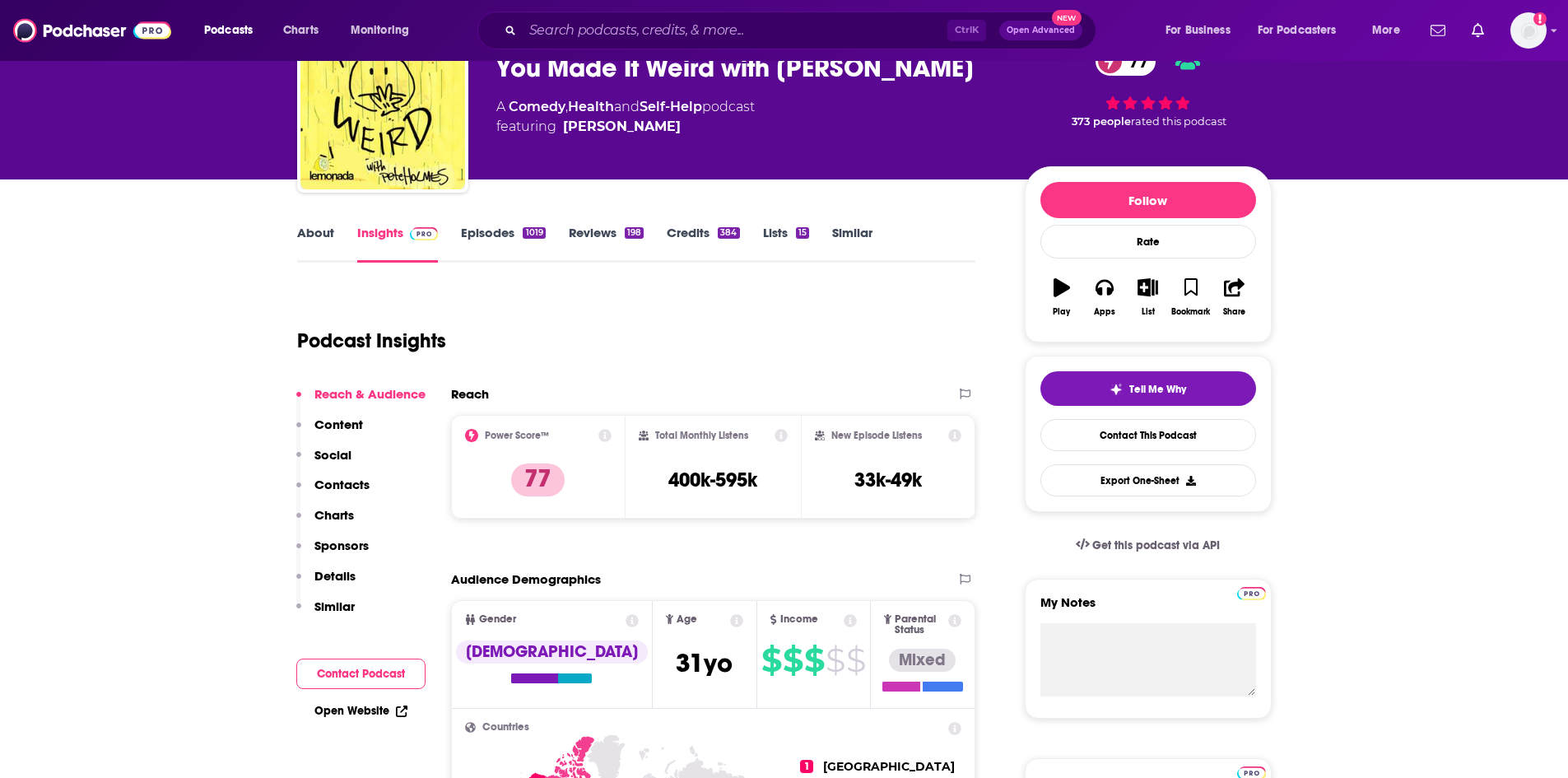
scroll to position [83, 0]
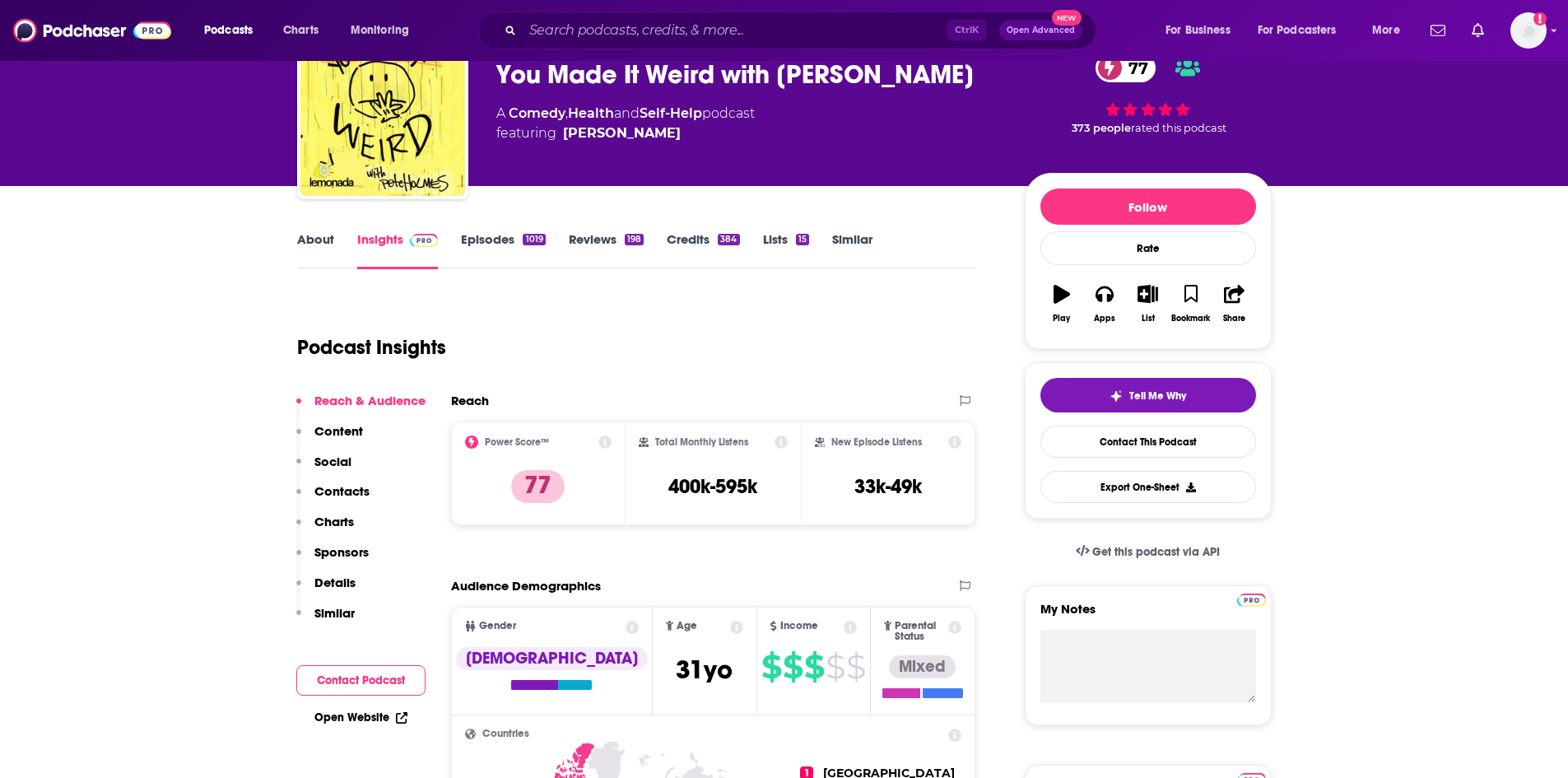
click at [498, 236] on link "Episodes 1019" at bounding box center [503, 251] width 84 height 38
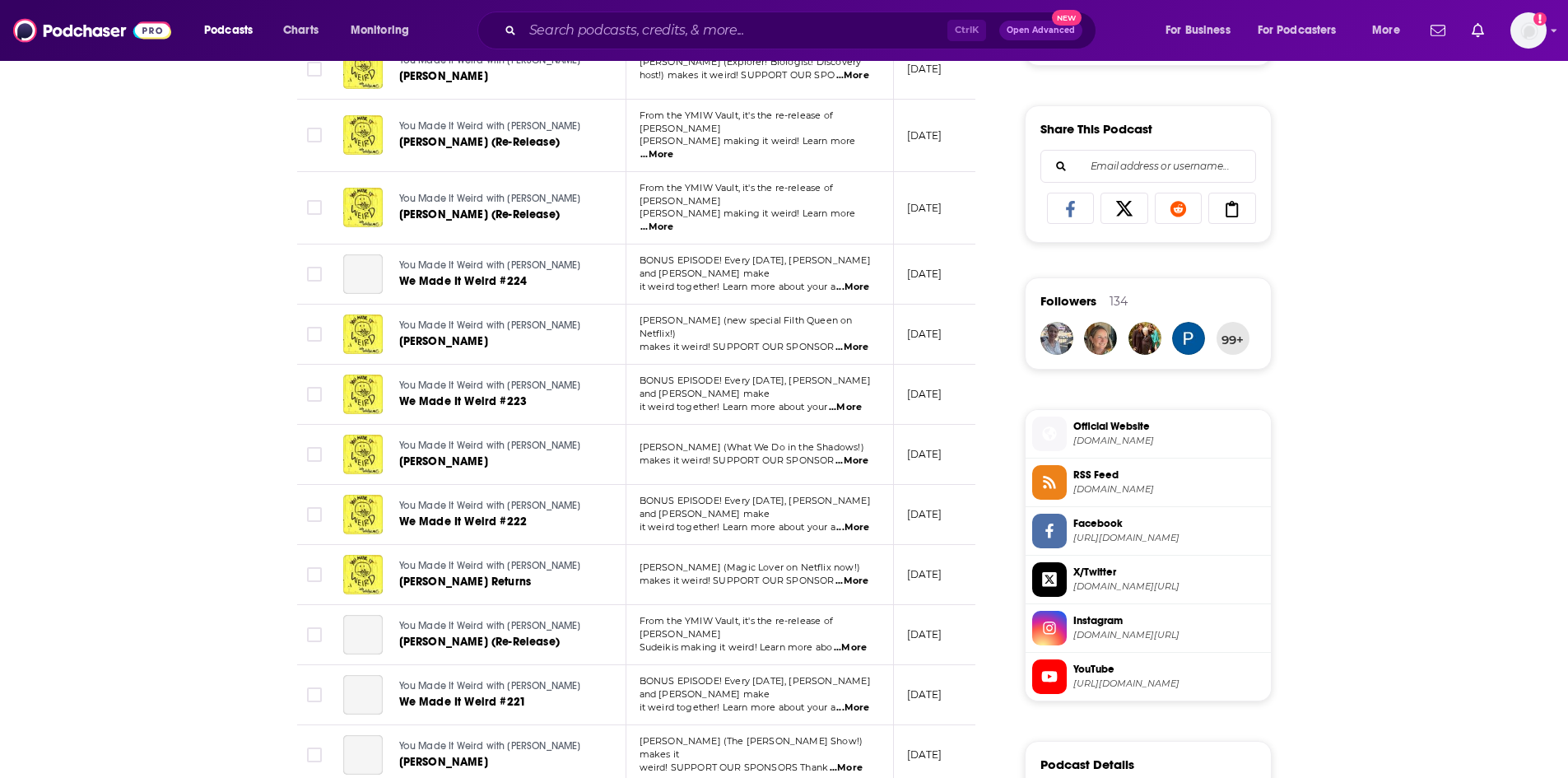
scroll to position [1318, 0]
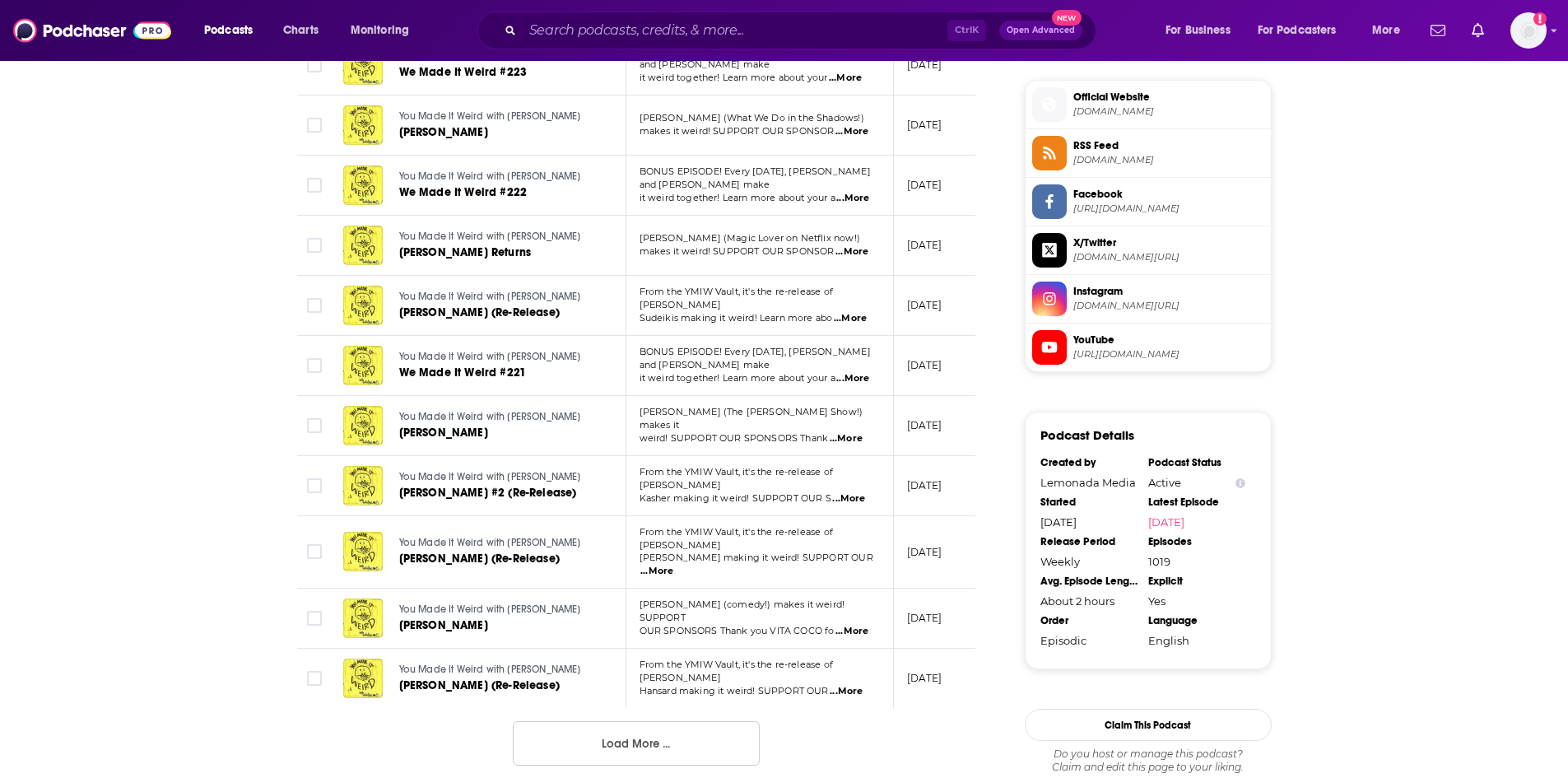
drag, startPoint x: 611, startPoint y: 707, endPoint x: 609, endPoint y: 691, distance: 16.1
click at [611, 722] on button "Load More ..." at bounding box center [636, 744] width 247 height 44
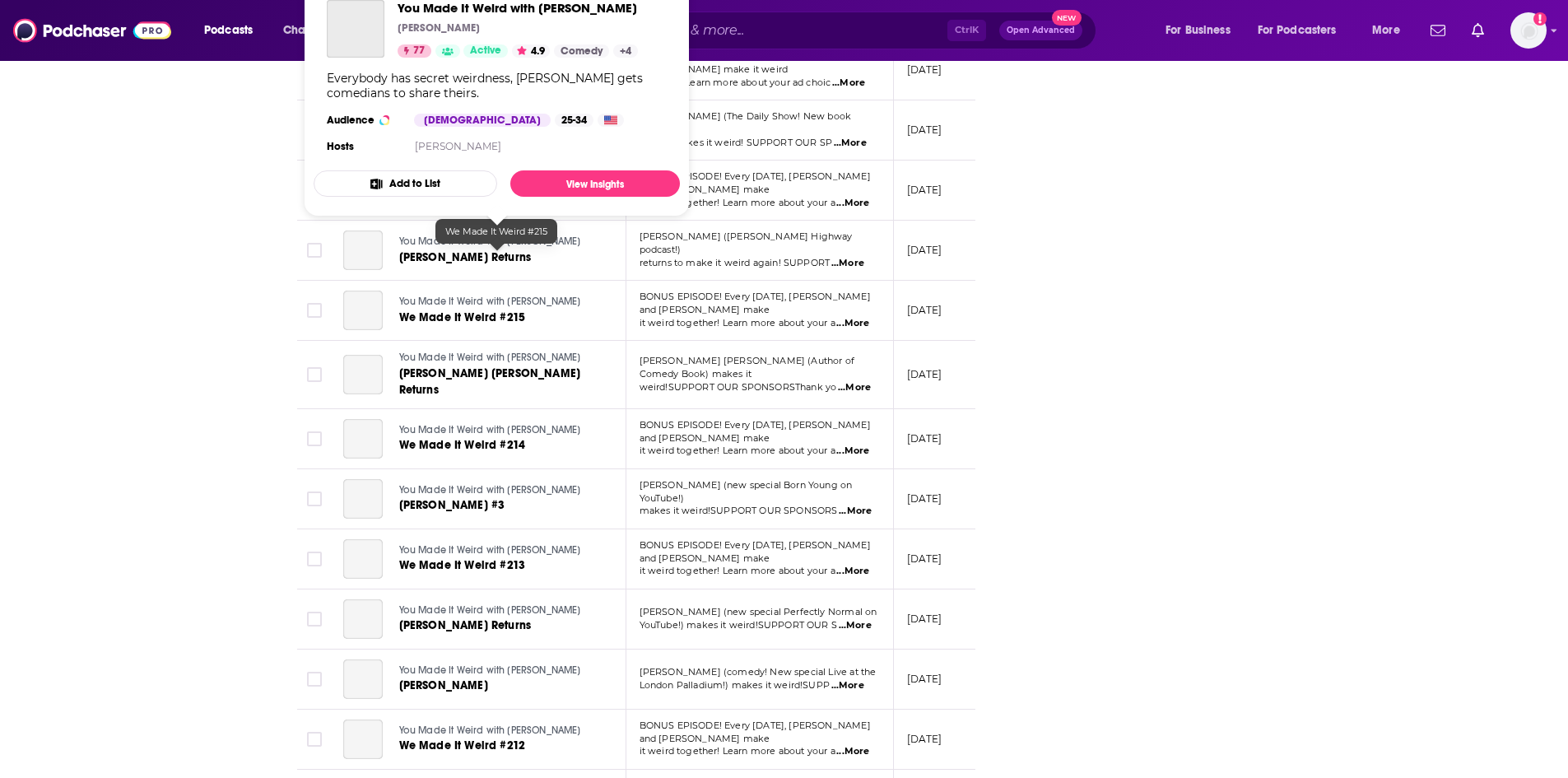
scroll to position [2554, 0]
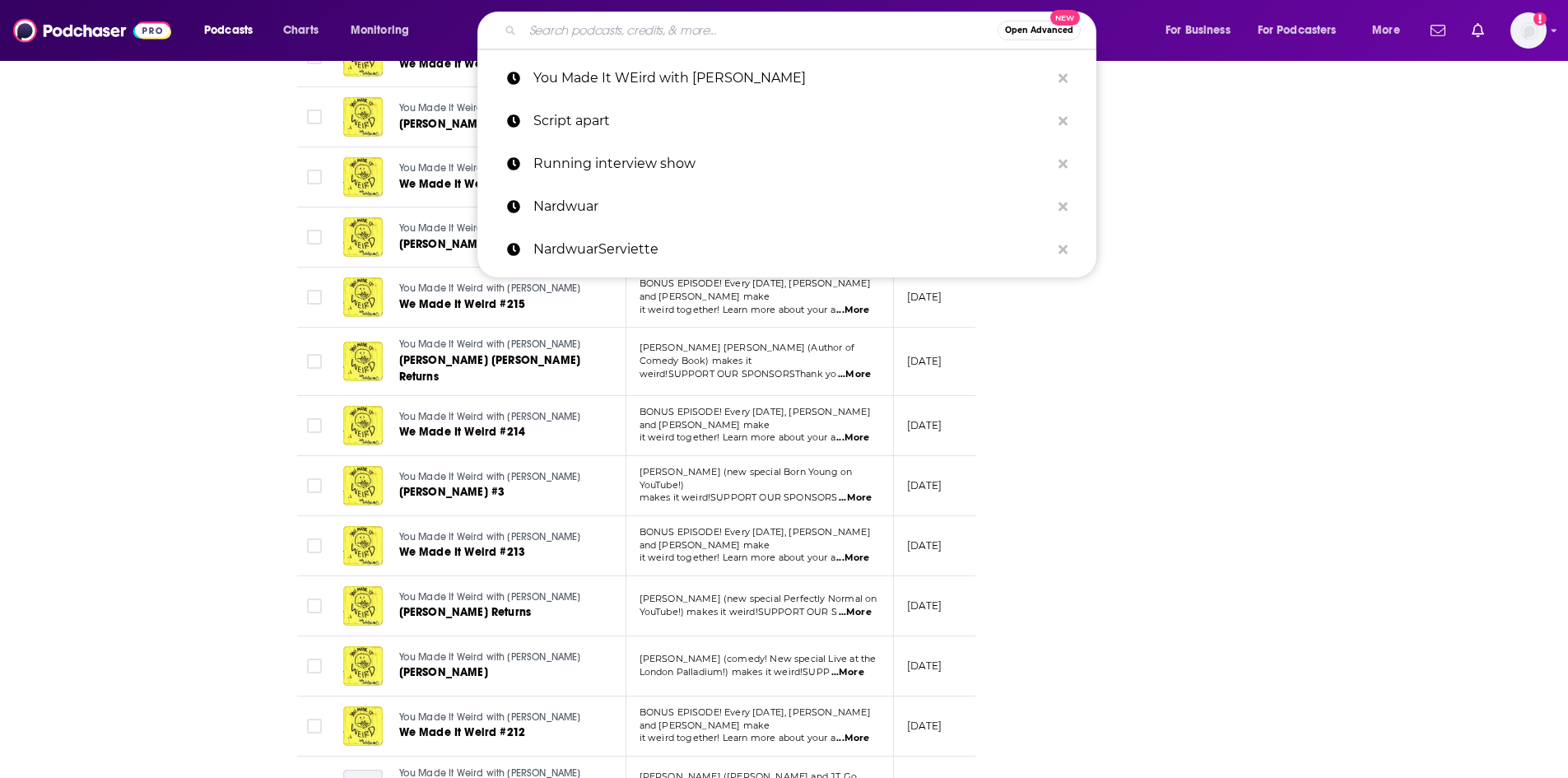
click at [618, 29] on input "Search podcasts, credits, & more..." at bounding box center [760, 30] width 475 height 26
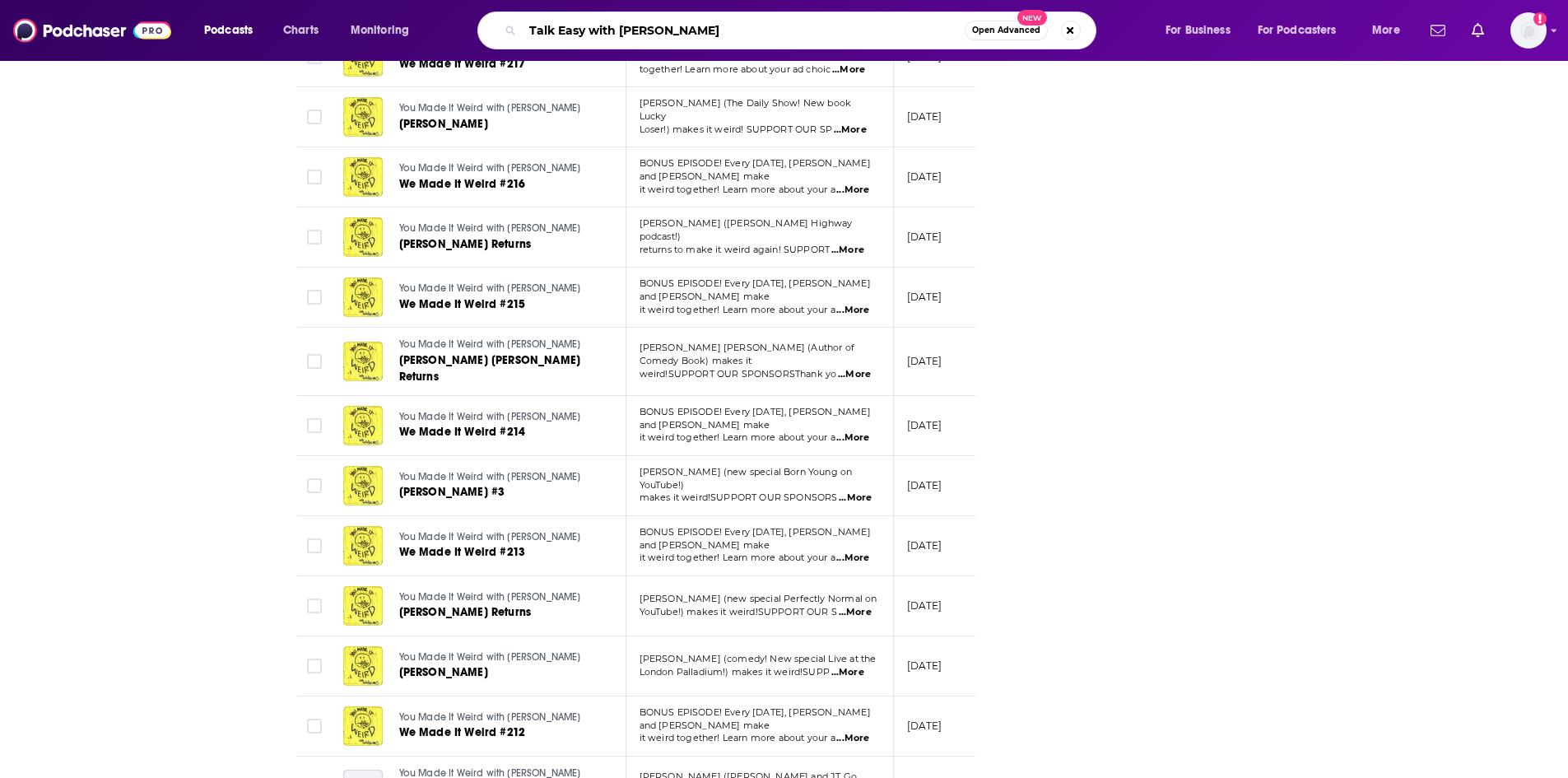
type input "Talk Easy with [PERSON_NAME]"
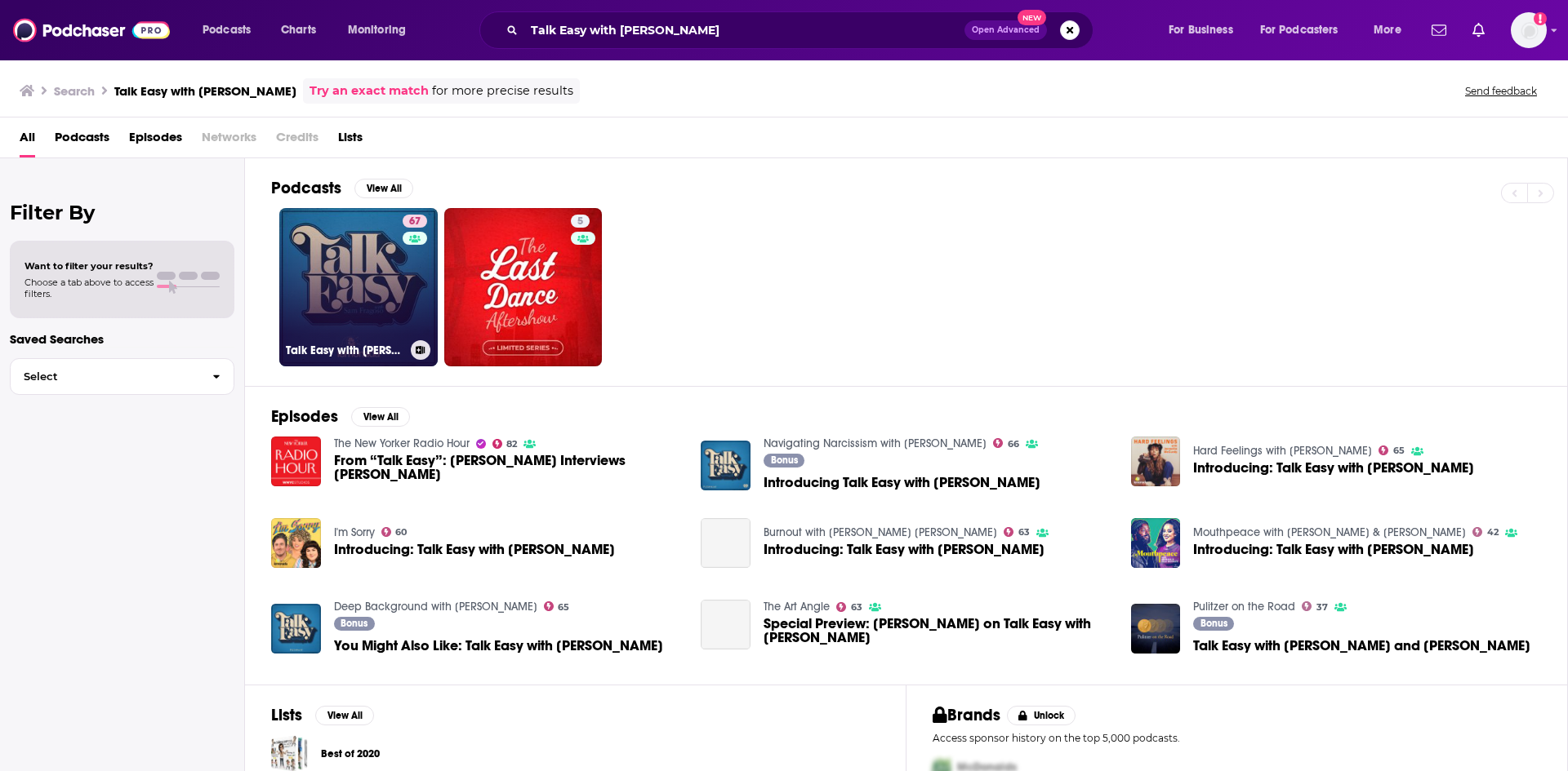
click at [358, 267] on link "67 Talk Easy with [PERSON_NAME]" at bounding box center [358, 287] width 158 height 158
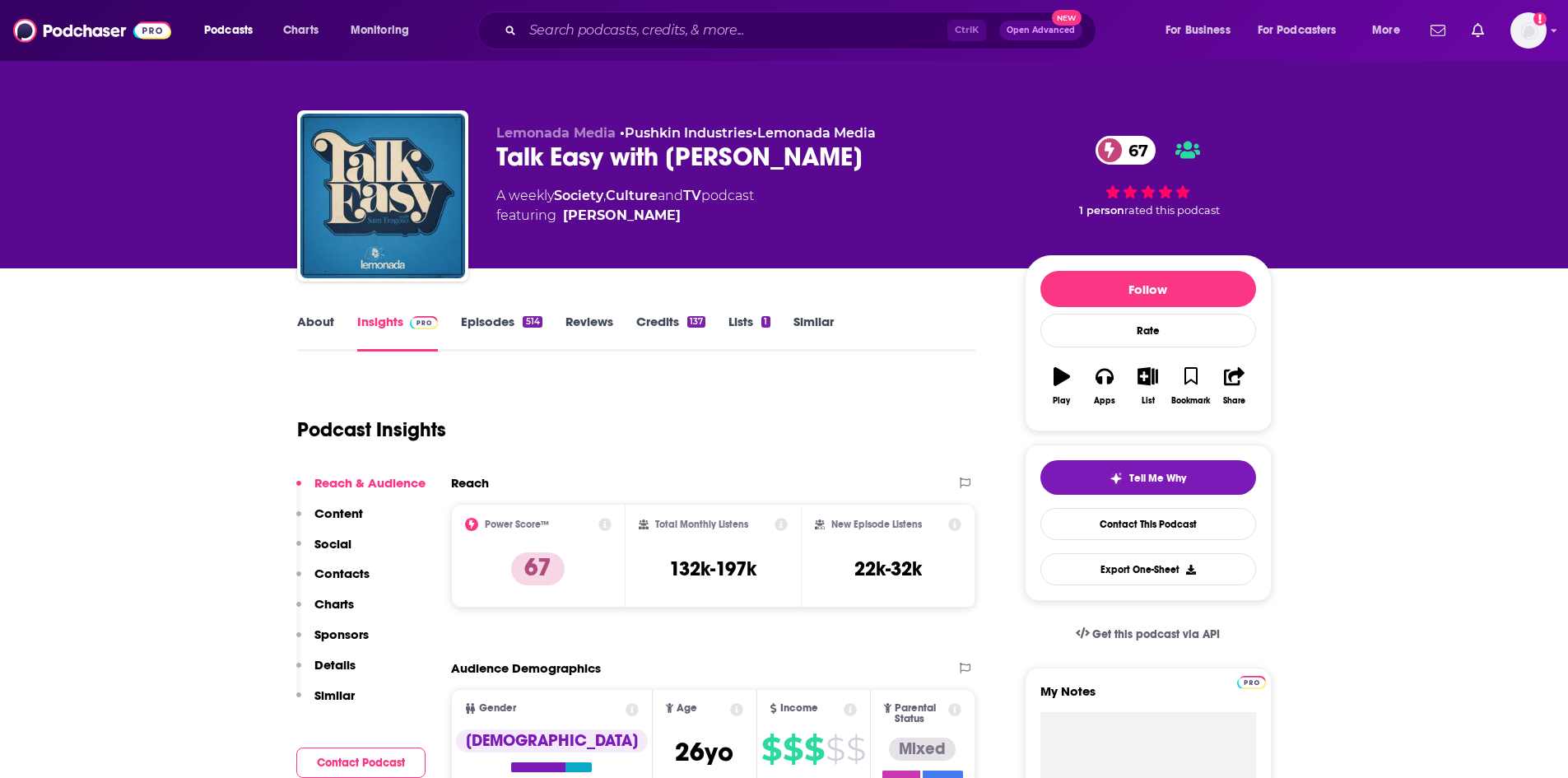
scroll to position [83, 0]
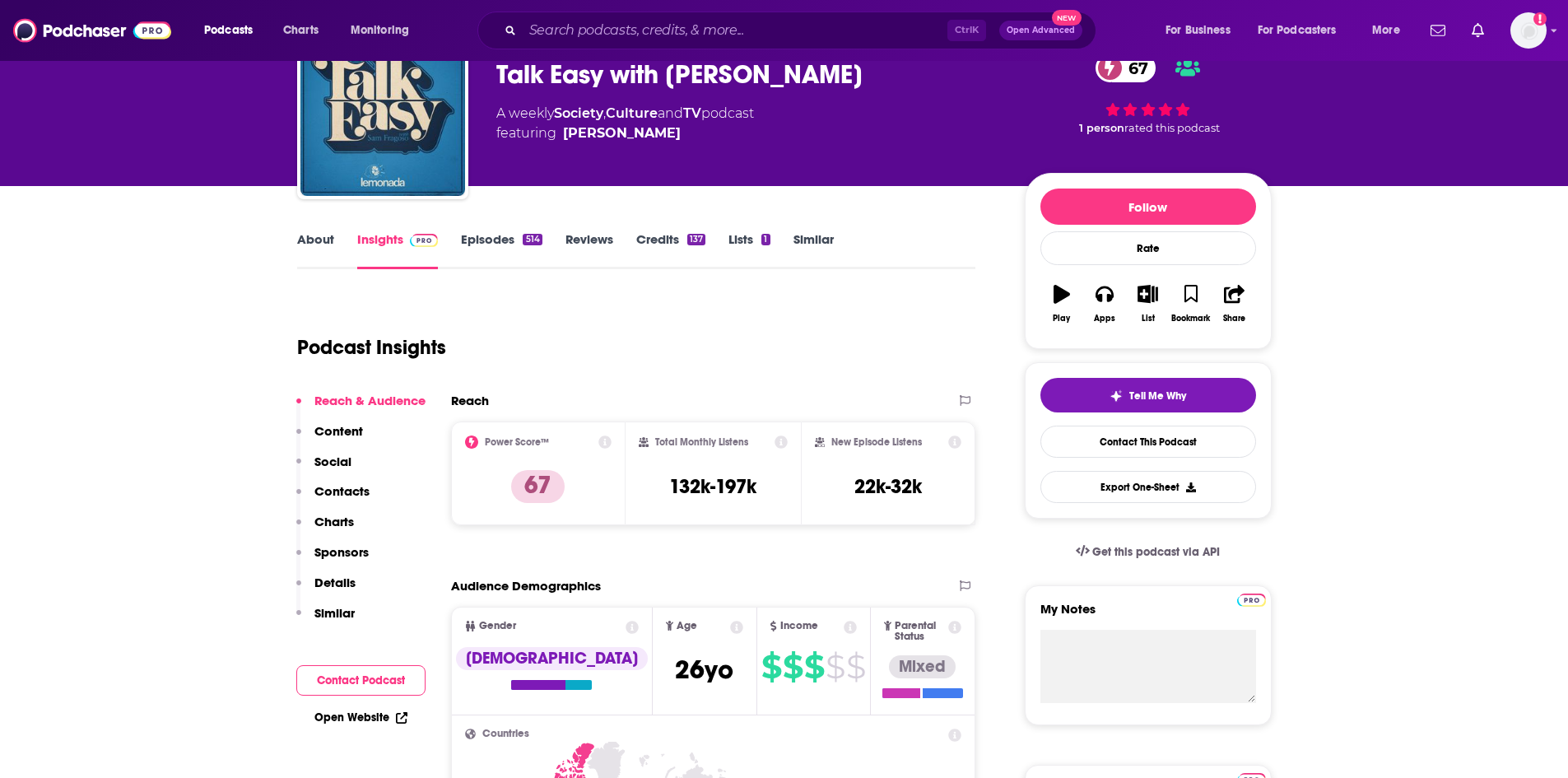
click at [363, 618] on div "Reach & Audience Content Social Contacts Charts Sponsors Details Similar" at bounding box center [361, 514] width 129 height 242
click at [346, 617] on p "Similar" at bounding box center [335, 613] width 40 height 15
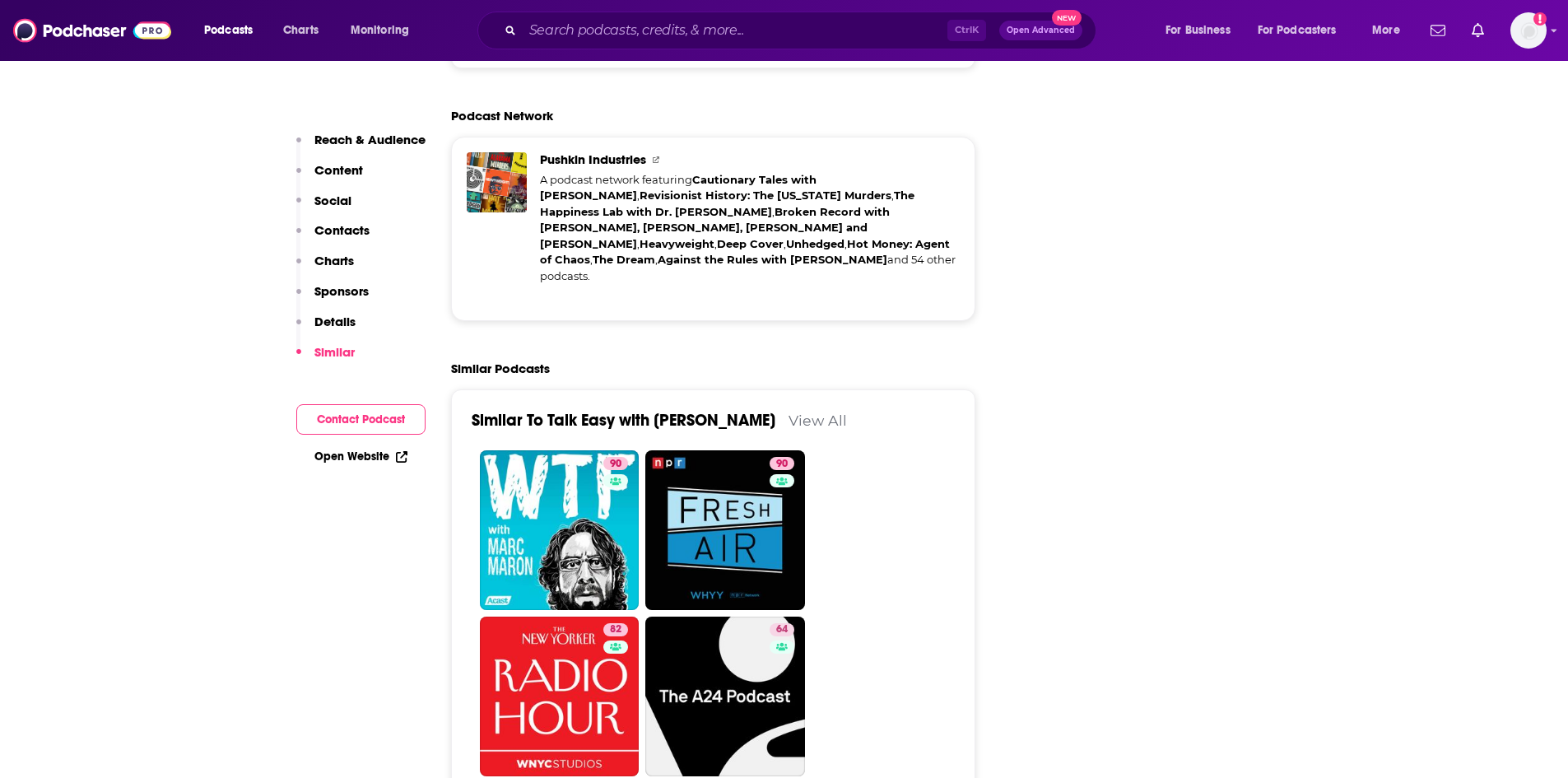
scroll to position [3517, 0]
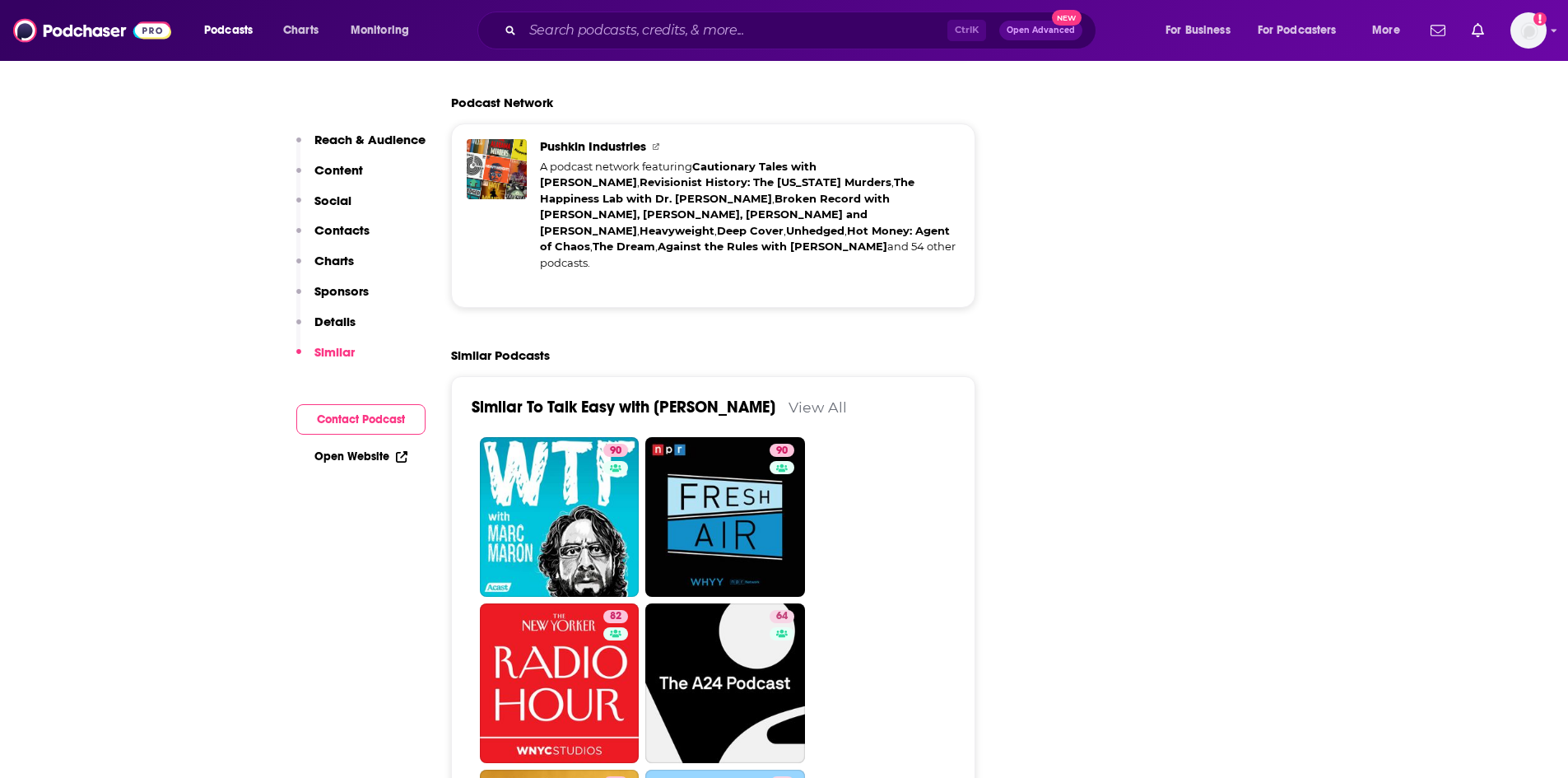
click at [795, 399] on link "View All" at bounding box center [818, 407] width 58 height 17
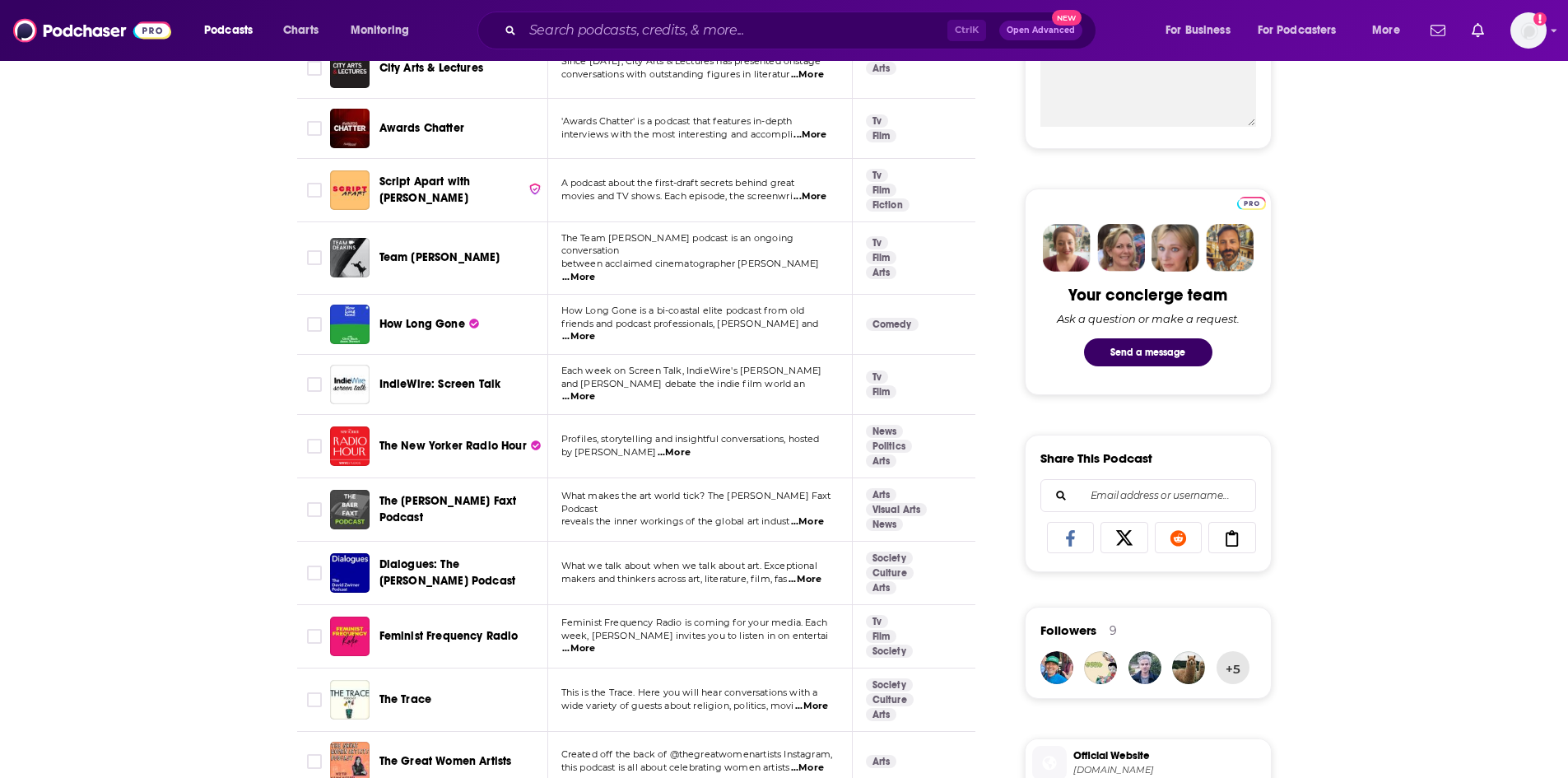
scroll to position [823, 0]
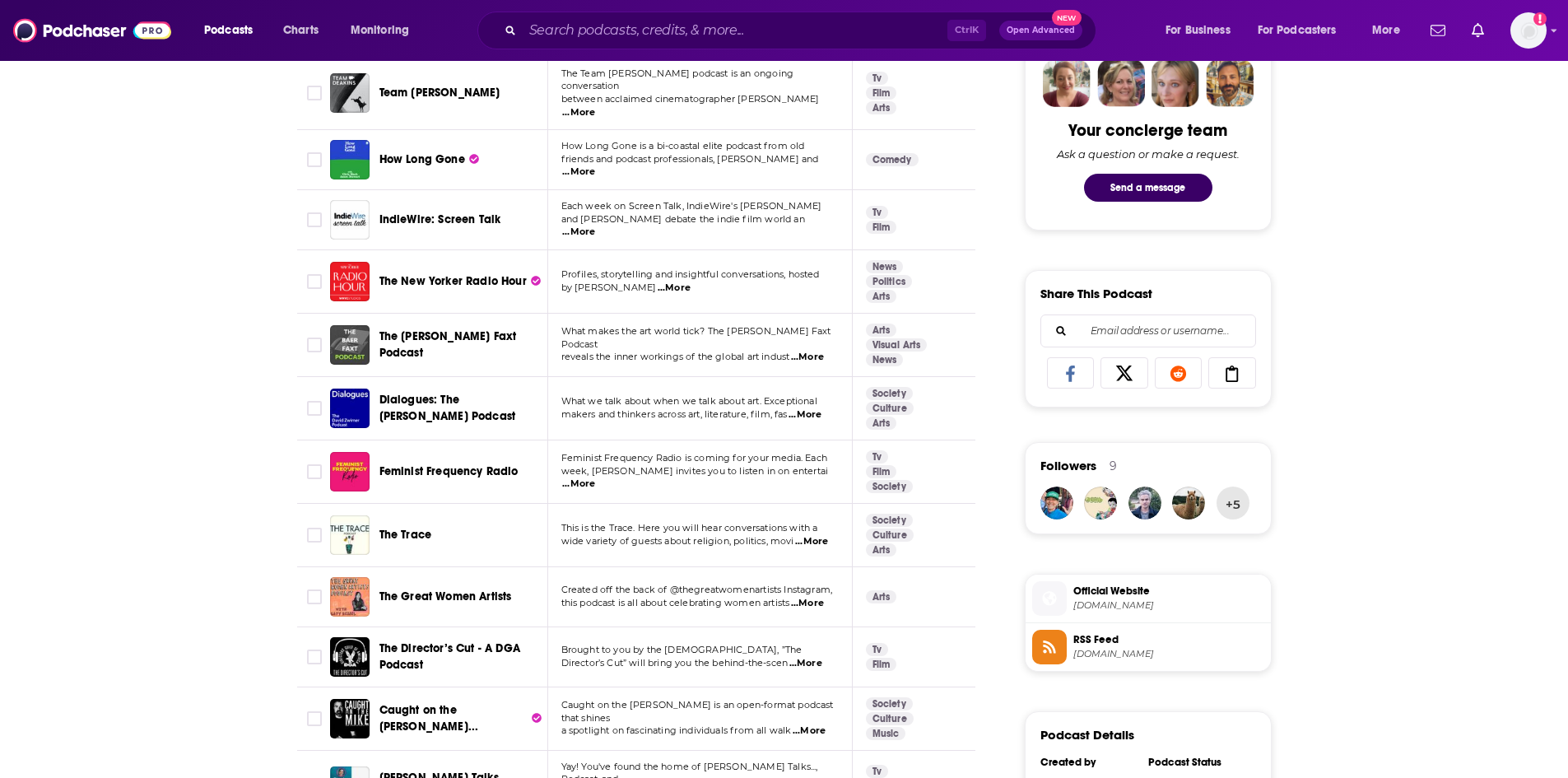
click at [595, 478] on span "...More" at bounding box center [579, 484] width 33 height 14
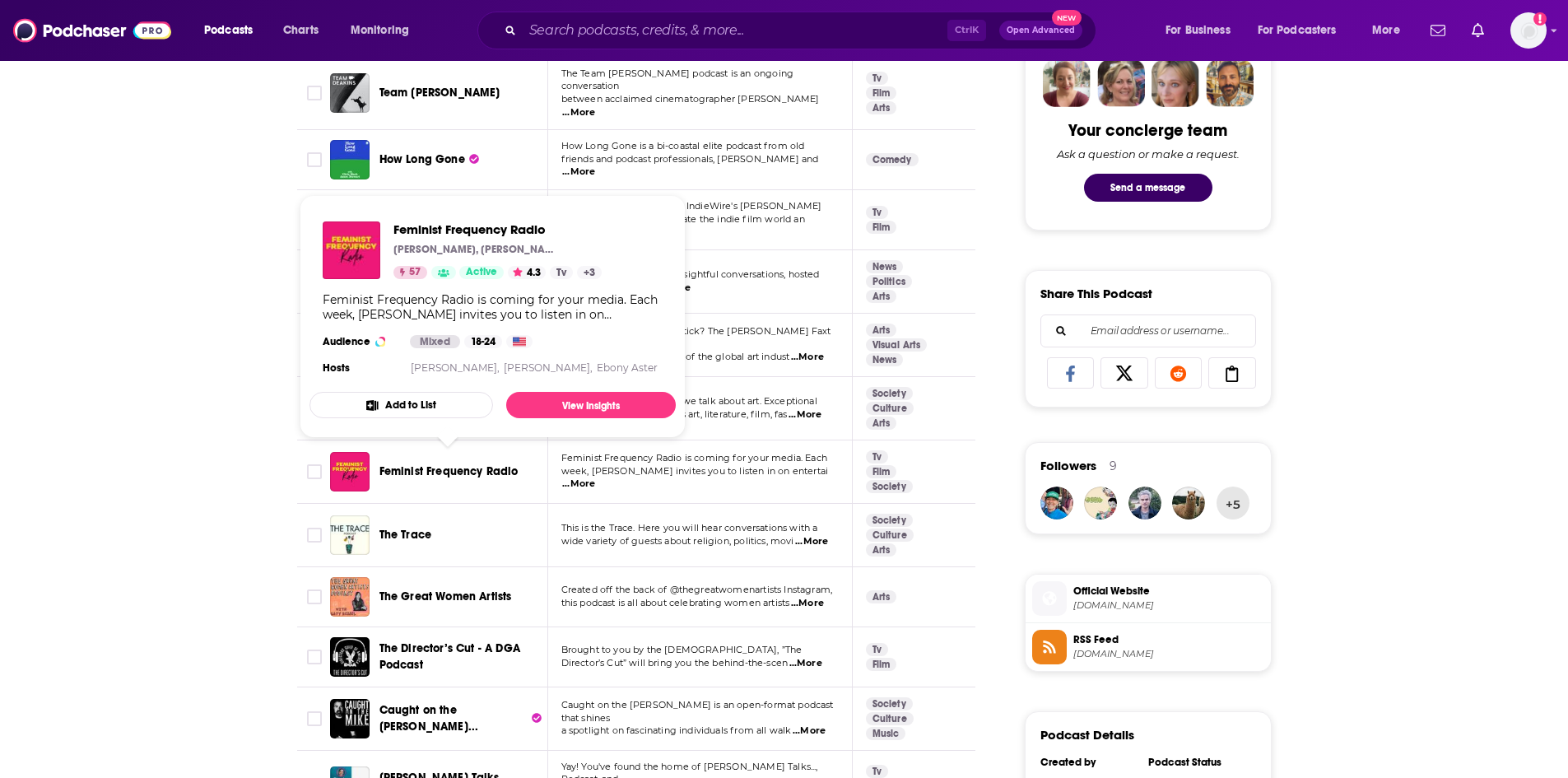
click at [413, 465] on span "Feminist Frequency Radio" at bounding box center [448, 471] width 139 height 14
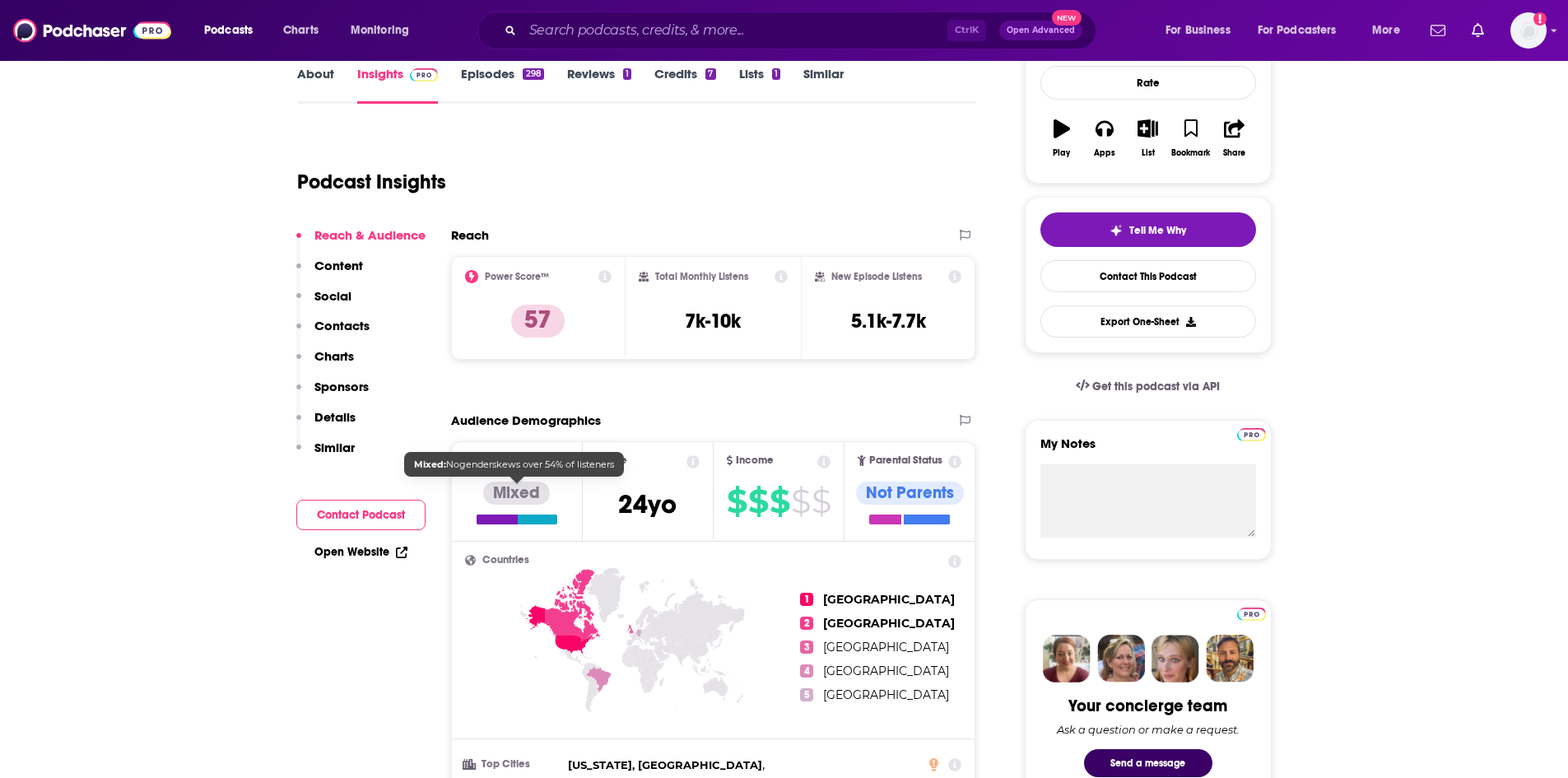
scroll to position [247, 0]
click at [488, 84] on link "Episodes 298" at bounding box center [502, 85] width 83 height 38
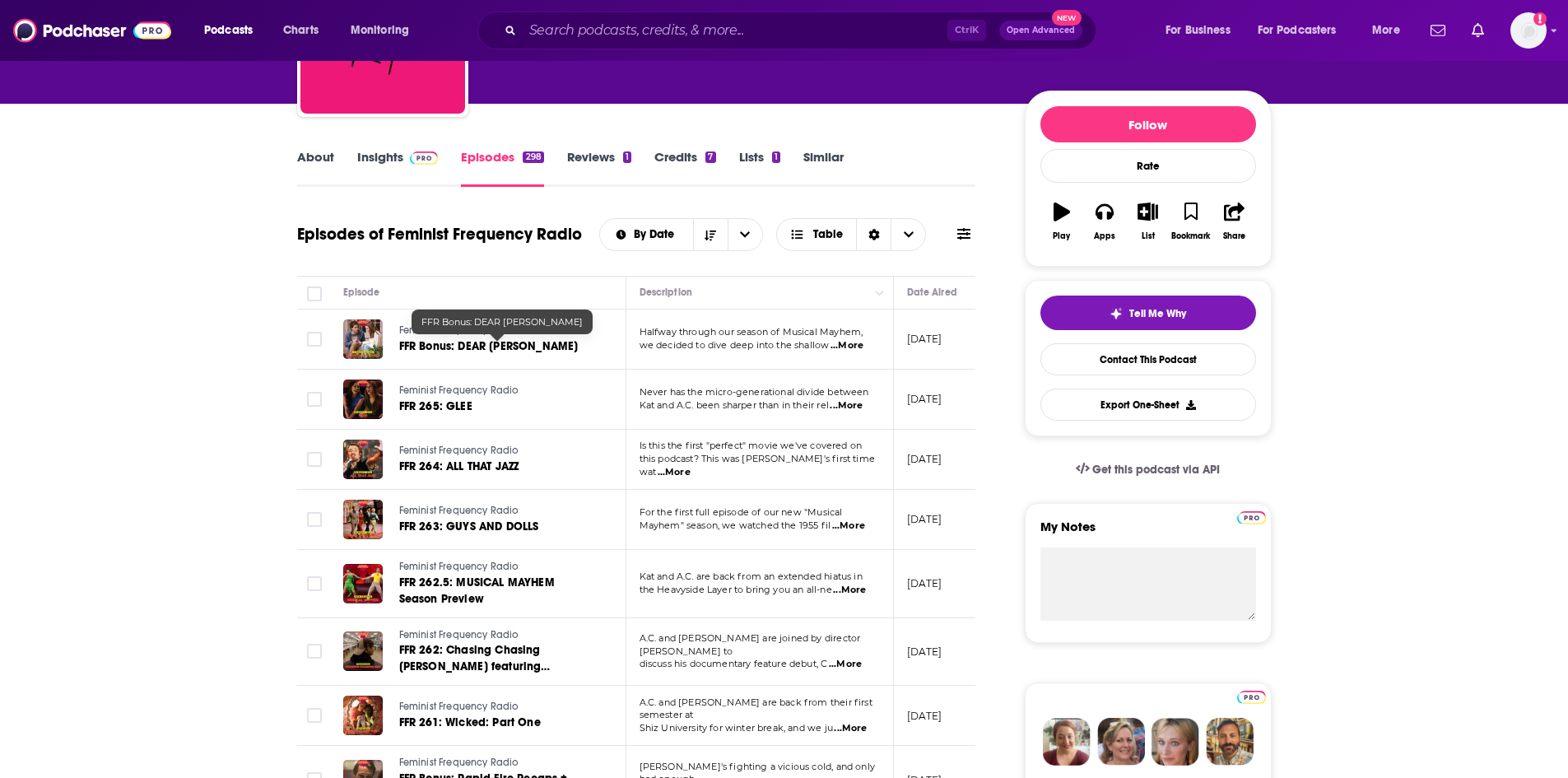
scroll to position [247, 0]
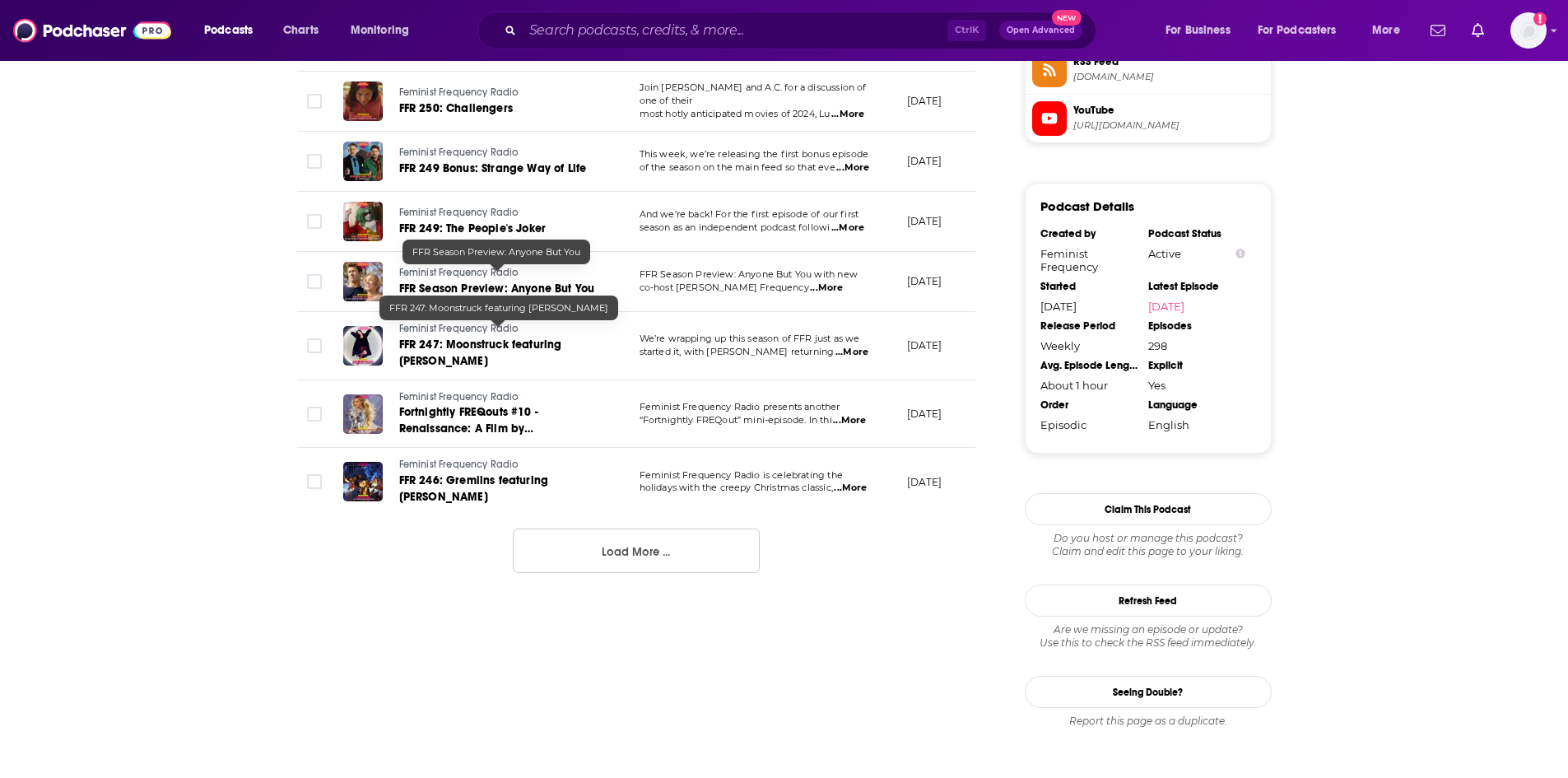
scroll to position [1565, 0]
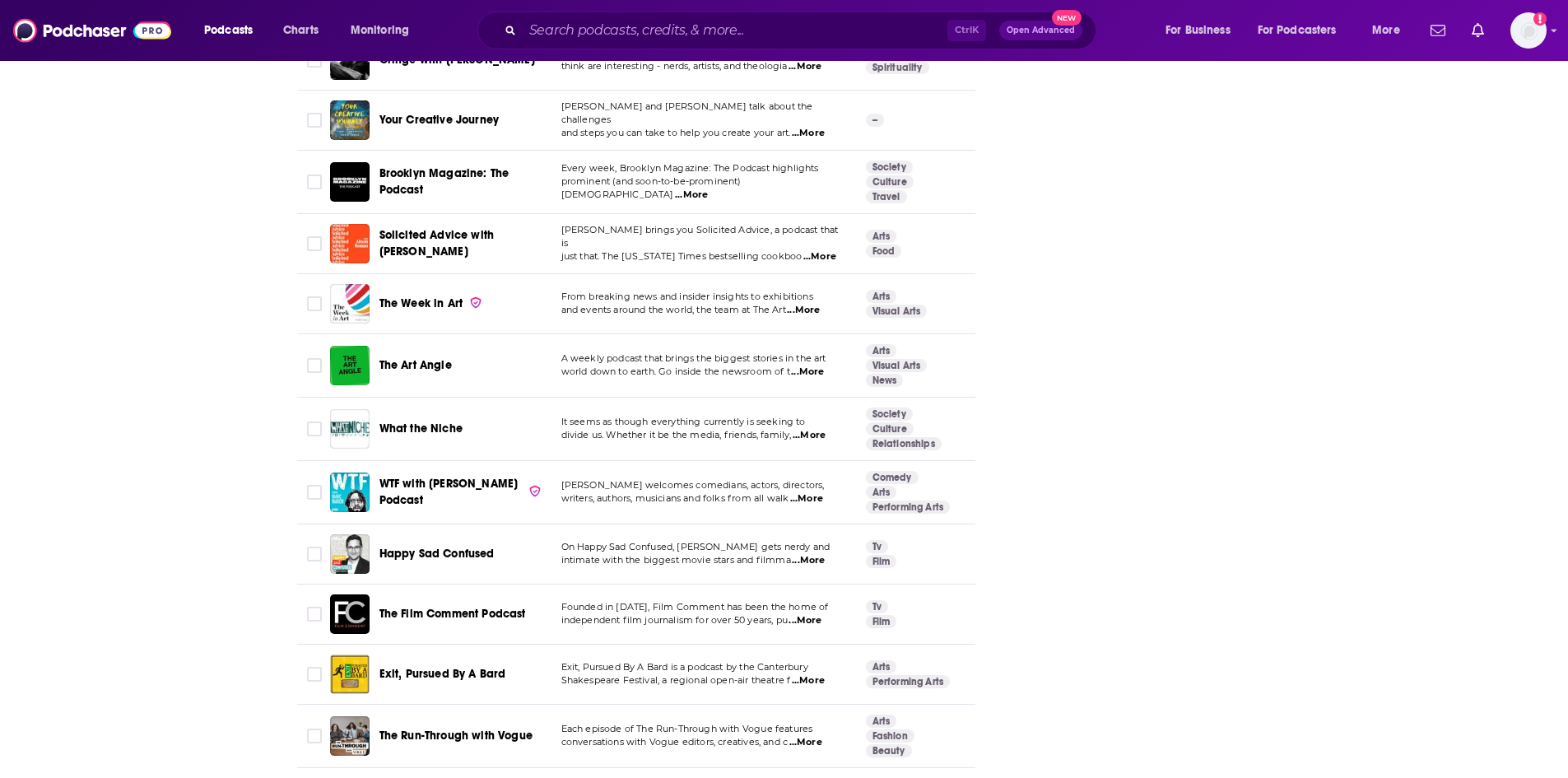
scroll to position [3294, 0]
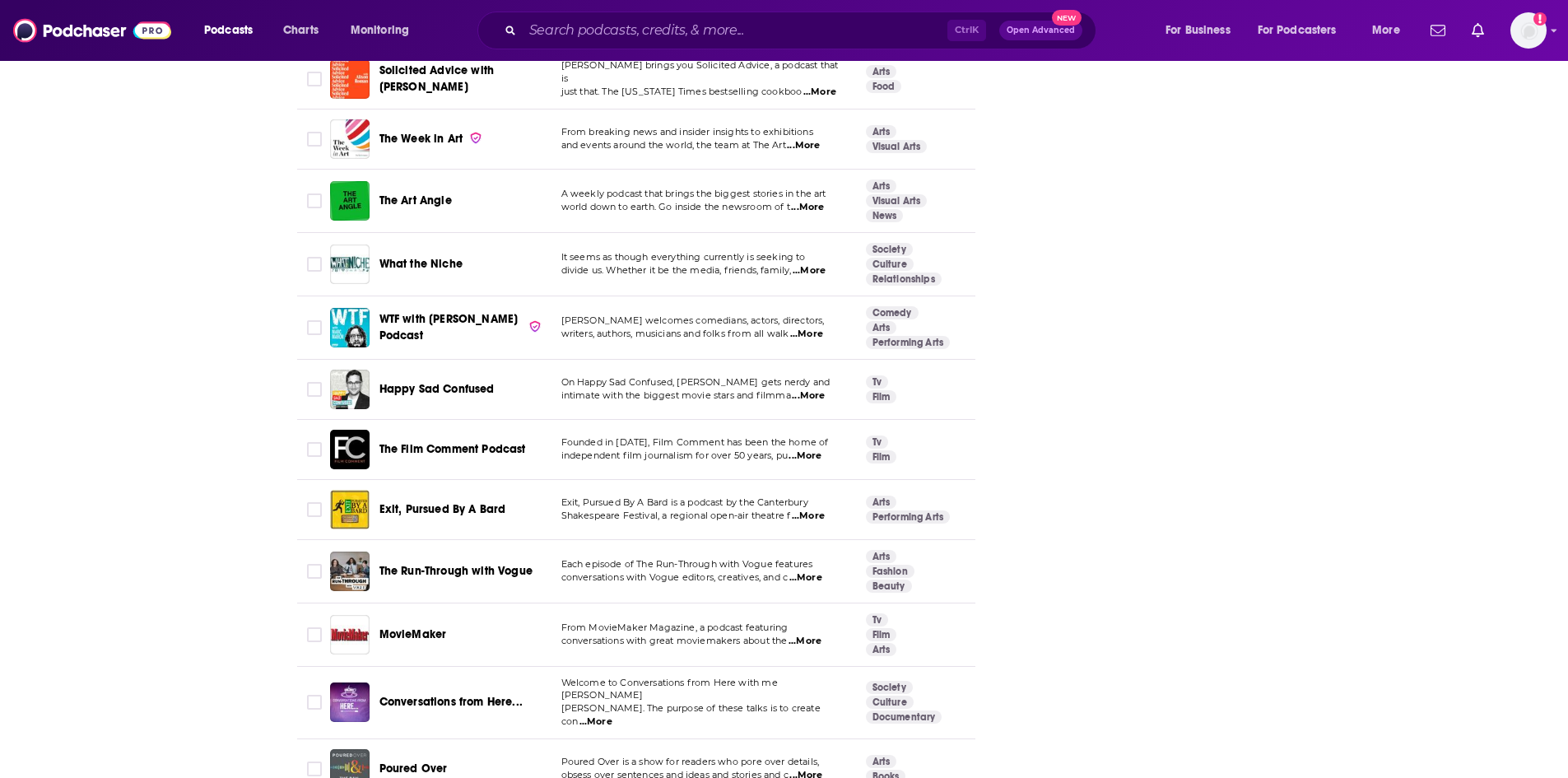
click at [394, 442] on span "The Film Comment Podcast" at bounding box center [453, 448] width 147 height 14
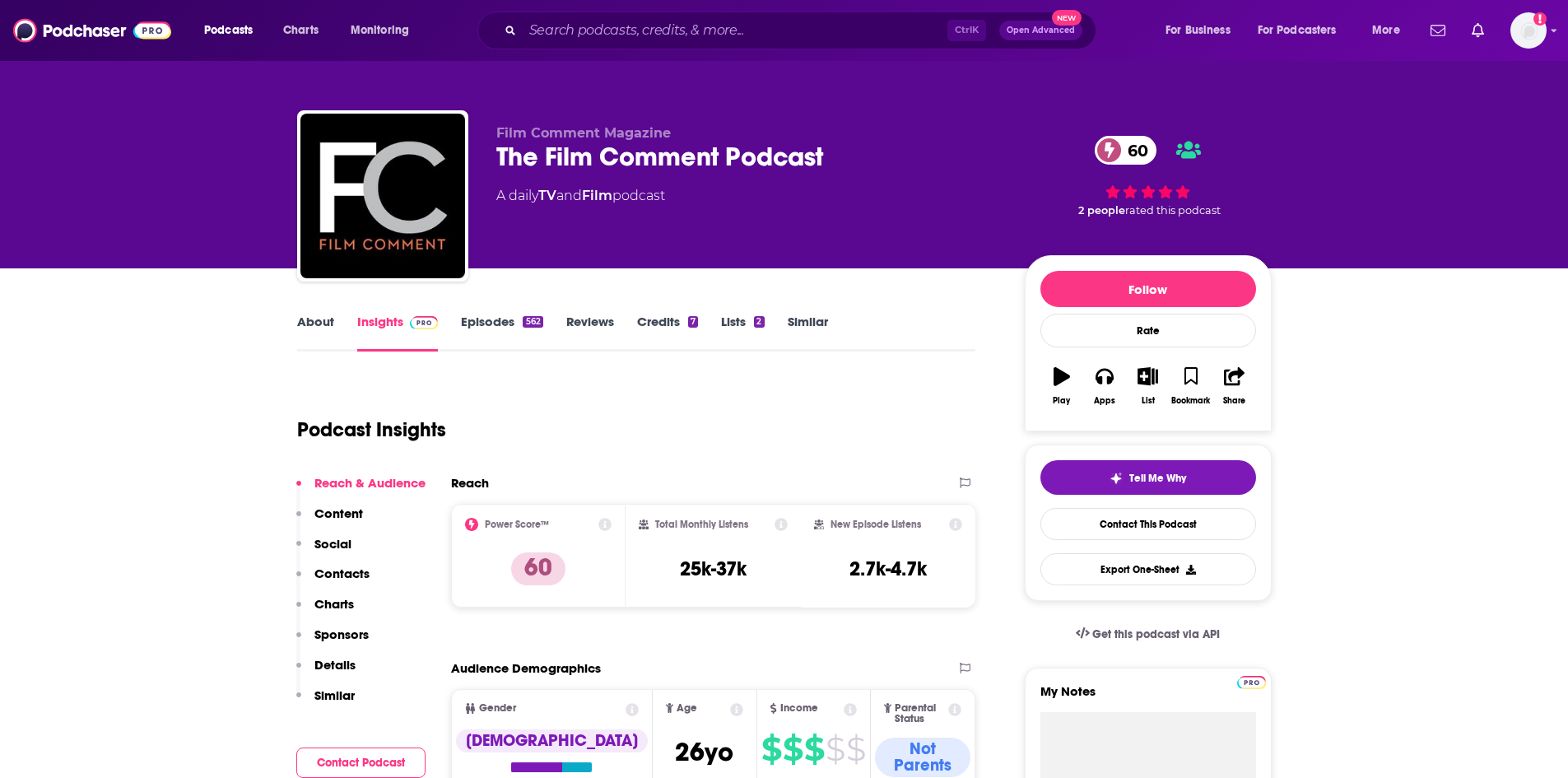
click at [498, 322] on link "Episodes 562" at bounding box center [502, 333] width 82 height 38
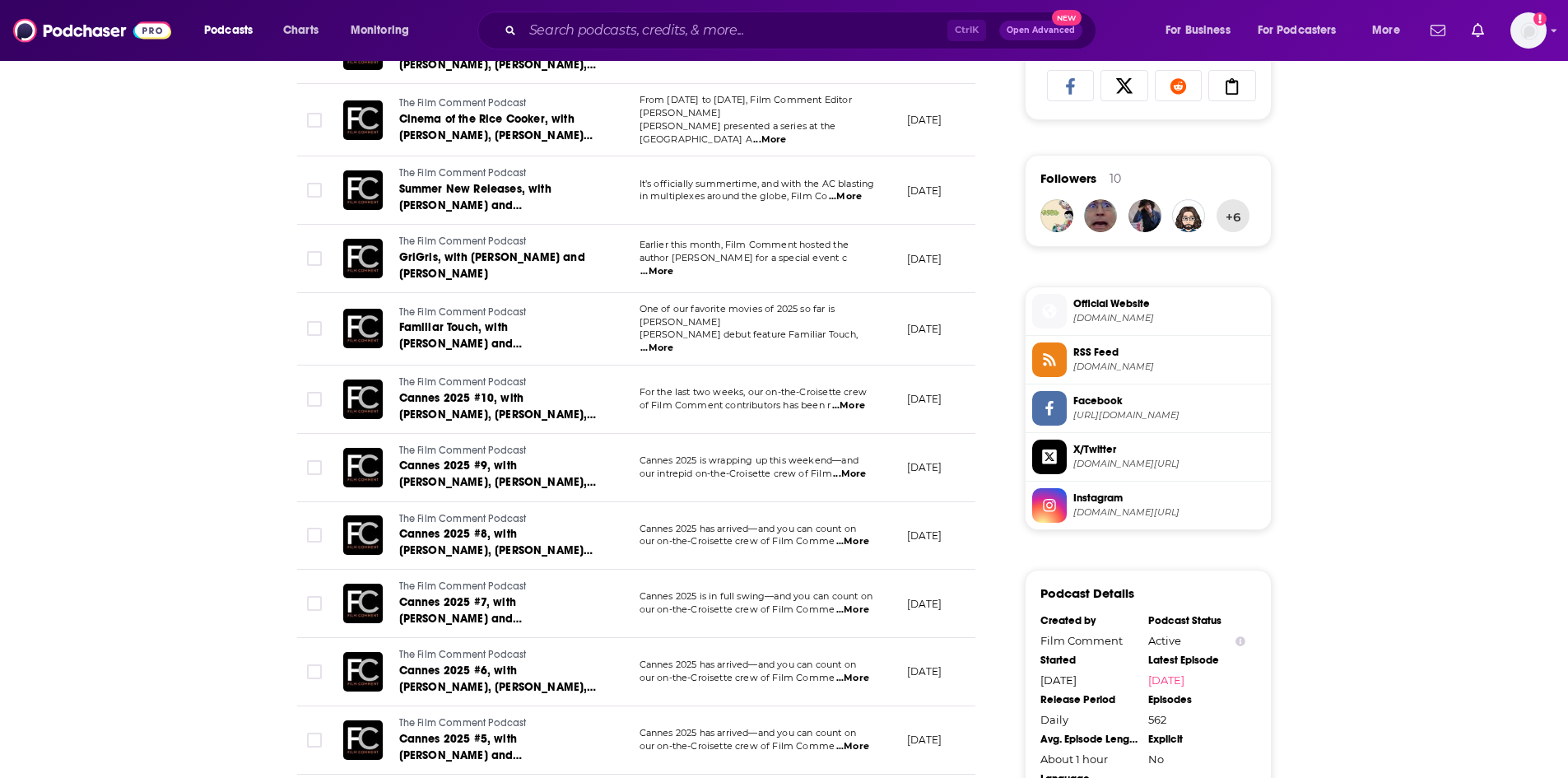
scroll to position [1236, 0]
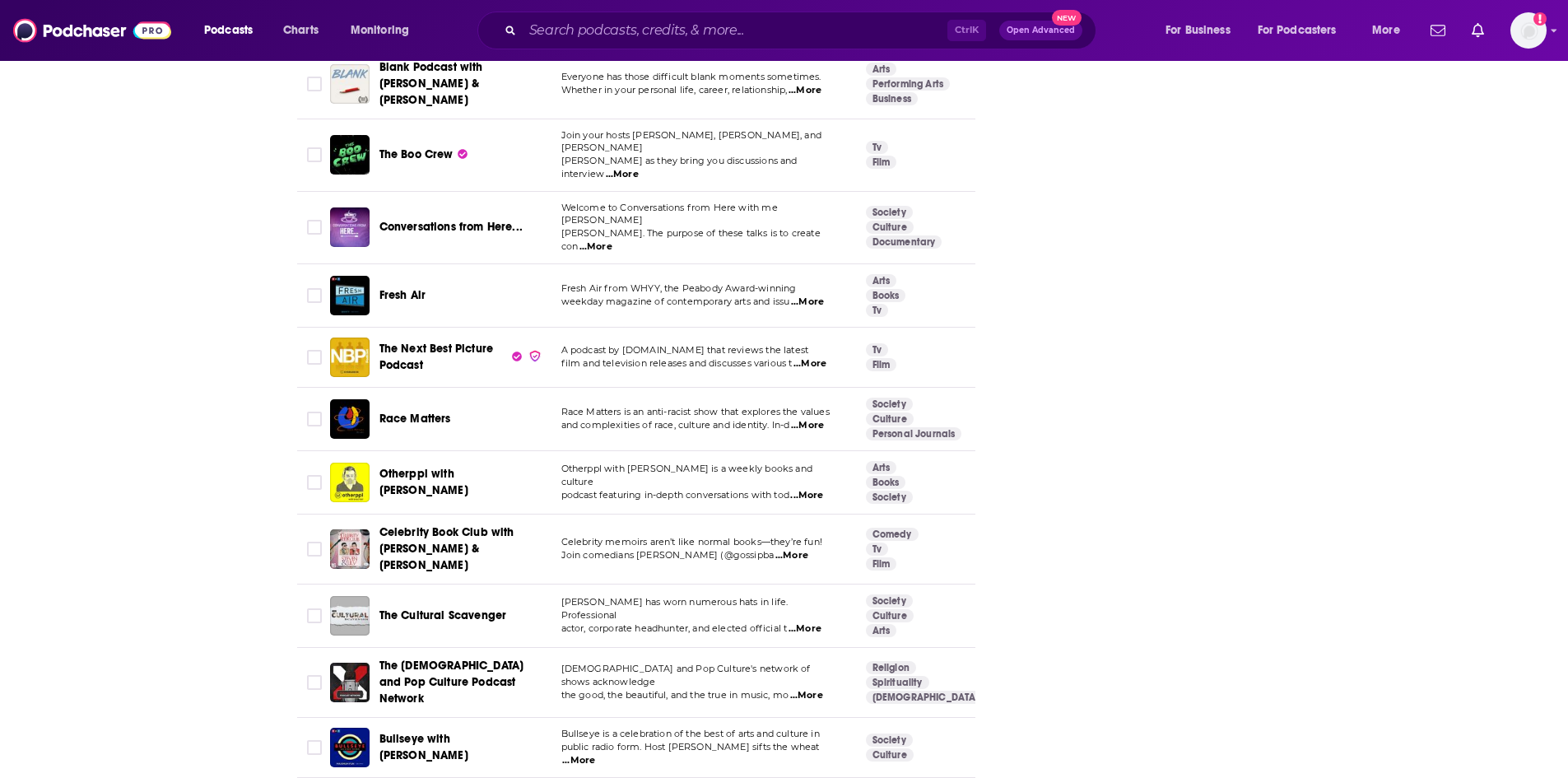
scroll to position [4200, 0]
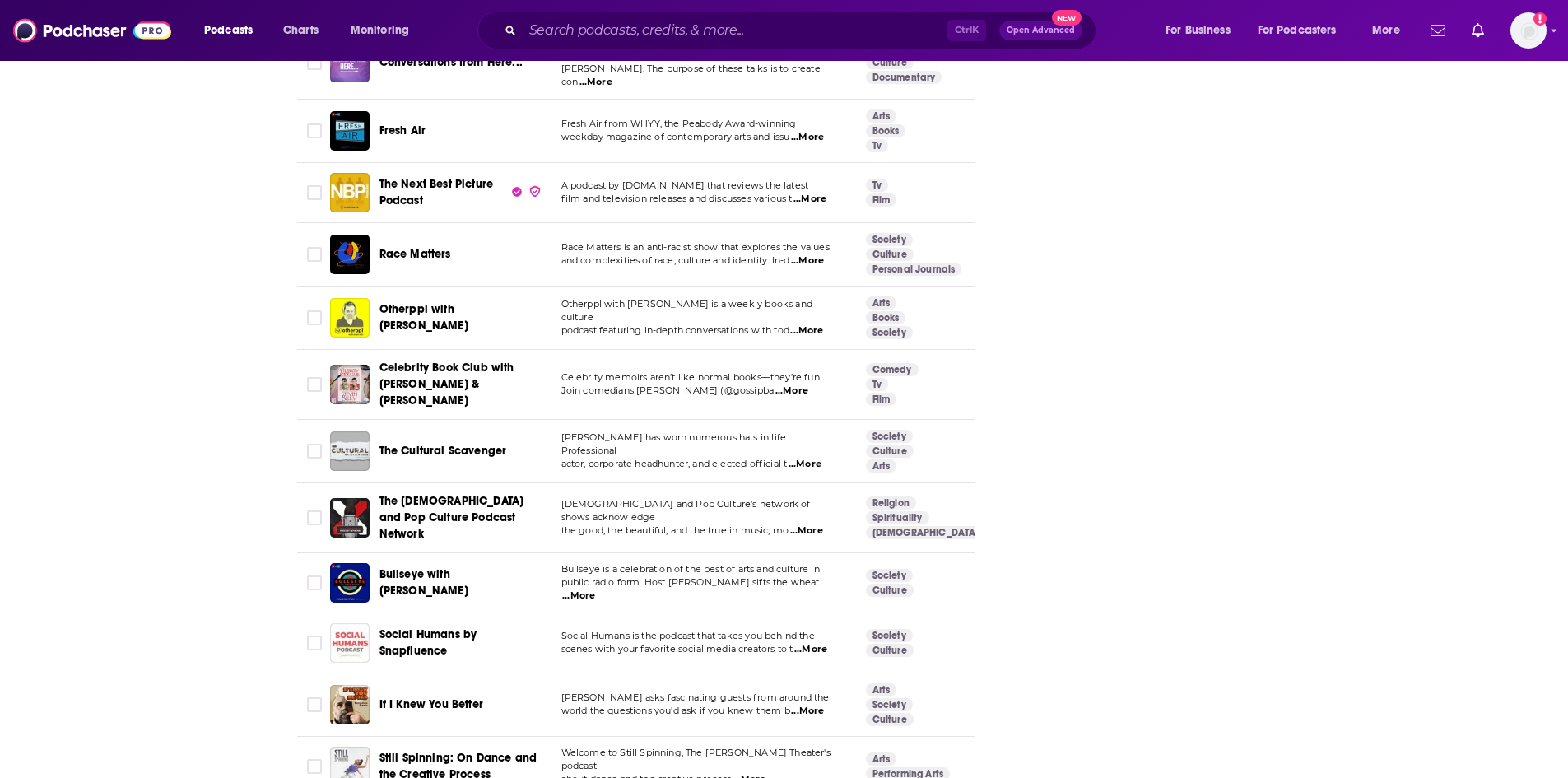
click at [468, 567] on span "Bullseye with [PERSON_NAME]" at bounding box center [424, 583] width 89 height 31
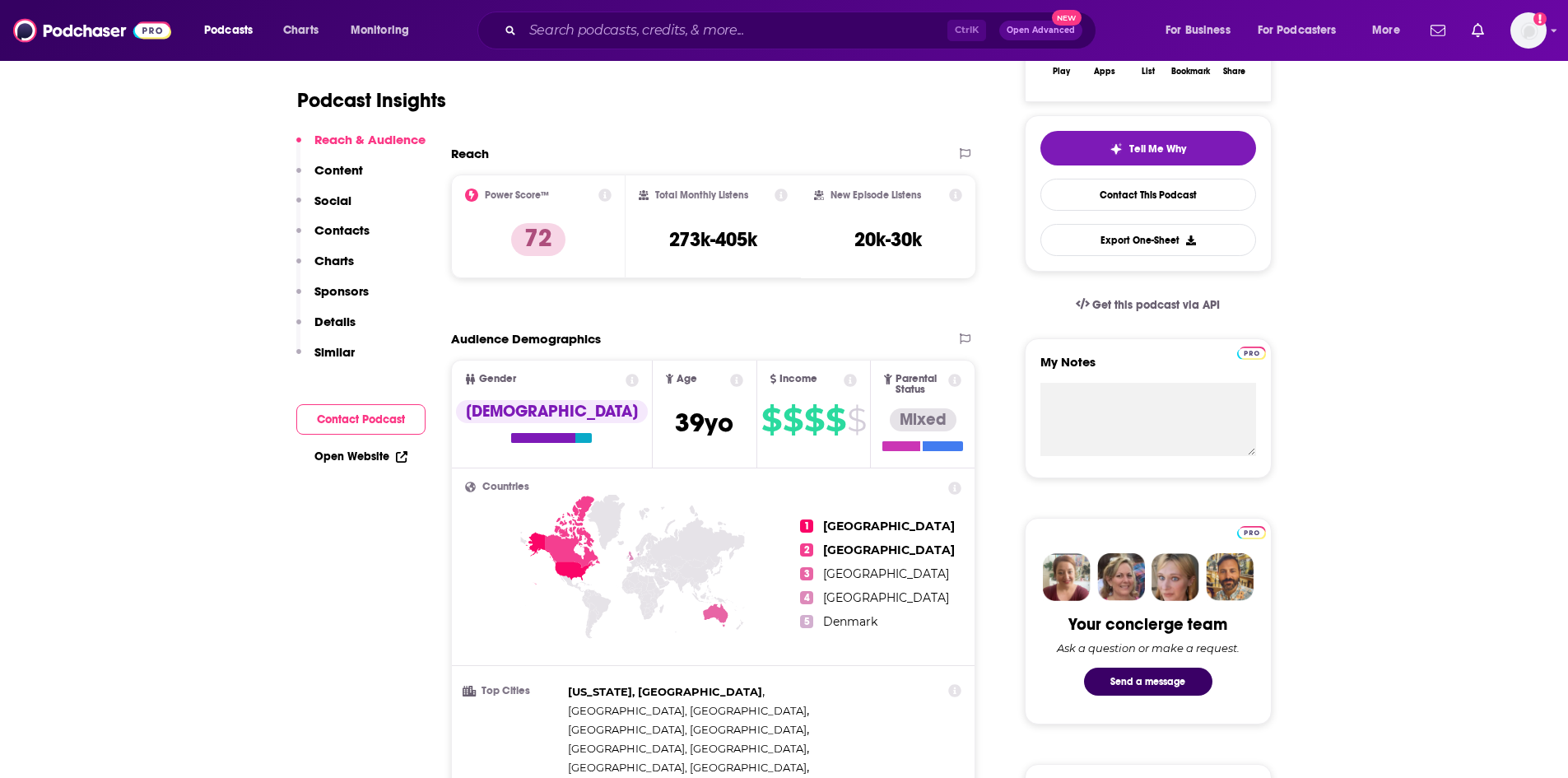
scroll to position [247, 0]
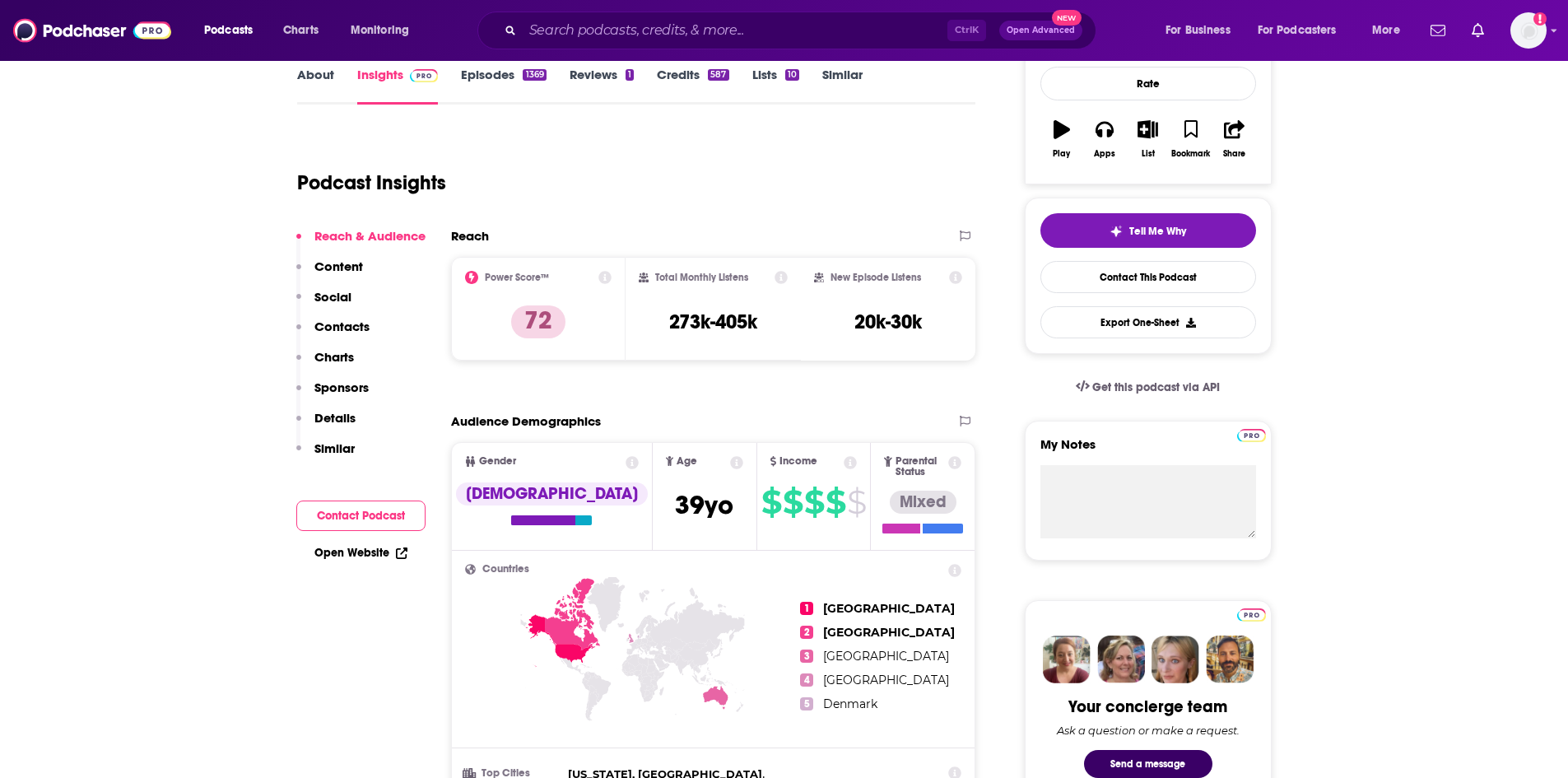
click at [492, 70] on link "Episodes 1369" at bounding box center [503, 85] width 84 height 38
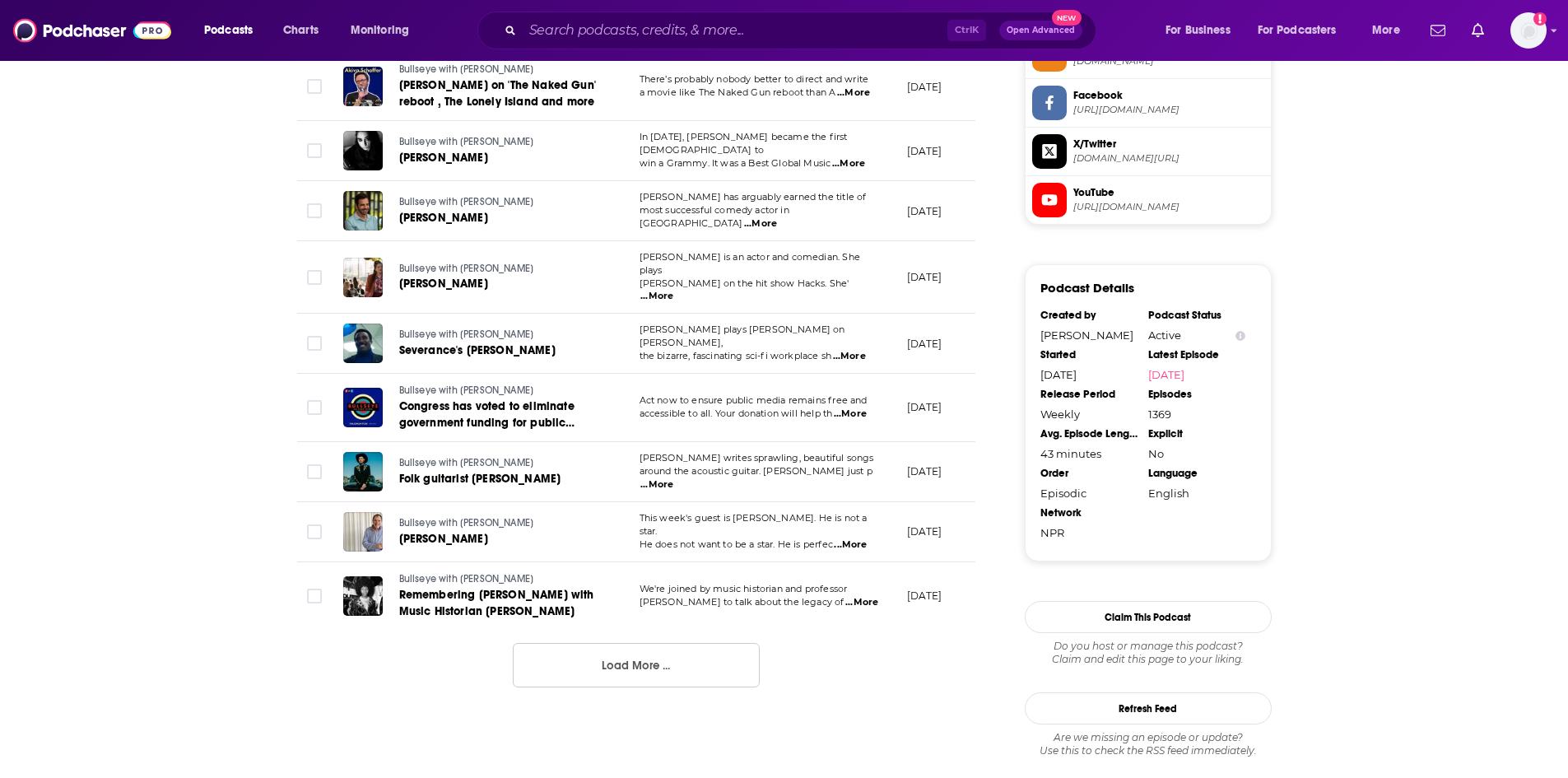
scroll to position [1482, 0]
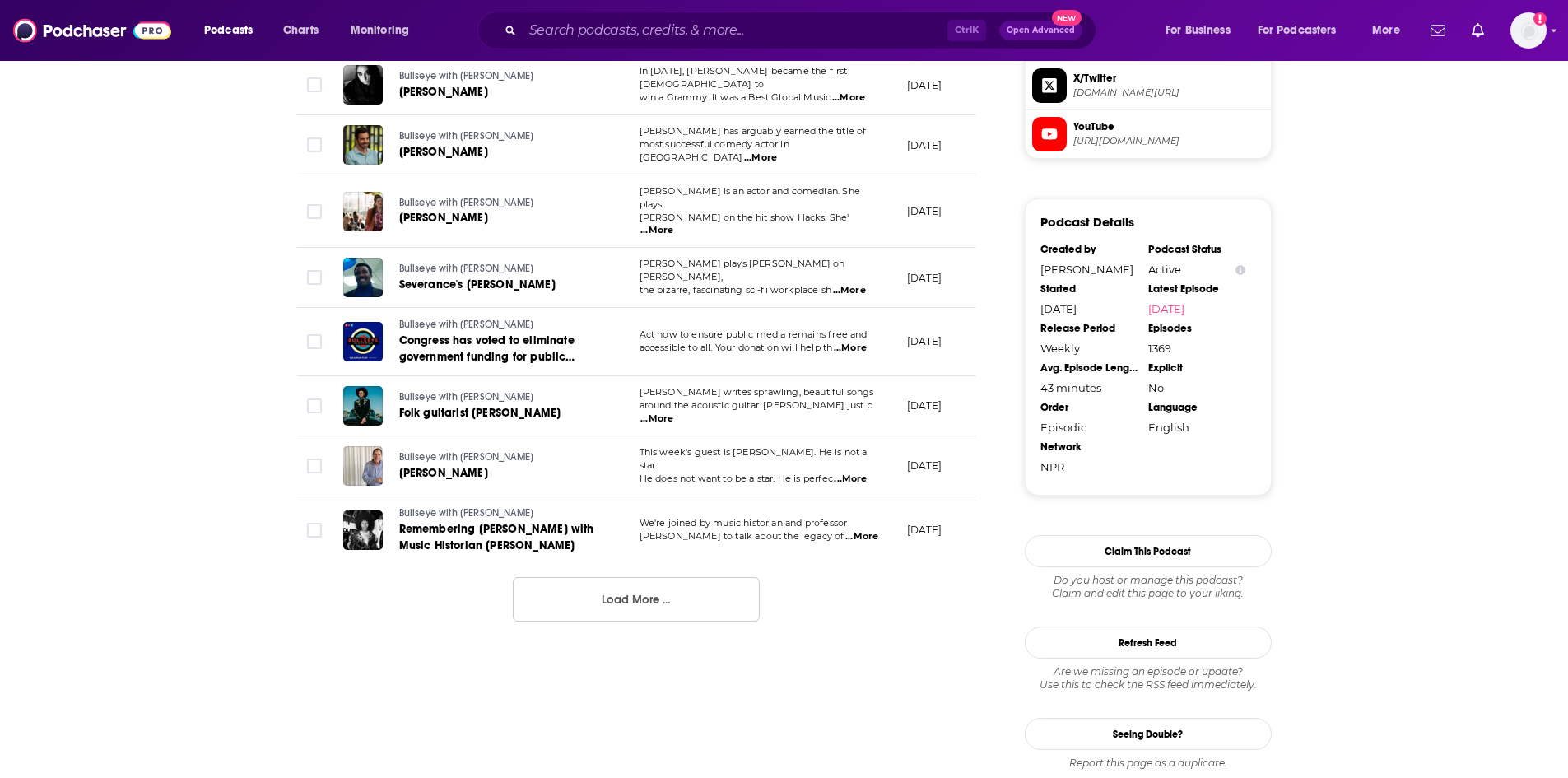
drag, startPoint x: 601, startPoint y: 596, endPoint x: 574, endPoint y: 565, distance: 41.1
click at [601, 596] on button "Load More ..." at bounding box center [636, 599] width 247 height 44
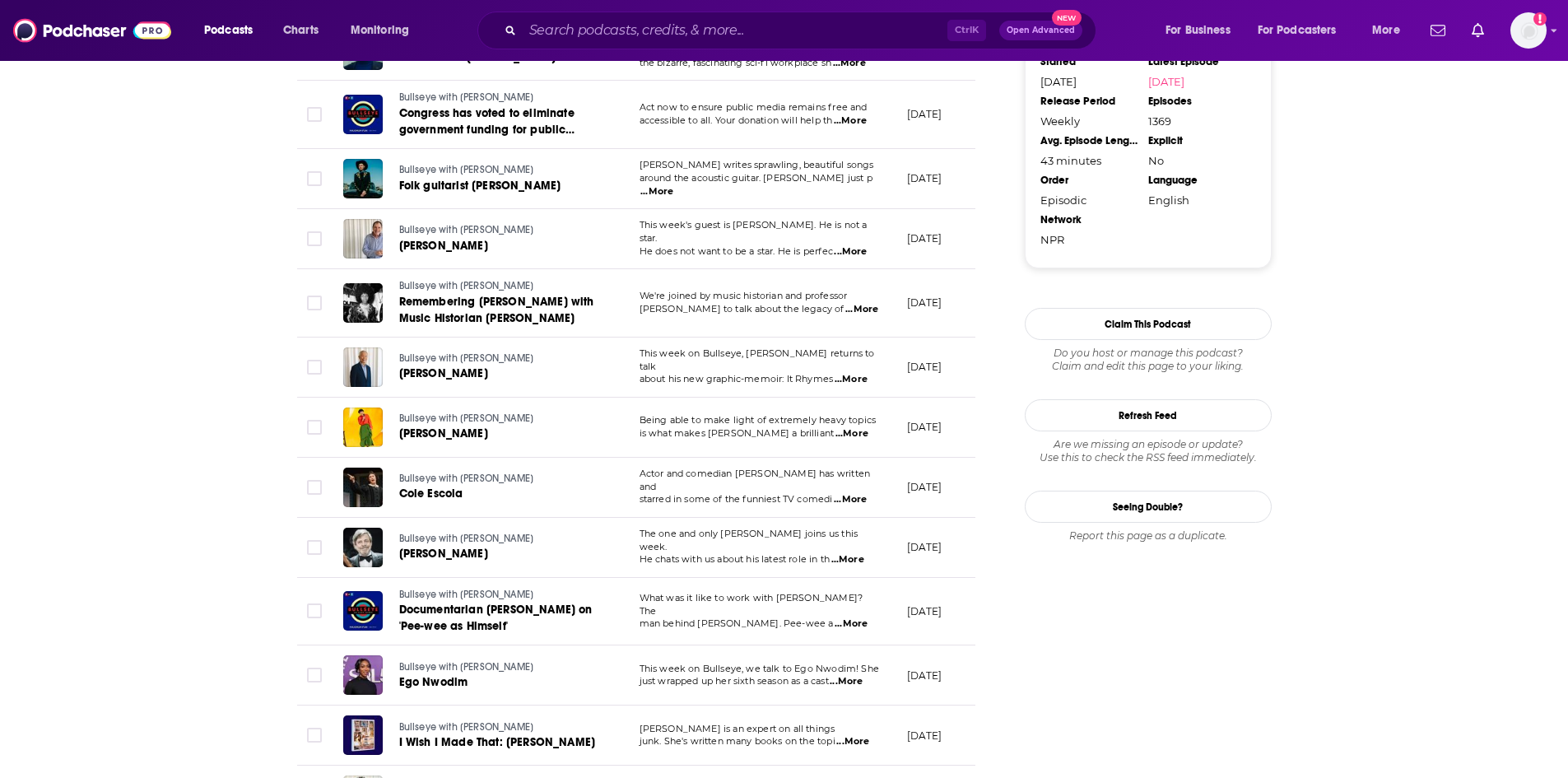
scroll to position [1729, 0]
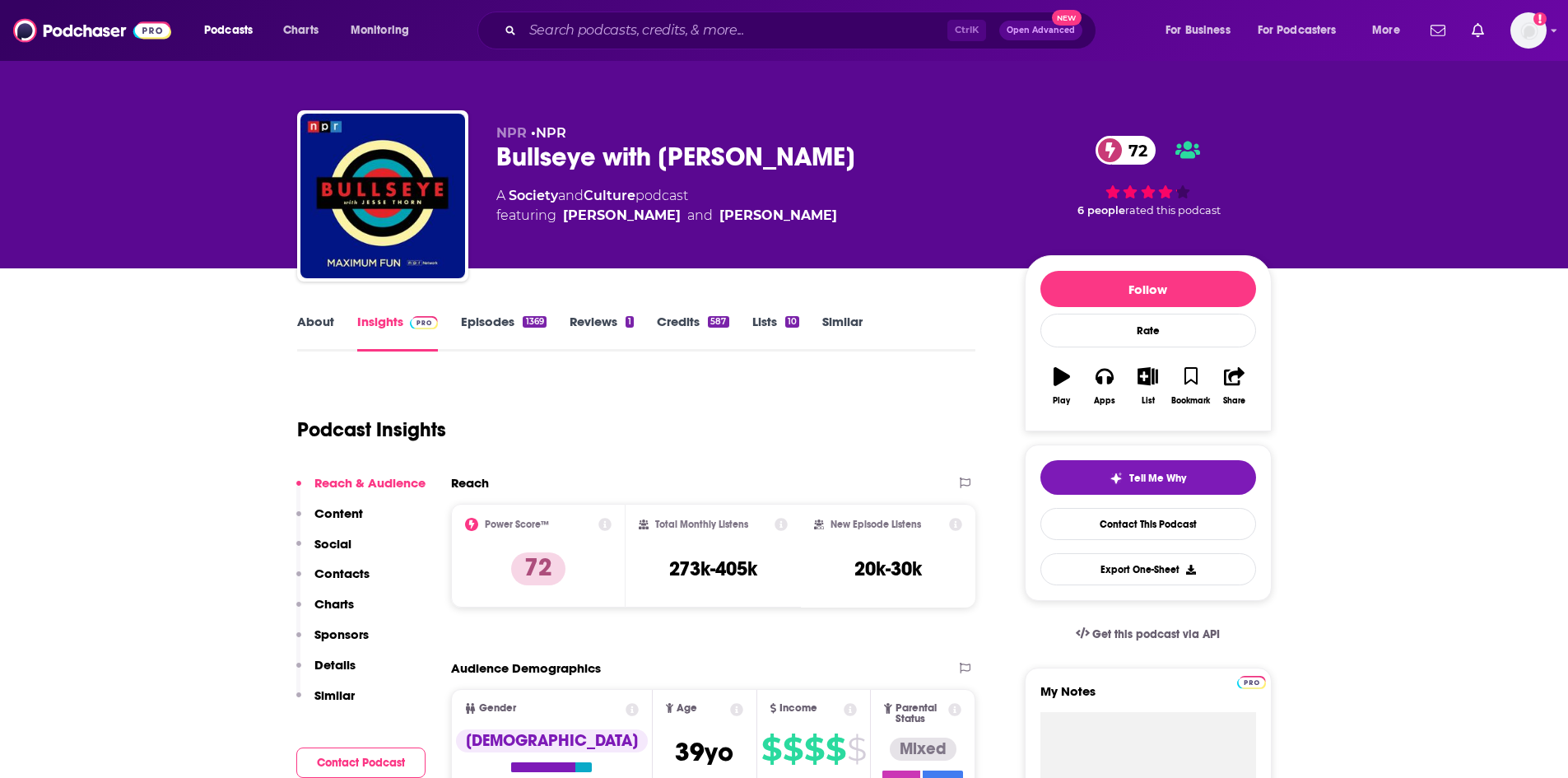
click at [342, 577] on p "Contacts" at bounding box center [342, 573] width 55 height 15
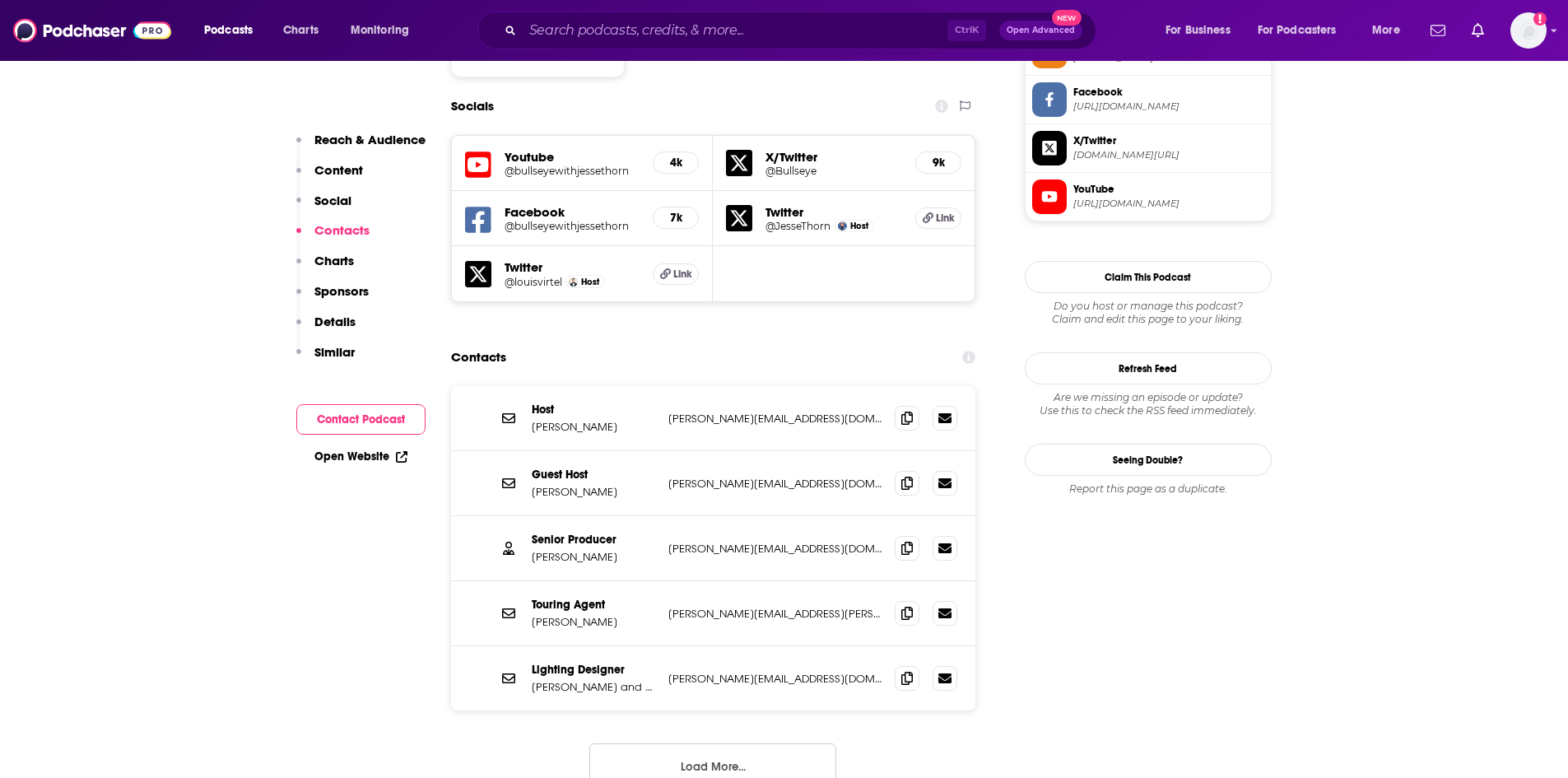
scroll to position [1430, 0]
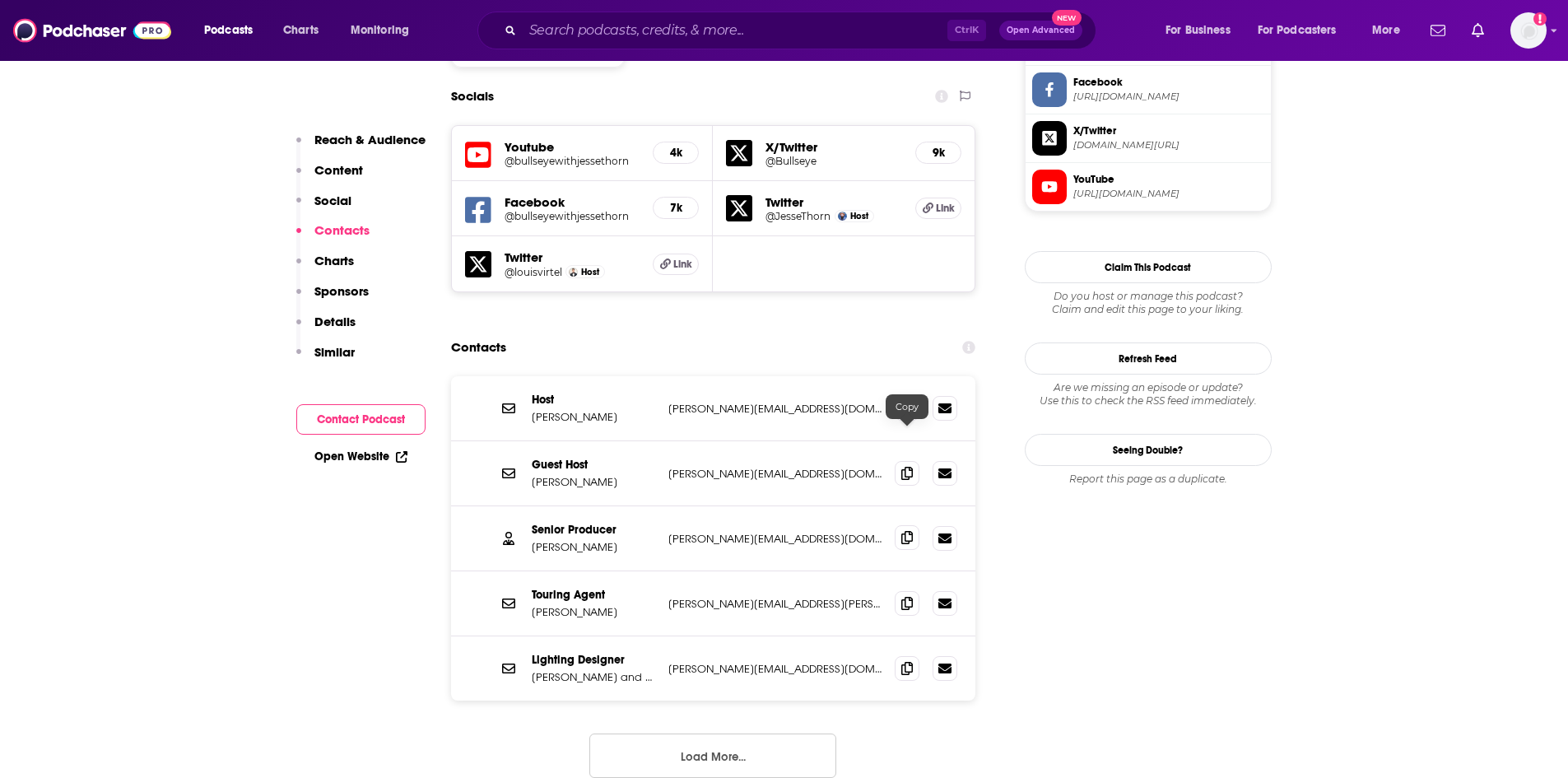
click at [905, 531] on icon at bounding box center [907, 537] width 12 height 14
click at [725, 734] on button "Load More..." at bounding box center [713, 755] width 247 height 44
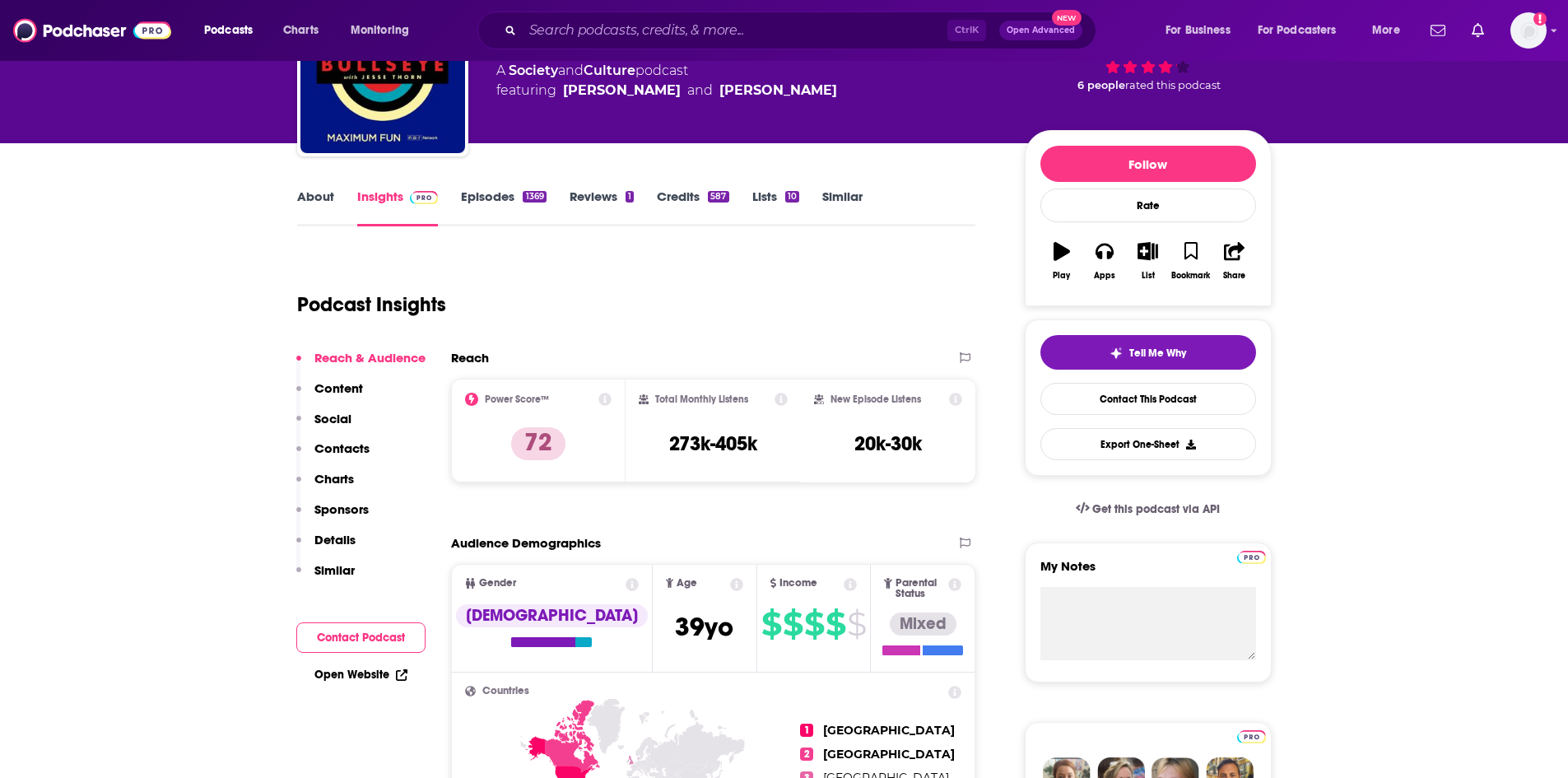
scroll to position [0, 0]
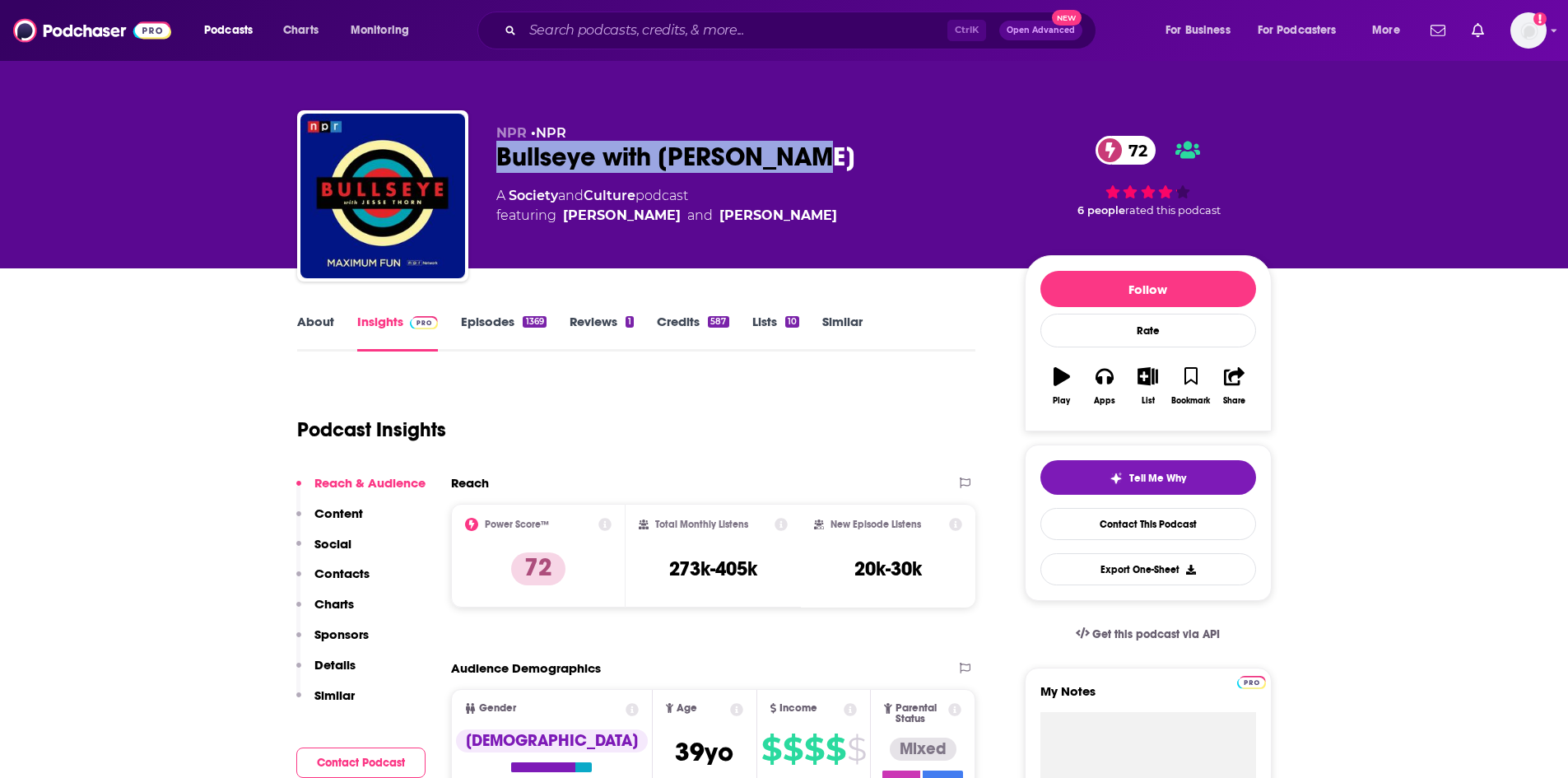
drag, startPoint x: 808, startPoint y: 155, endPoint x: 501, endPoint y: 164, distance: 307.1
click at [501, 164] on div "Bullseye with Jesse Thorn 72" at bounding box center [747, 156] width 502 height 32
copy h2 "Bullseye with [PERSON_NAME]"
